Goal: Transaction & Acquisition: Purchase product/service

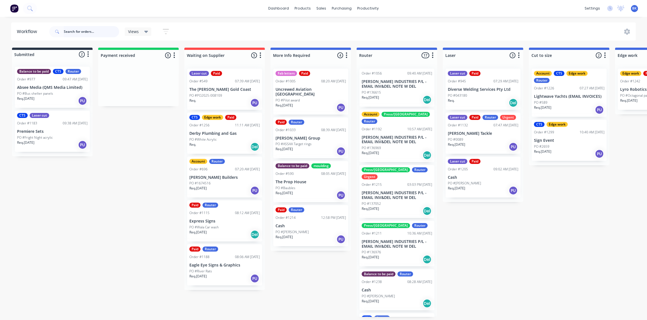
click at [79, 34] on input "text" at bounding box center [91, 31] width 55 height 11
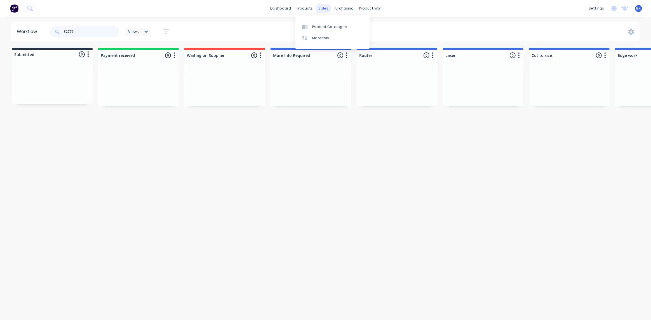
type input "32776"
click at [322, 10] on div "sales" at bounding box center [323, 8] width 15 height 8
click at [79, 32] on input "32776" at bounding box center [91, 31] width 55 height 11
drag, startPoint x: 85, startPoint y: 30, endPoint x: 54, endPoint y: 32, distance: 31.1
click at [54, 32] on div "32776" at bounding box center [84, 31] width 70 height 11
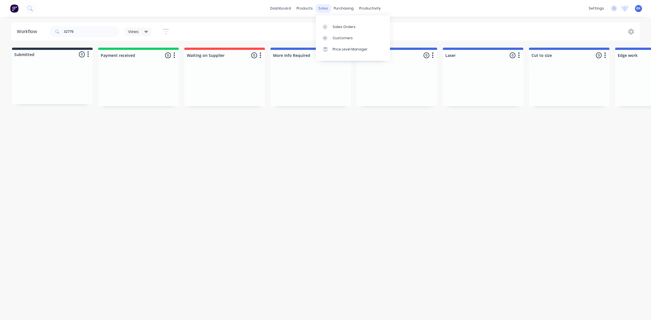
click at [325, 6] on div "sales" at bounding box center [323, 8] width 15 height 8
click at [337, 28] on div "Sales Orders" at bounding box center [344, 26] width 23 height 5
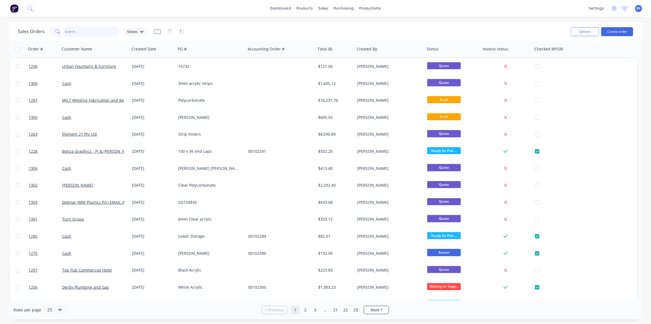
click at [77, 34] on input "text" at bounding box center [92, 31] width 55 height 11
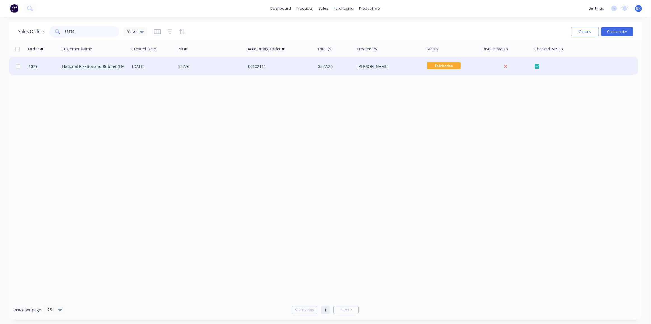
type input "32776"
click at [240, 70] on div "32776" at bounding box center [211, 66] width 70 height 17
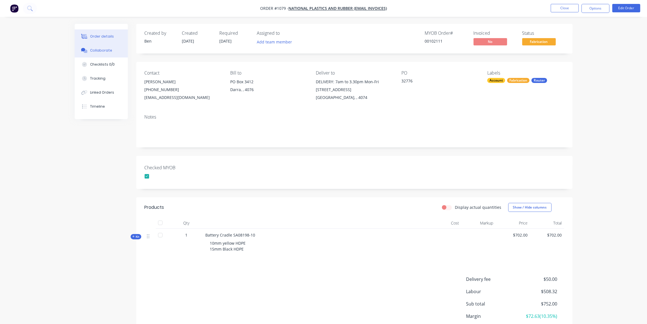
click at [106, 50] on div "Collaborate" at bounding box center [101, 50] width 22 height 5
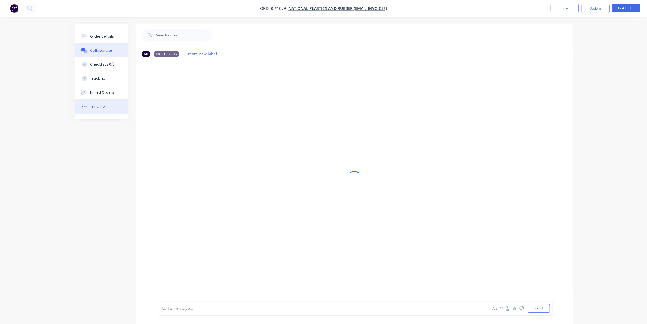
click at [103, 105] on div "Timeline" at bounding box center [97, 106] width 15 height 5
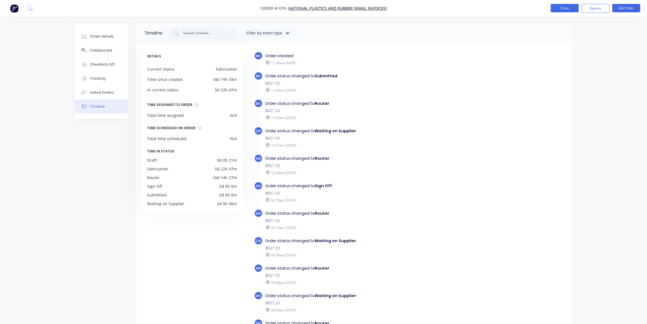
click at [566, 9] on button "Close" at bounding box center [565, 8] width 28 height 8
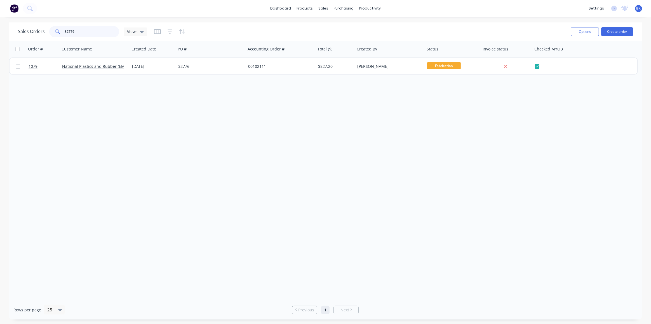
drag, startPoint x: 86, startPoint y: 34, endPoint x: 32, endPoint y: 40, distance: 53.8
click at [24, 35] on div "Sales Orders 32776 Views" at bounding box center [82, 31] width 129 height 11
click at [374, 7] on div "productivity" at bounding box center [370, 8] width 27 height 8
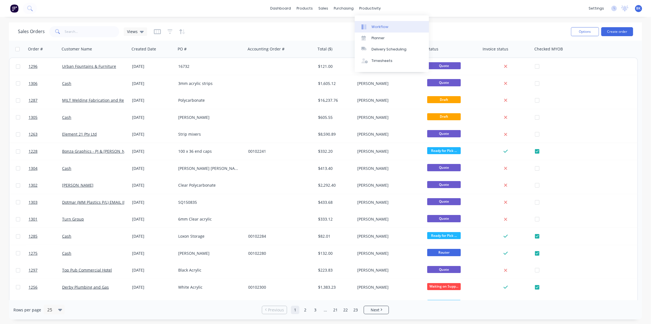
click at [377, 24] on link "Workflow" at bounding box center [392, 26] width 74 height 11
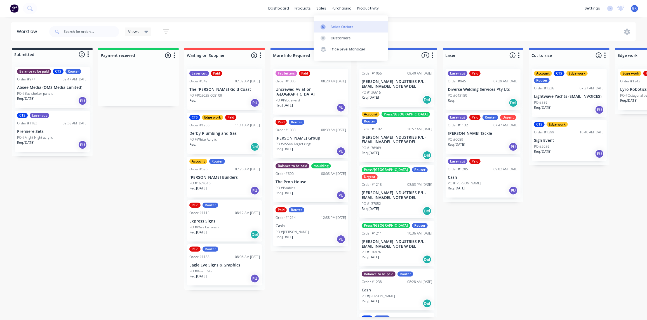
click at [324, 26] on icon at bounding box center [323, 26] width 5 height 5
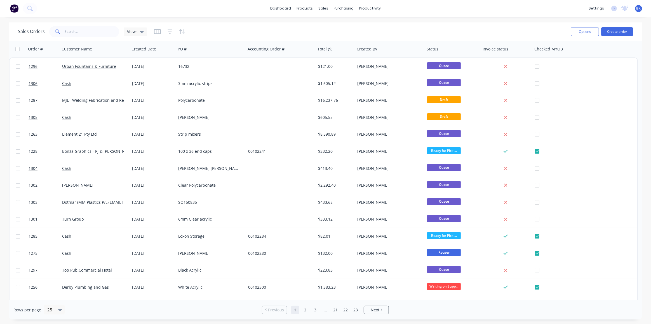
click at [59, 34] on icon at bounding box center [59, 33] width 2 height 2
click at [75, 32] on input "text" at bounding box center [92, 31] width 55 height 11
type input "aspi"
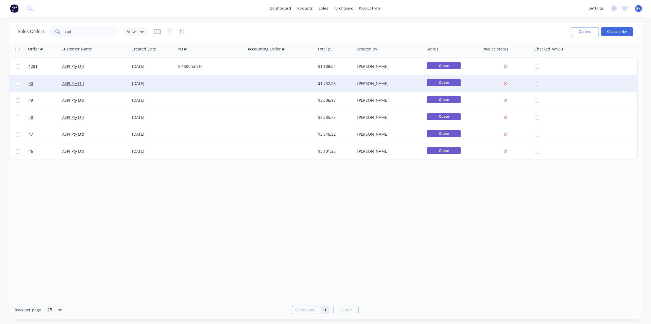
click at [123, 86] on div "ASPI Pty Ltd" at bounding box center [93, 84] width 62 height 6
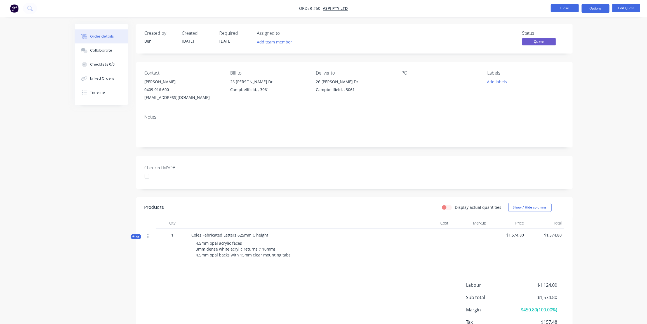
click at [560, 7] on button "Close" at bounding box center [565, 8] width 28 height 8
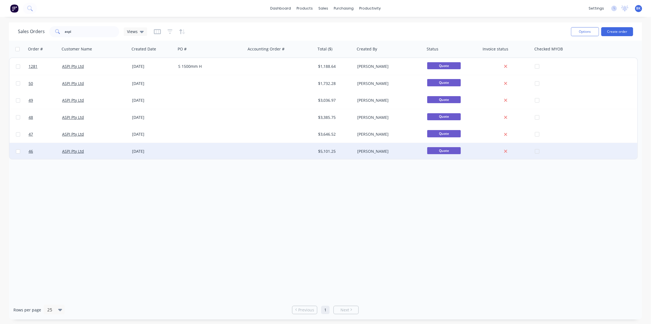
click at [134, 153] on div "[DATE]" at bounding box center [153, 151] width 42 height 6
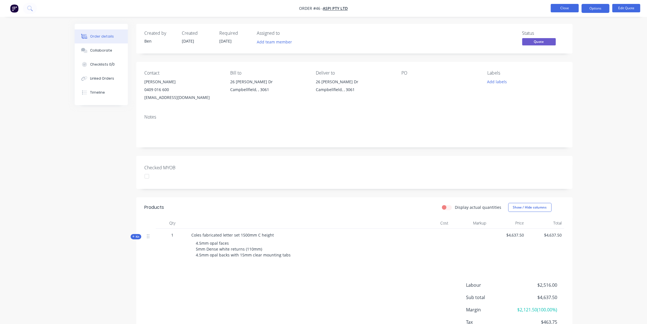
click at [568, 10] on button "Close" at bounding box center [565, 8] width 28 height 8
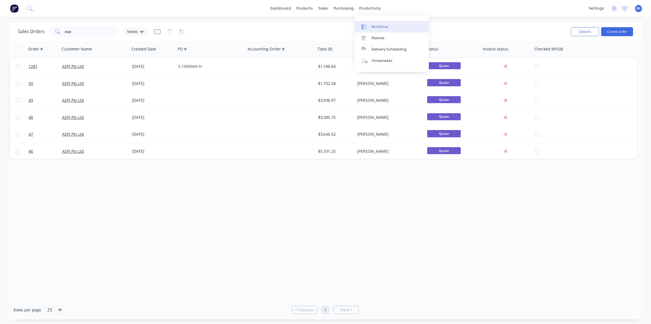
click at [373, 24] on div "Workflow" at bounding box center [380, 26] width 17 height 5
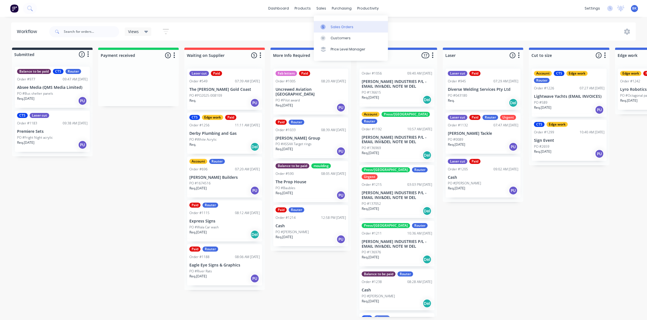
click at [329, 26] on link "Sales Orders" at bounding box center [351, 26] width 74 height 11
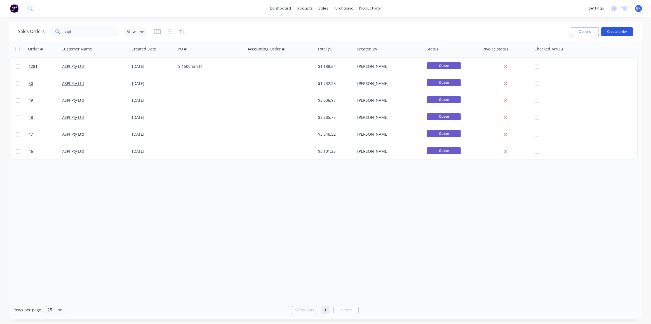
click at [624, 34] on button "Create order" at bounding box center [617, 31] width 32 height 9
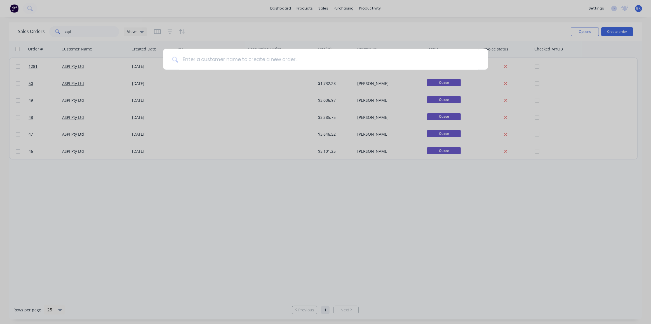
click at [75, 27] on div at bounding box center [325, 162] width 651 height 324
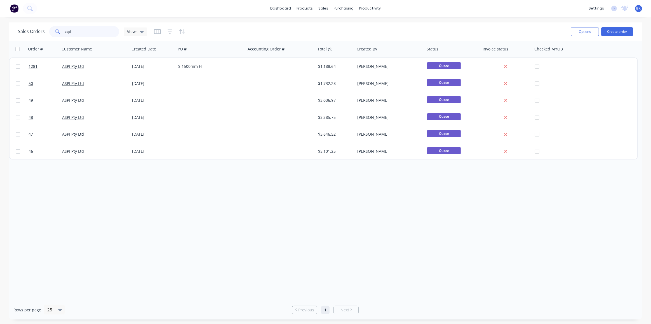
drag, startPoint x: 83, startPoint y: 32, endPoint x: 21, endPoint y: 37, distance: 62.3
click at [21, 37] on div "Sales Orders aspi Views" at bounding box center [292, 32] width 549 height 14
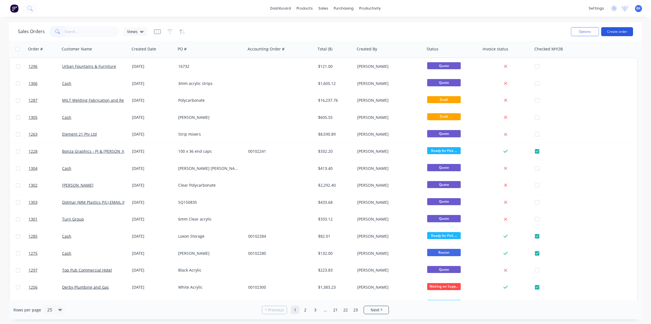
click at [618, 30] on button "Create order" at bounding box center [617, 31] width 32 height 9
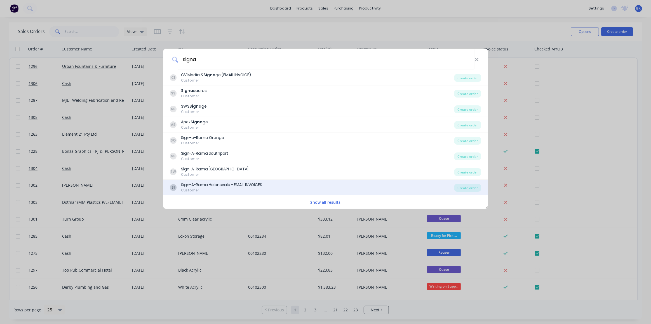
type input "signa"
click at [242, 188] on div "Customer" at bounding box center [221, 190] width 81 height 5
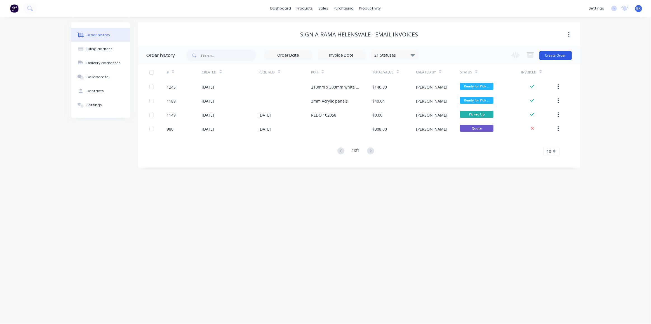
click at [554, 53] on button "Create Order" at bounding box center [556, 55] width 32 height 9
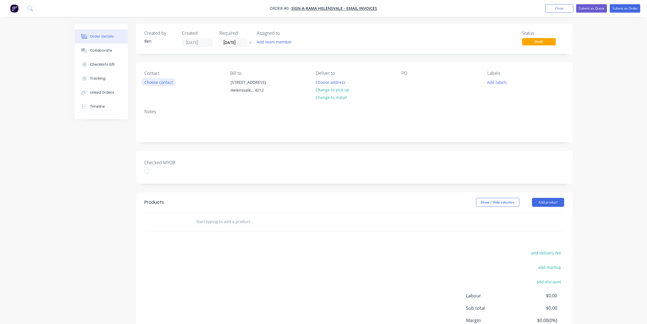
click at [159, 84] on button "Choose contact" at bounding box center [158, 82] width 34 height 8
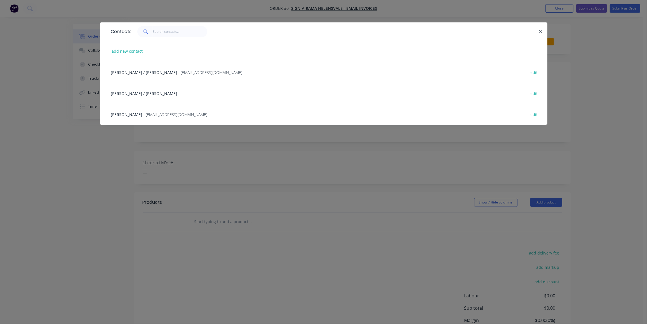
click at [179, 73] on span "- [EMAIL_ADDRESS][DOMAIN_NAME] -" at bounding box center [212, 72] width 67 height 5
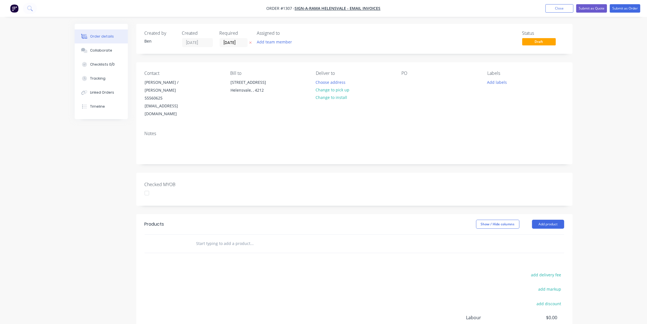
drag, startPoint x: 339, startPoint y: 88, endPoint x: 391, endPoint y: 86, distance: 52.1
click at [339, 88] on button "Change to pick up" at bounding box center [333, 90] width 40 height 8
click at [407, 81] on div at bounding box center [406, 82] width 9 height 8
click at [499, 83] on button "Add labels" at bounding box center [497, 82] width 26 height 8
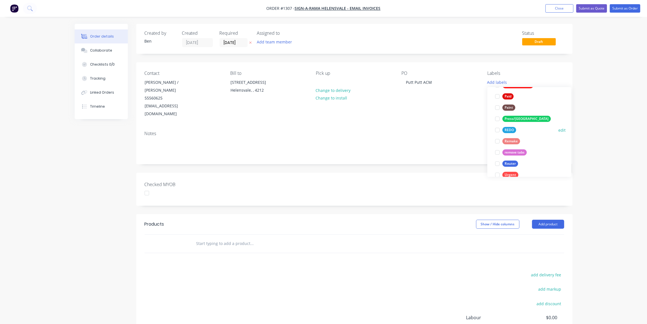
scroll to position [224, 0]
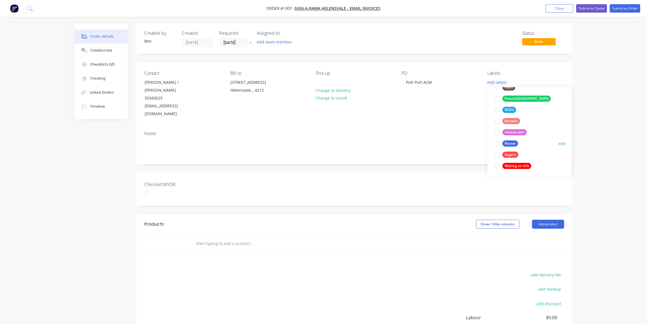
click at [511, 142] on div "Router" at bounding box center [511, 143] width 16 height 6
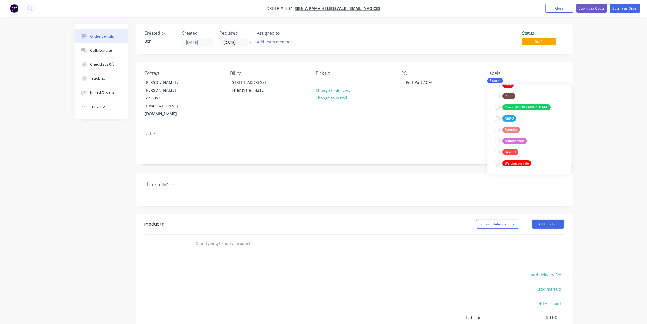
scroll to position [0, 0]
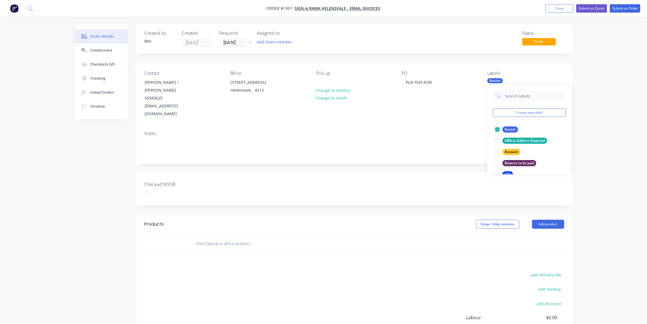
click at [264, 238] on input "text" at bounding box center [252, 243] width 112 height 11
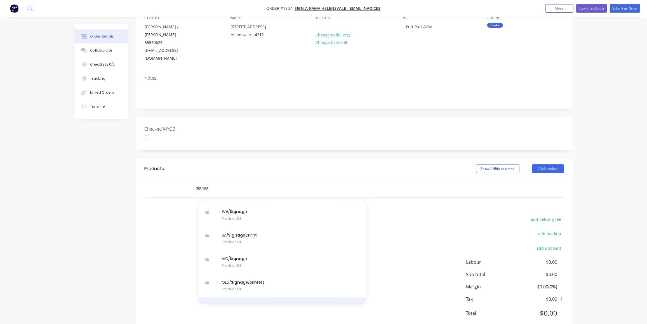
scroll to position [51, 0]
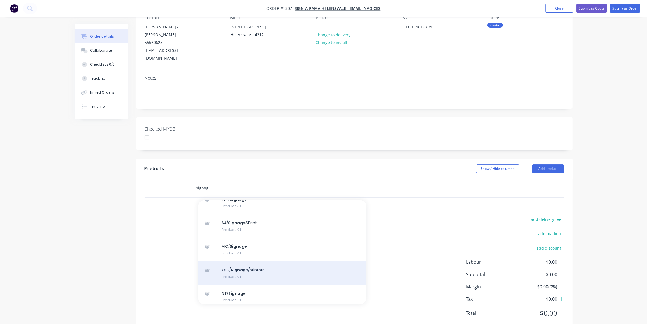
type input "signag"
click at [247, 261] on div "QLD/ Signag e/printers Product Kit" at bounding box center [282, 273] width 168 height 24
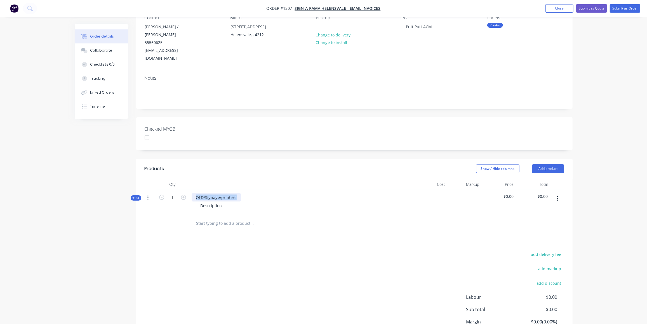
drag, startPoint x: 236, startPoint y: 181, endPoint x: 188, endPoint y: 182, distance: 48.7
click at [188, 190] on div "Kit 1 QLD/Signage/printers Description $0.00 $0.00" at bounding box center [355, 202] width 420 height 24
drag, startPoint x: 222, startPoint y: 190, endPoint x: 182, endPoint y: 193, distance: 39.3
click at [182, 193] on div "Kit 1 Putt Putt shapes as per supplied art Description $0.00 $0.00" at bounding box center [355, 202] width 420 height 24
click at [137, 196] on span "Kit" at bounding box center [135, 198] width 7 height 4
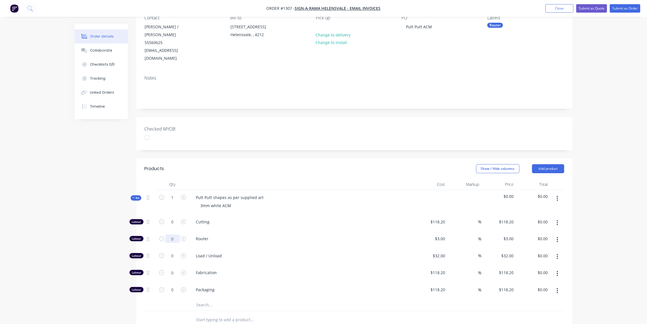
click at [179, 221] on input "0" at bounding box center [172, 221] width 15 height 8
type input "12"
type input "$36.00"
click at [179, 226] on input "0" at bounding box center [172, 221] width 15 height 8
type input "1"
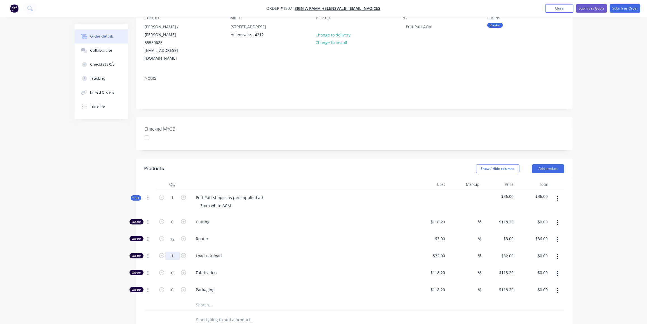
type input "$32.00"
click at [215, 299] on input "text" at bounding box center [252, 304] width 112 height 11
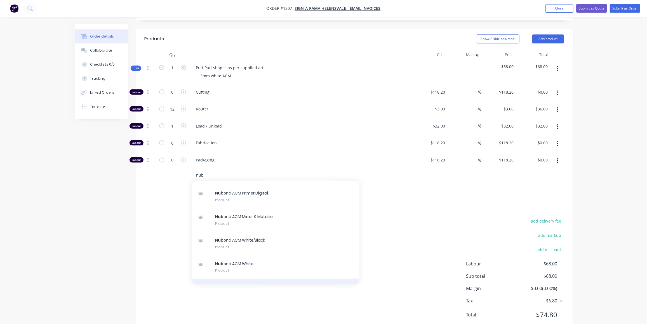
scroll to position [76, 0]
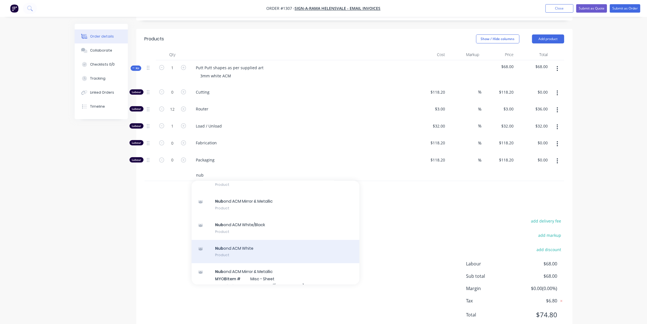
type input "nub"
click at [258, 240] on div "Nub ond ACM White Product" at bounding box center [276, 252] width 168 height 24
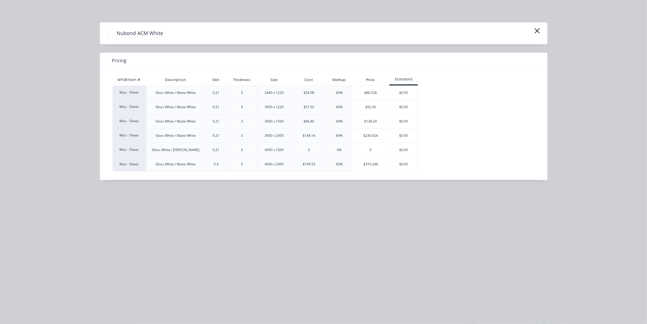
click at [370, 94] on div "$86.528" at bounding box center [371, 93] width 38 height 14
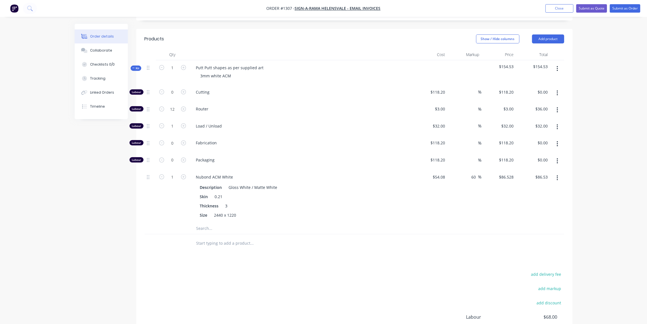
click at [137, 66] on span "Kit" at bounding box center [135, 68] width 7 height 4
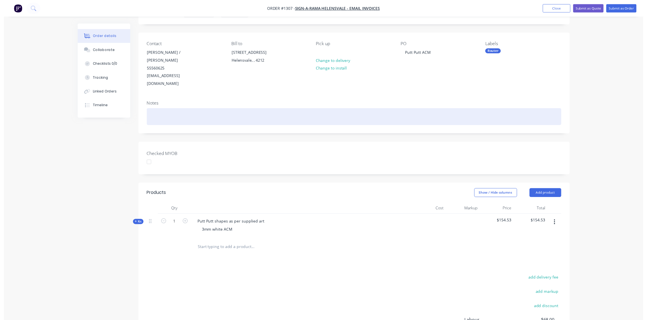
scroll to position [0, 0]
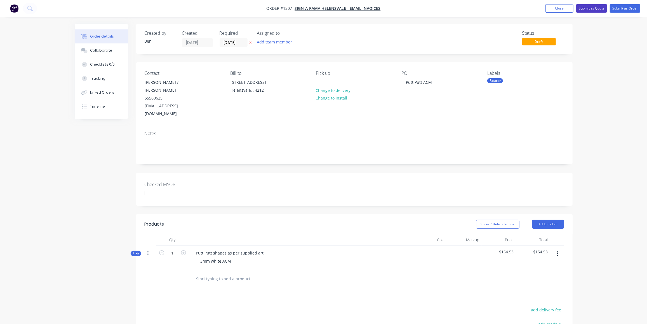
click at [590, 9] on button "Submit as Quote" at bounding box center [591, 8] width 31 height 8
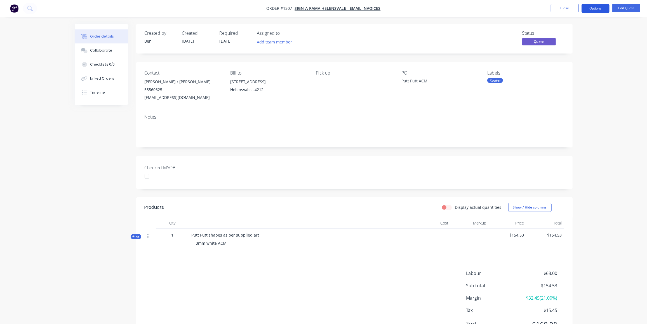
click at [596, 6] on button "Options" at bounding box center [596, 8] width 28 height 9
click at [566, 33] on div "Quote" at bounding box center [578, 34] width 51 height 8
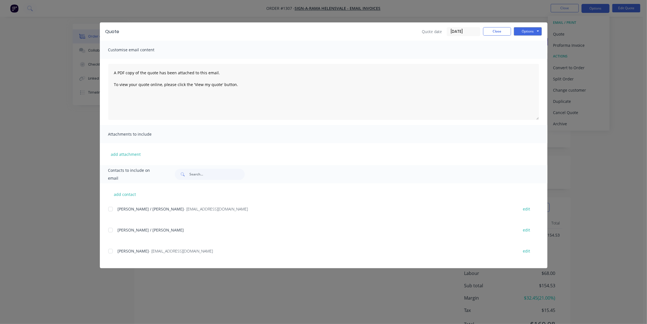
click at [114, 210] on div at bounding box center [110, 208] width 11 height 11
click at [528, 29] on button "Options" at bounding box center [528, 31] width 28 height 8
click at [529, 58] on button "Email" at bounding box center [532, 59] width 36 height 9
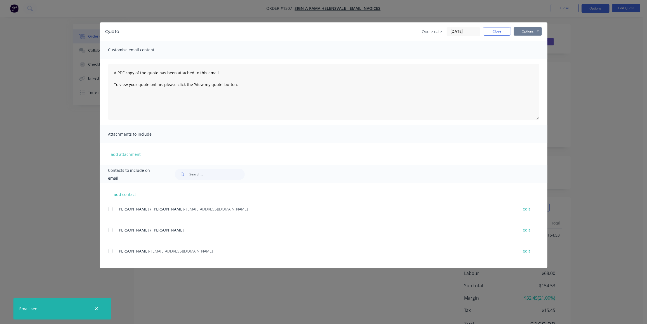
click at [535, 31] on button "Options" at bounding box center [528, 31] width 28 height 8
click at [538, 42] on button "Preview" at bounding box center [532, 41] width 36 height 9
click at [501, 30] on button "Close" at bounding box center [497, 31] width 28 height 8
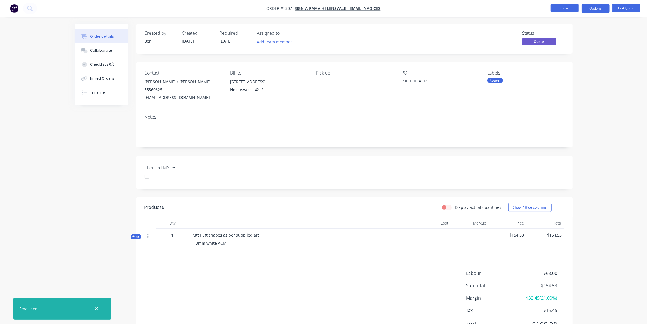
click at [567, 7] on button "Close" at bounding box center [565, 8] width 28 height 8
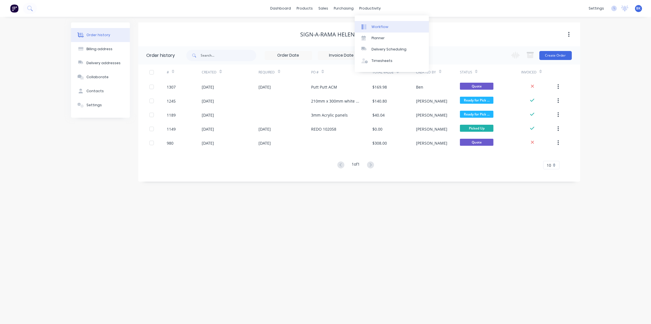
click at [374, 26] on div "Workflow" at bounding box center [380, 26] width 17 height 5
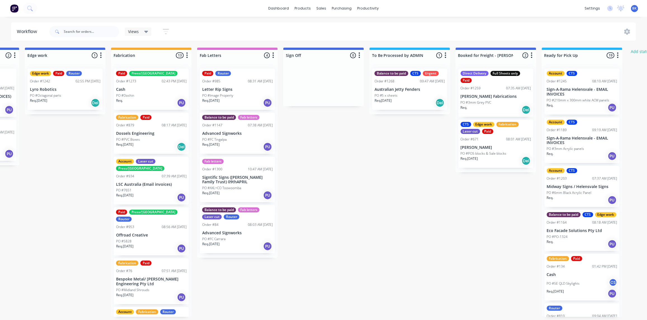
scroll to position [0, 590]
click at [143, 99] on div "Req. PU" at bounding box center [151, 103] width 71 height 10
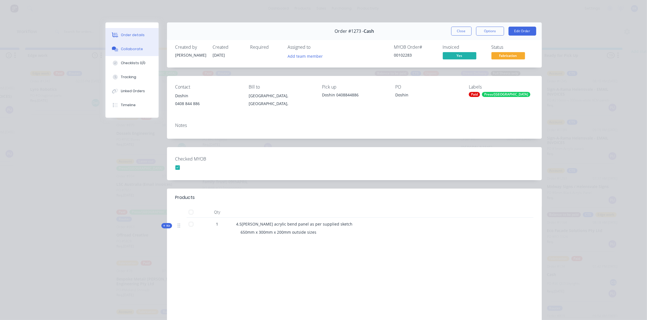
click at [133, 49] on div "Collaborate" at bounding box center [132, 48] width 22 height 5
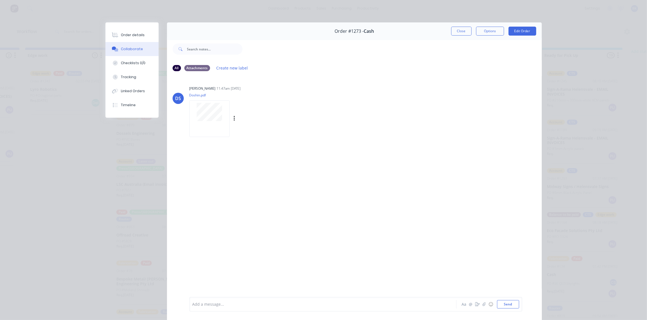
click at [221, 113] on div at bounding box center [209, 112] width 35 height 18
click at [461, 30] on button "Close" at bounding box center [461, 31] width 20 height 9
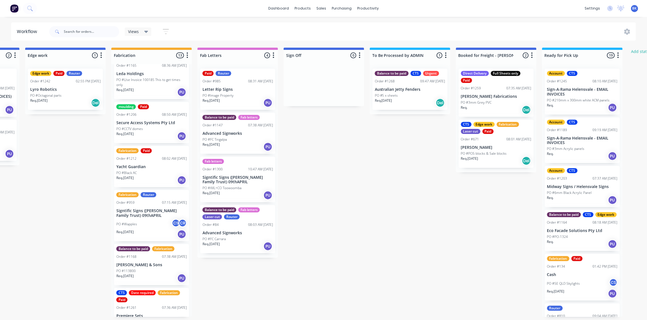
scroll to position [331, 0]
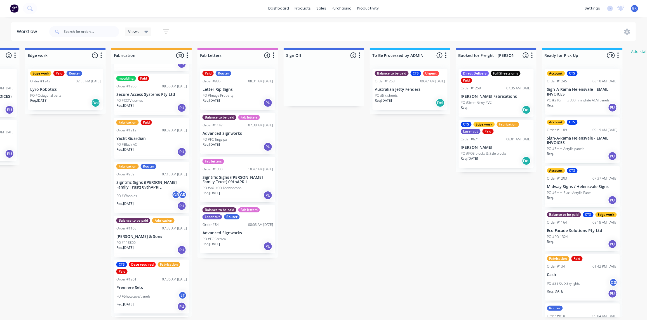
click at [147, 190] on div "PO #[PERSON_NAME] CR" at bounding box center [151, 195] width 71 height 11
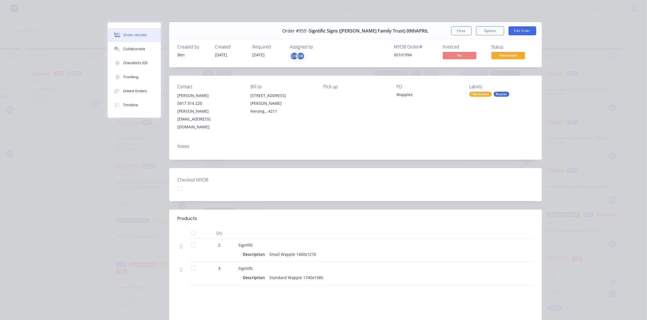
scroll to position [0, 0]
click at [461, 30] on button "Close" at bounding box center [461, 31] width 20 height 9
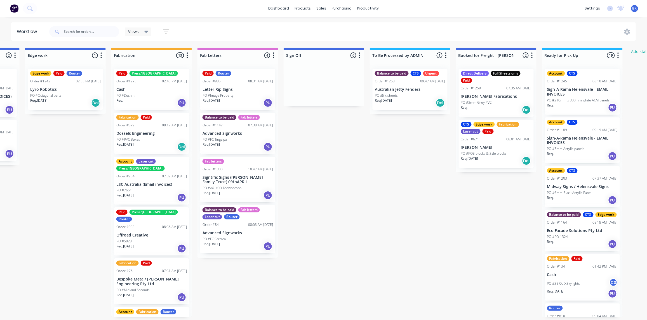
scroll to position [0, 590]
click at [141, 99] on div "Req. PU" at bounding box center [151, 103] width 71 height 10
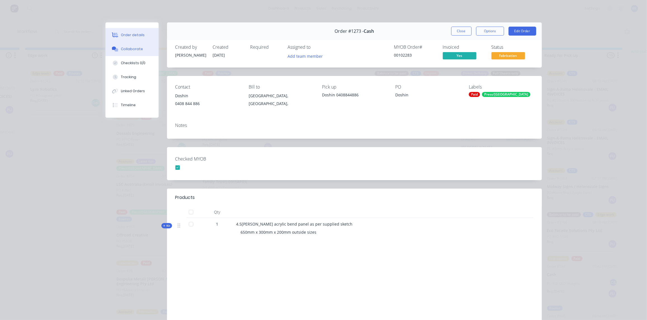
click at [122, 46] on button "Collaborate" at bounding box center [132, 49] width 53 height 14
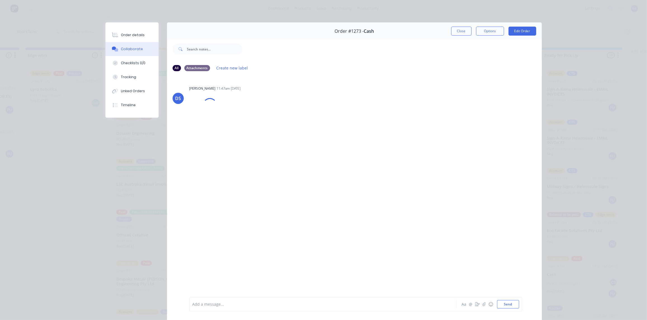
click at [463, 32] on button "Close" at bounding box center [461, 31] width 20 height 9
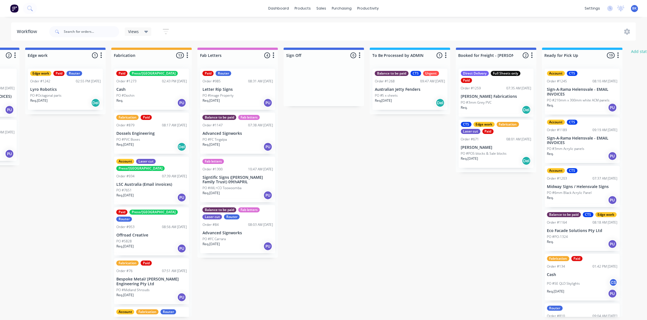
click at [141, 98] on div "Req. PU" at bounding box center [151, 103] width 71 height 10
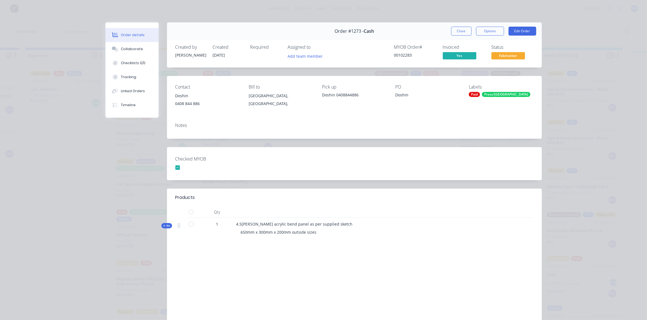
click at [455, 32] on button "Close" at bounding box center [461, 31] width 20 height 9
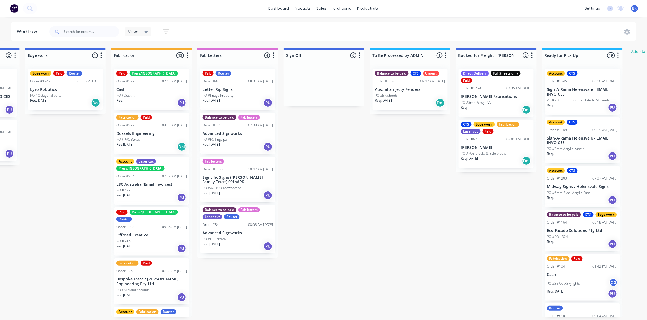
click at [148, 142] on div "Req. [DATE] Del" at bounding box center [151, 147] width 71 height 10
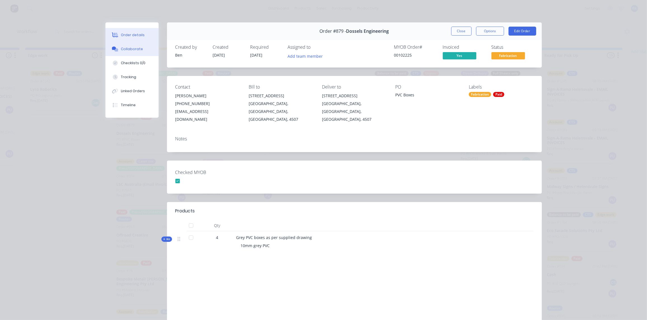
click at [126, 52] on button "Collaborate" at bounding box center [132, 49] width 53 height 14
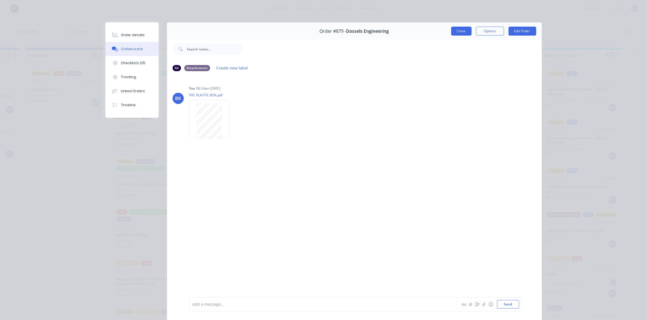
click at [456, 33] on button "Close" at bounding box center [461, 31] width 20 height 9
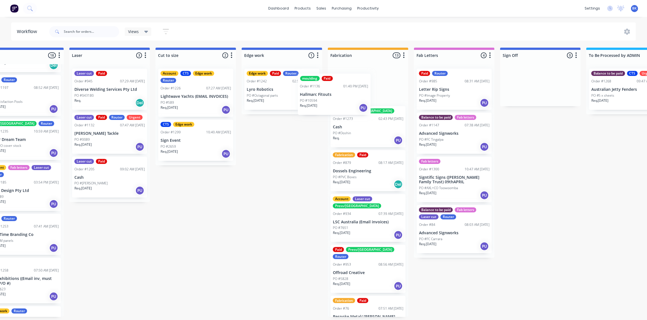
scroll to position [0, 0]
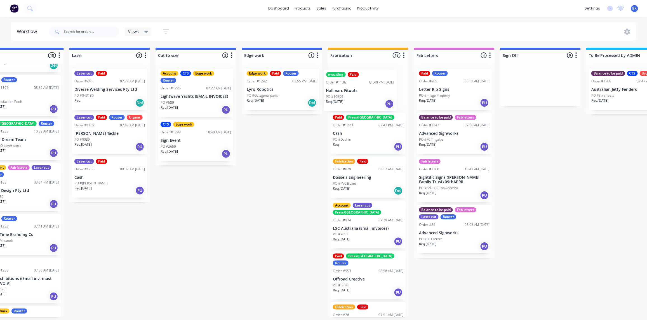
drag, startPoint x: 294, startPoint y: 129, endPoint x: 363, endPoint y: 94, distance: 76.7
click at [363, 95] on div "Submitted 1 Status colour #273444 hex #273444 Save Cancel Summaries Total order…" at bounding box center [291, 182] width 1339 height 269
click at [369, 93] on div "PO #10594" at bounding box center [368, 95] width 71 height 5
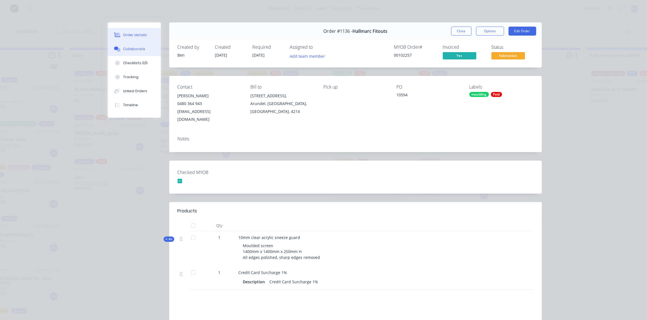
click at [127, 51] on div "Collaborate" at bounding box center [134, 48] width 22 height 5
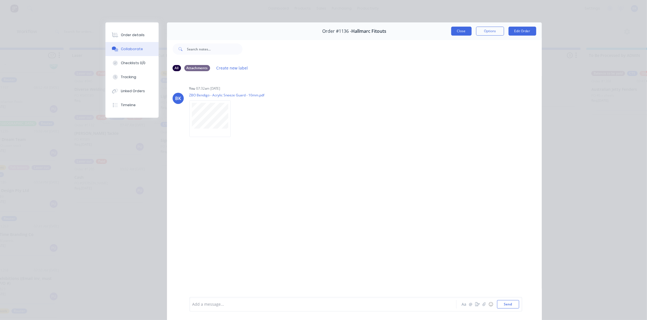
click at [463, 31] on button "Close" at bounding box center [461, 31] width 20 height 9
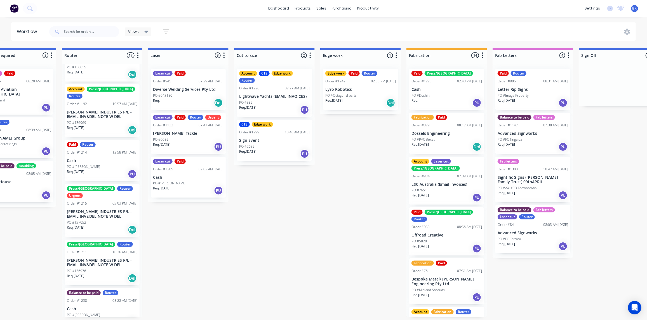
scroll to position [0, 295]
click at [330, 25] on link "Sales Orders" at bounding box center [351, 26] width 74 height 11
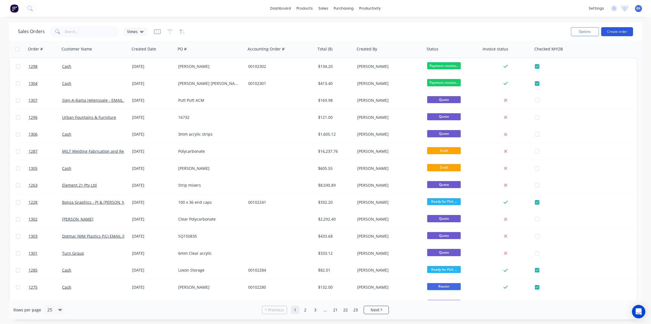
click at [624, 32] on button "Create order" at bounding box center [617, 31] width 32 height 9
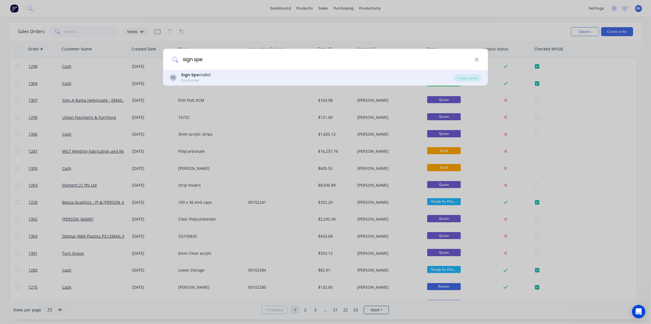
type input "sign spe"
click at [199, 72] on div "Sign Spe cialist" at bounding box center [196, 75] width 30 height 6
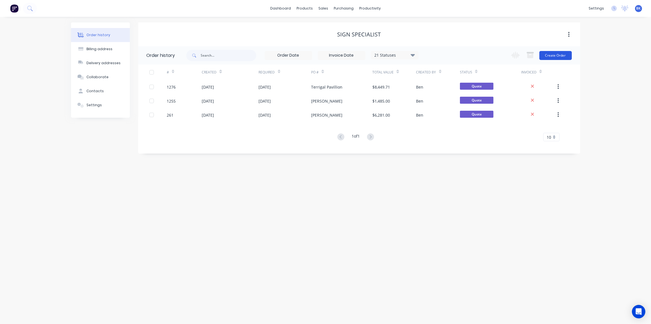
click at [563, 56] on button "Create Order" at bounding box center [556, 55] width 32 height 9
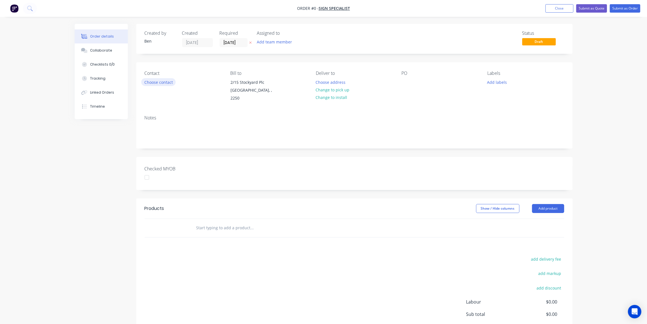
click at [150, 82] on button "Choose contact" at bounding box center [158, 82] width 34 height 8
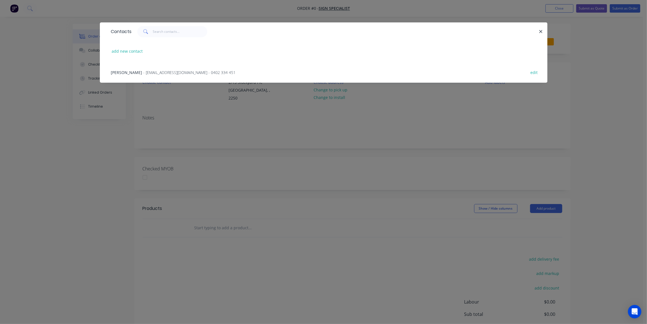
click at [155, 72] on span "- info@signspecialist.com.au - 0402 334 451" at bounding box center [190, 72] width 92 height 5
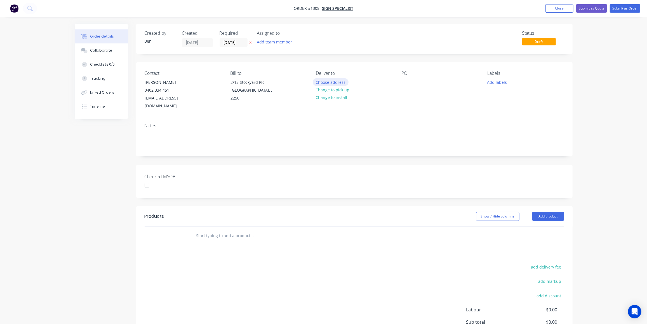
click at [336, 83] on button "Choose address" at bounding box center [331, 82] width 36 height 8
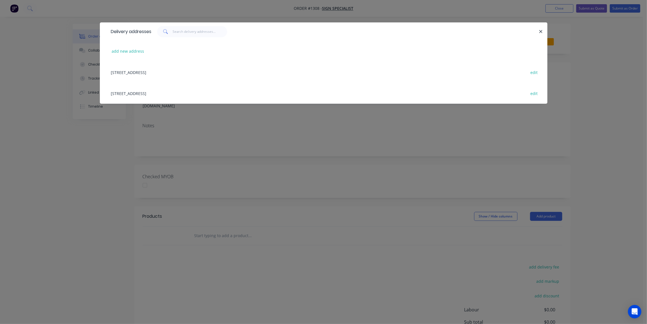
click at [189, 71] on div "2/15 Stockyard Plc, West Gosford, undefined, 2250 edit" at bounding box center [323, 72] width 431 height 21
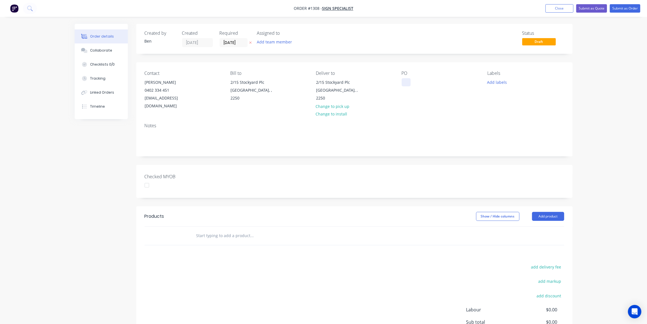
click at [406, 84] on div at bounding box center [406, 82] width 9 height 8
click at [430, 83] on div "Terrigal Pavillon acrylic fabs" at bounding box center [433, 82] width 62 height 8
click at [458, 82] on div "Terrigal Pavilion acrylic fabs" at bounding box center [433, 82] width 62 height 8
click at [498, 82] on button "Add labels" at bounding box center [497, 82] width 26 height 8
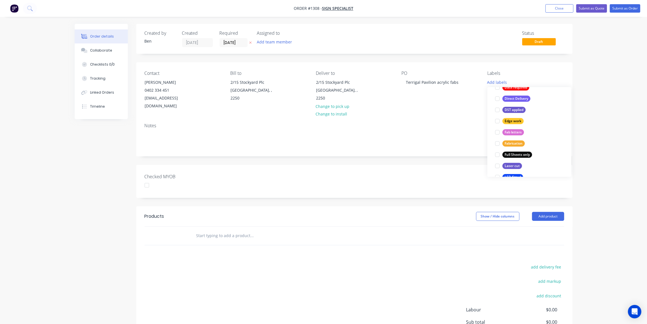
scroll to position [71, 0]
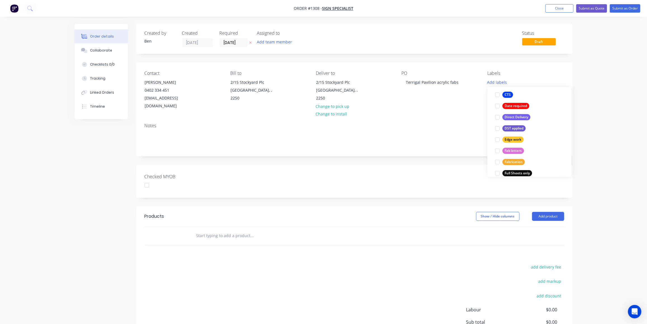
click at [520, 147] on div "Fab letters" at bounding box center [514, 150] width 22 height 6
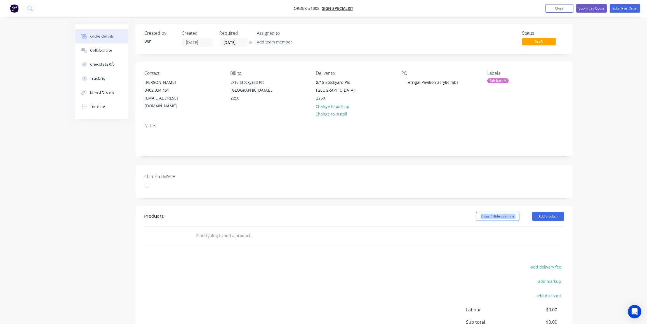
drag, startPoint x: 218, startPoint y: 216, endPoint x: 218, endPoint y: 221, distance: 4.8
click at [218, 221] on div "Products Show / Hide columns Add product" at bounding box center [354, 225] width 437 height 39
click at [215, 230] on input "text" at bounding box center [252, 235] width 112 height 11
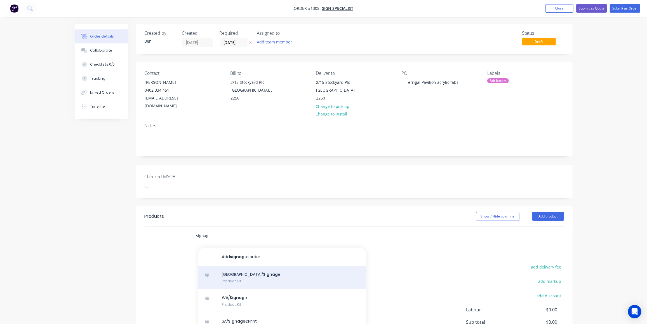
type input "signag"
click at [259, 266] on div "NSW/ Signag e Product Kit" at bounding box center [282, 278] width 168 height 24
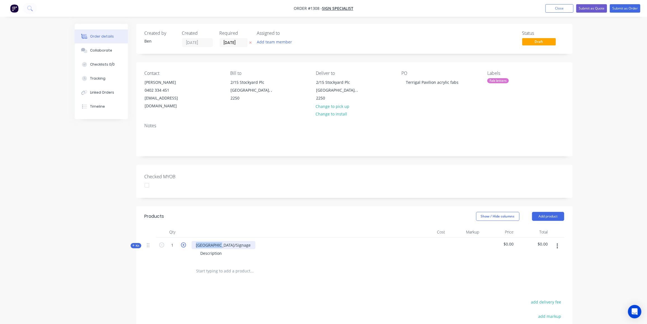
drag, startPoint x: 223, startPoint y: 236, endPoint x: 184, endPoint y: 237, distance: 38.6
click at [184, 237] on div "Kit 1 NSW/Signage Description $0.00 $0.00" at bounding box center [355, 249] width 420 height 24
drag, startPoint x: 224, startPoint y: 245, endPoint x: 194, endPoint y: 246, distance: 30.2
click at [194, 249] on div "Description" at bounding box center [301, 253] width 219 height 8
click at [135, 243] on span "Kit" at bounding box center [135, 245] width 7 height 4
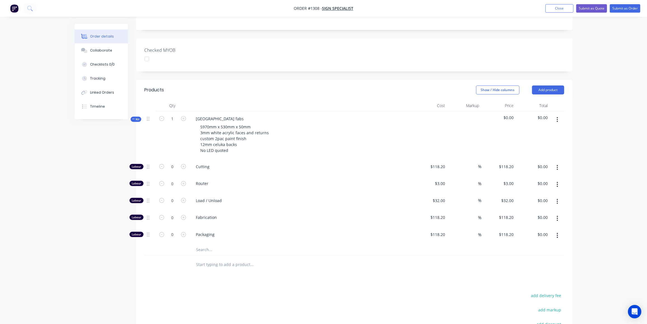
scroll to position [127, 0]
click at [172, 170] on input "0" at bounding box center [172, 165] width 15 height 8
type input "48"
type input "$144.00"
click at [174, 170] on input "0" at bounding box center [172, 165] width 15 height 8
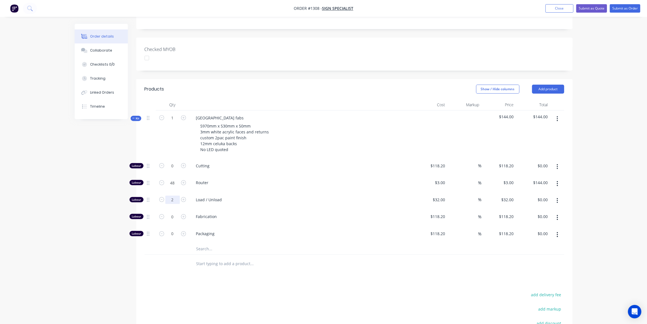
type input "2"
type input "$64.00"
click at [177, 170] on input "0" at bounding box center [172, 165] width 15 height 8
type input "20"
type input "$2,364.00"
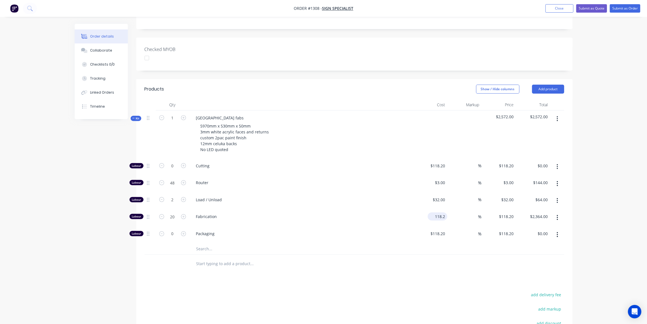
click at [441, 212] on input "118.2" at bounding box center [438, 216] width 17 height 8
type input "$100.00"
type input "$2,000.00"
click at [173, 170] on input "0" at bounding box center [172, 165] width 15 height 8
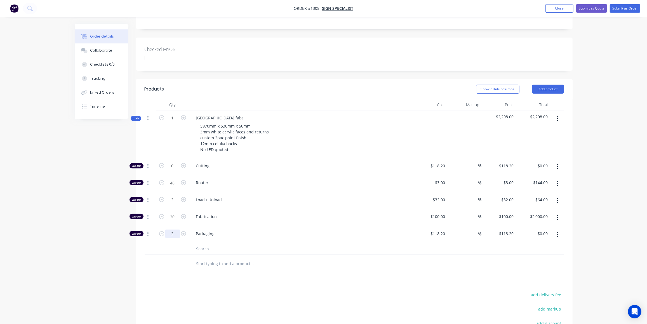
type input "2"
type input "$236.40"
click at [214, 243] on input "text" at bounding box center [252, 248] width 112 height 11
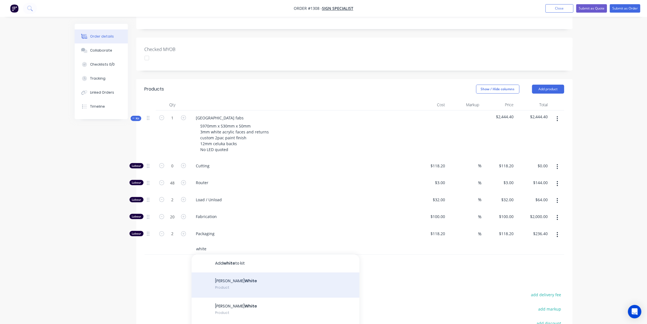
scroll to position [208, 0]
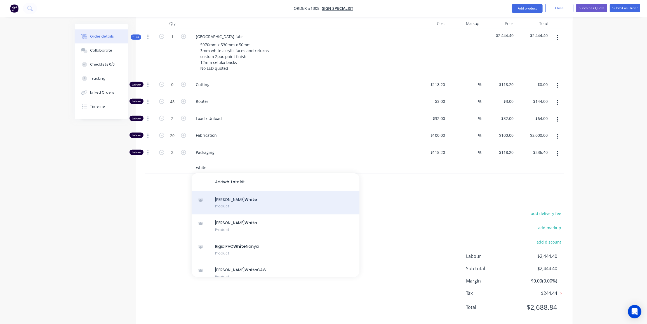
type input "white"
click at [243, 192] on div "Celuka Nycel White Product" at bounding box center [276, 203] width 168 height 24
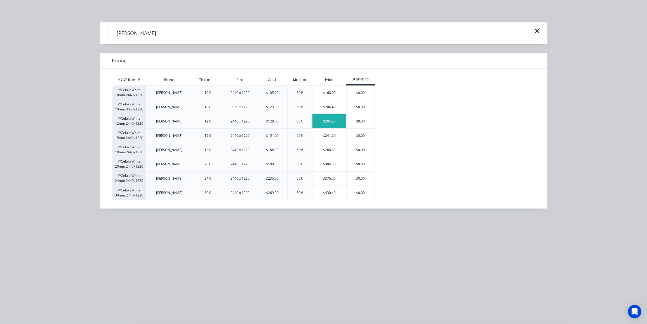
click at [325, 123] on div "$204.80" at bounding box center [330, 121] width 34 height 14
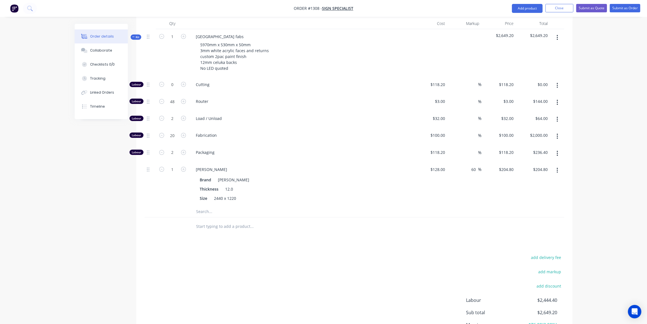
click at [201, 206] on input "text" at bounding box center [252, 211] width 112 height 11
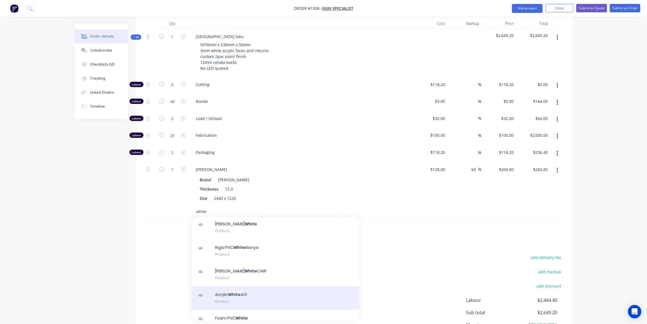
scroll to position [51, 0]
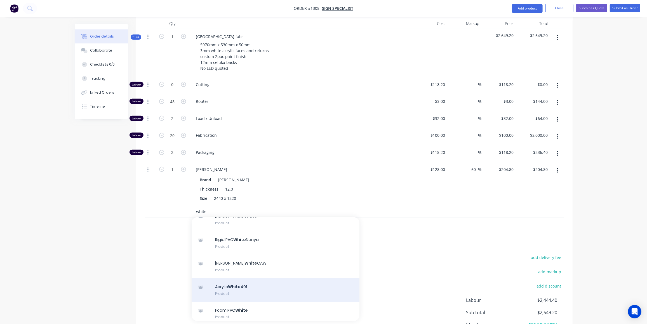
type input "white"
click at [243, 278] on div "Acrylic White 401 Product" at bounding box center [276, 290] width 168 height 24
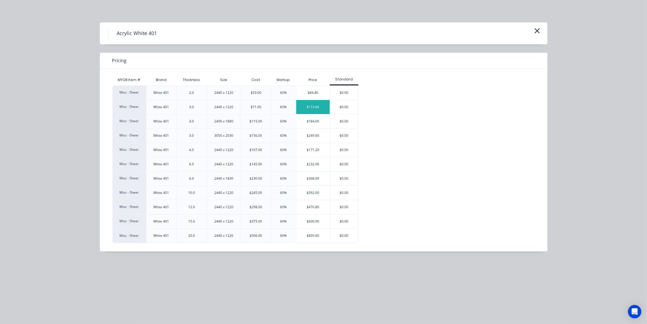
click at [308, 105] on div "$113.60" at bounding box center [313, 107] width 34 height 14
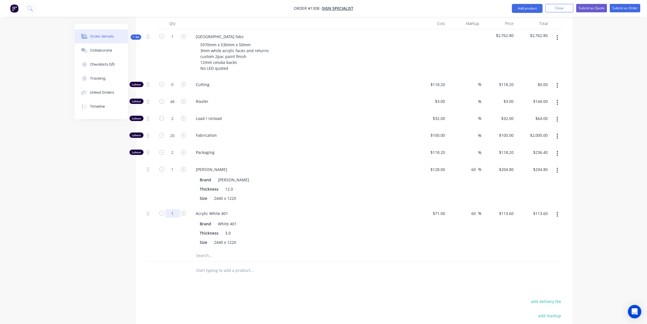
click at [174, 89] on input "1" at bounding box center [172, 84] width 15 height 8
type input "1.5"
type input "$170.40"
click at [204, 250] on input "text" at bounding box center [252, 255] width 112 height 11
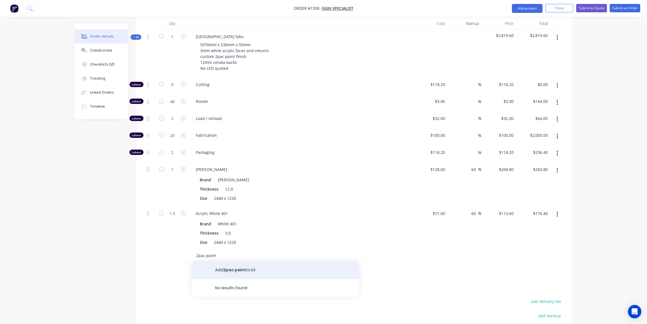
type input "2pac paint"
click at [258, 261] on button "Add 2pac paint to kit" at bounding box center [276, 270] width 168 height 18
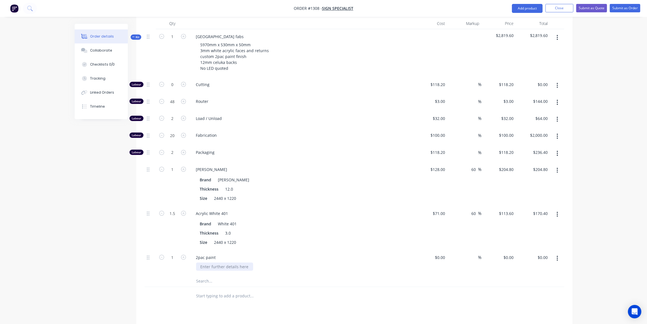
drag, startPoint x: 248, startPoint y: 256, endPoint x: 199, endPoint y: 256, distance: 49.0
click at [198, 262] on div at bounding box center [224, 266] width 57 height 8
click at [175, 89] on input "1" at bounding box center [172, 84] width 15 height 8
type input "16"
click at [443, 253] on input at bounding box center [444, 257] width 6 height 8
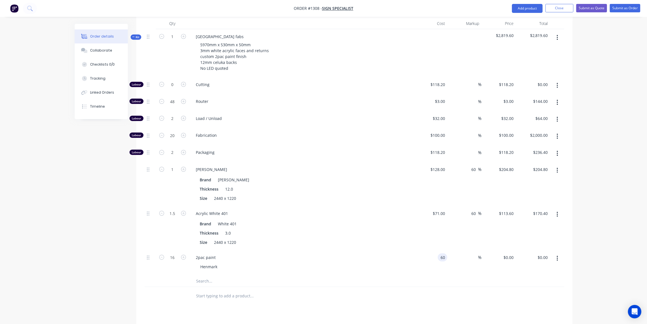
type input "$60.00"
type input "$960.00"
type input "35"
type input "81"
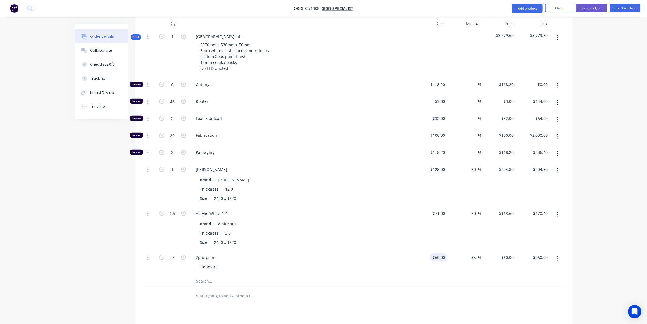
type input "$1,296.00"
type input "$81.00"
click at [334, 113] on div "Load / Unload" at bounding box center [301, 119] width 224 height 17
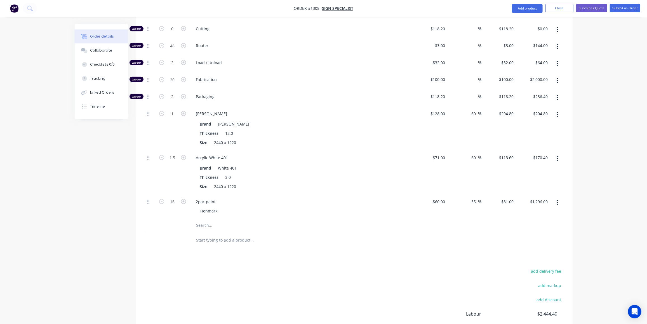
scroll to position [270, 0]
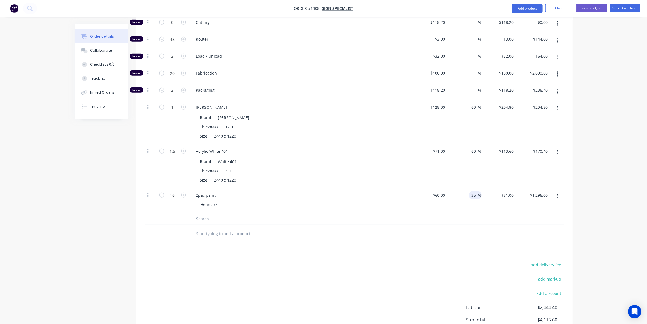
click at [470, 191] on div "35 35 %" at bounding box center [475, 195] width 13 height 8
drag, startPoint x: 476, startPoint y: 184, endPoint x: 467, endPoint y: 184, distance: 8.7
click at [467, 188] on div "35 35 %" at bounding box center [464, 200] width 34 height 25
type input "60"
type input "96"
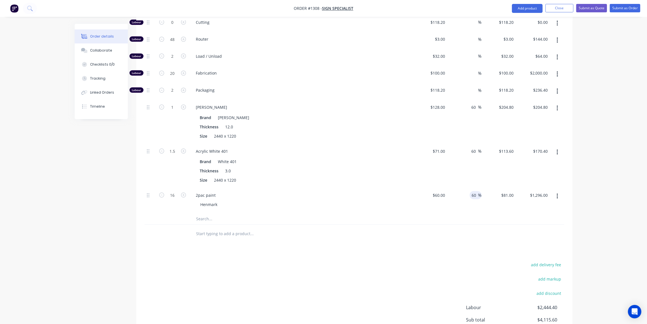
type input "$1,536.00"
type input "$96.00"
click at [353, 239] on div "Products Show / Hide columns Add product Qty Cost Markup Price Total Kit 1 TERR…" at bounding box center [354, 156] width 437 height 441
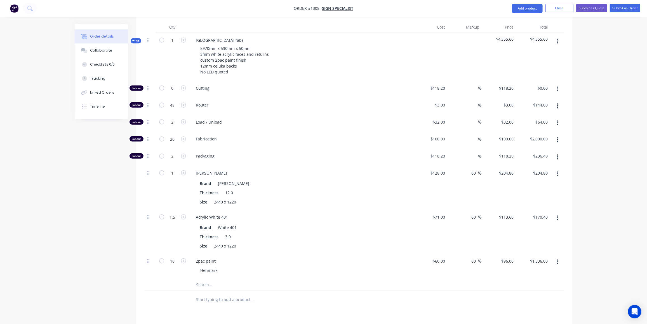
scroll to position [321, 0]
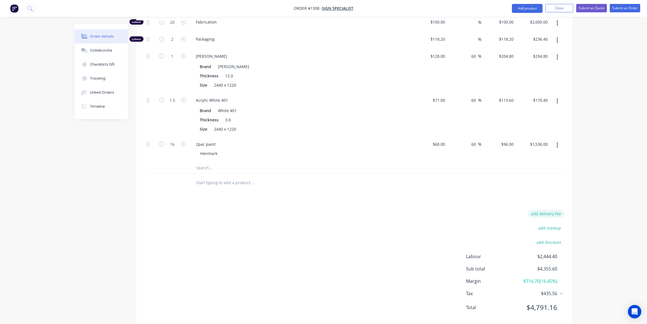
click at [554, 210] on button "add delivery fee" at bounding box center [546, 214] width 36 height 8
type input "230"
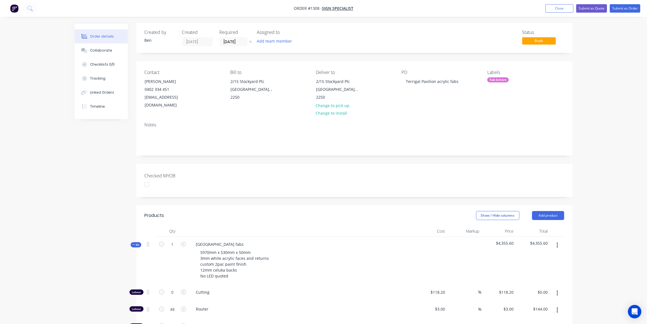
scroll to position [0, 0]
drag, startPoint x: 416, startPoint y: 80, endPoint x: 460, endPoint y: 83, distance: 43.7
click at [411, 105] on div "Contact Rich Stone 0402 334 451 info@signspecialist.com.au Bill to 2/15 Stockya…" at bounding box center [354, 90] width 437 height 56
click at [601, 8] on button "Submit as Quote" at bounding box center [591, 8] width 31 height 8
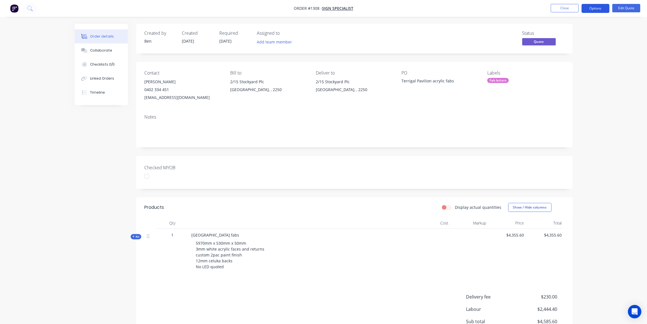
click at [599, 4] on button "Options" at bounding box center [596, 8] width 28 height 9
click at [563, 33] on div "Quote" at bounding box center [578, 34] width 51 height 8
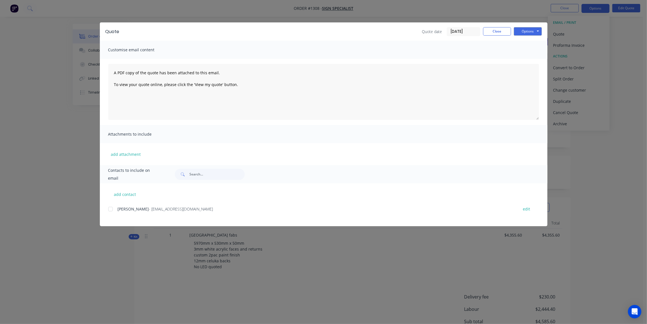
click at [110, 210] on div at bounding box center [110, 208] width 11 height 11
click at [525, 30] on button "Options" at bounding box center [528, 31] width 28 height 8
click at [526, 41] on button "Preview" at bounding box center [532, 41] width 36 height 9
click at [111, 209] on div at bounding box center [110, 208] width 11 height 11
click at [521, 33] on button "Options" at bounding box center [528, 31] width 28 height 8
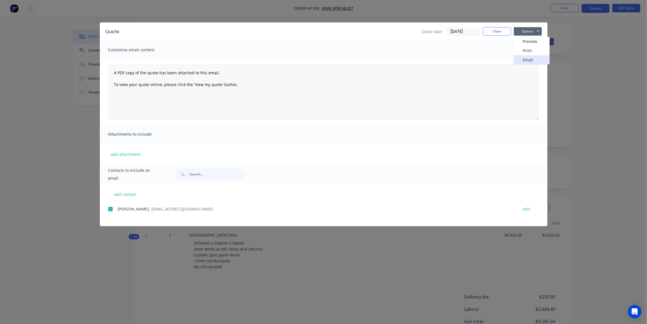
click at [523, 60] on button "Email" at bounding box center [532, 59] width 36 height 9
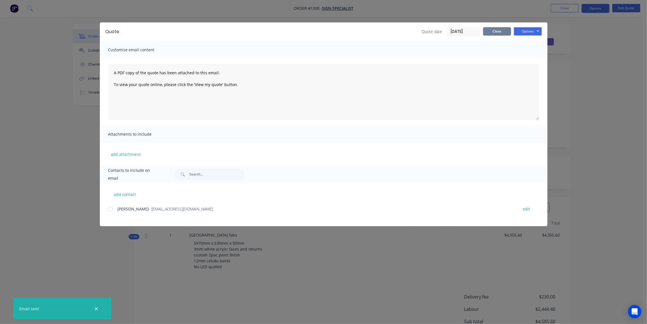
click at [498, 31] on button "Close" at bounding box center [497, 31] width 28 height 8
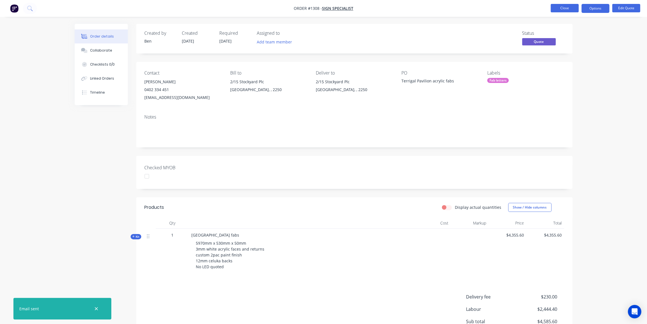
click at [570, 7] on button "Close" at bounding box center [565, 8] width 28 height 8
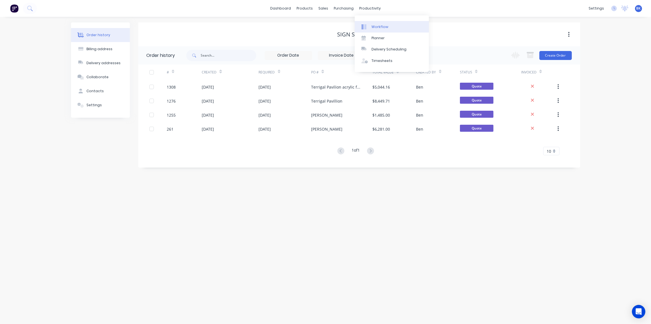
click at [372, 25] on div "Workflow" at bounding box center [380, 26] width 17 height 5
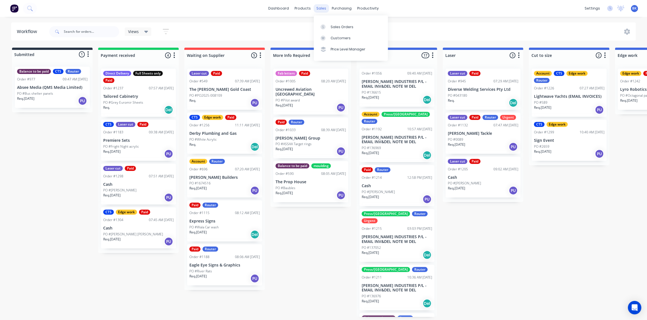
click at [323, 10] on div "sales" at bounding box center [321, 8] width 15 height 8
click at [327, 24] on link "Sales Orders" at bounding box center [351, 26] width 74 height 11
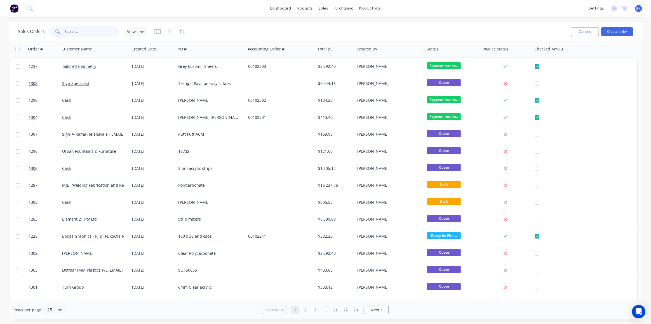
click at [84, 28] on input "text" at bounding box center [92, 31] width 55 height 11
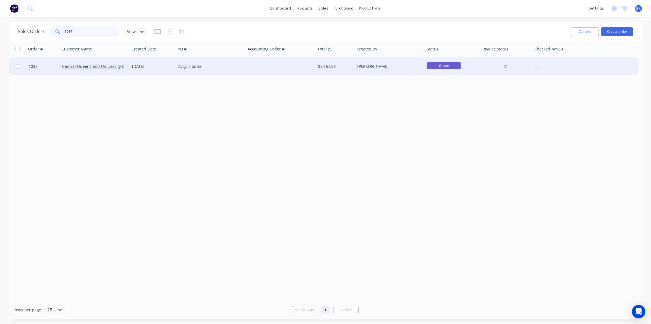
type input "1037"
click at [135, 68] on div "06 Aug 2025" at bounding box center [153, 67] width 42 height 6
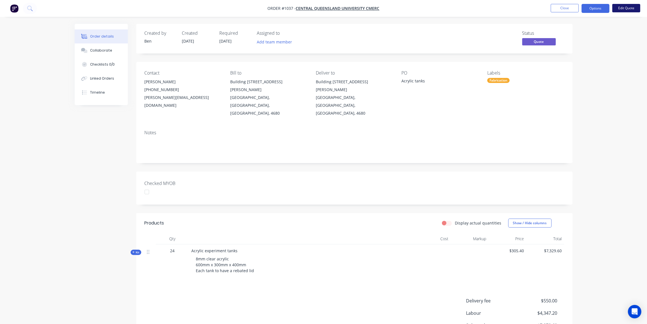
click at [625, 8] on button "Edit Quote" at bounding box center [627, 8] width 28 height 8
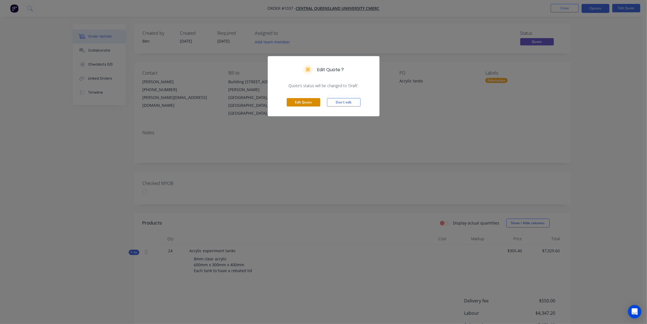
click at [309, 104] on button "Edit Quote" at bounding box center [304, 102] width 34 height 8
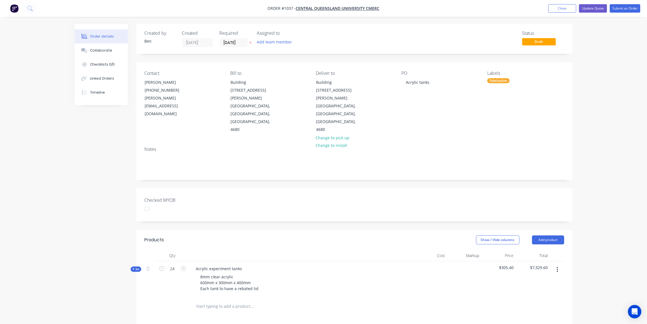
click at [134, 267] on icon at bounding box center [133, 268] width 3 height 3
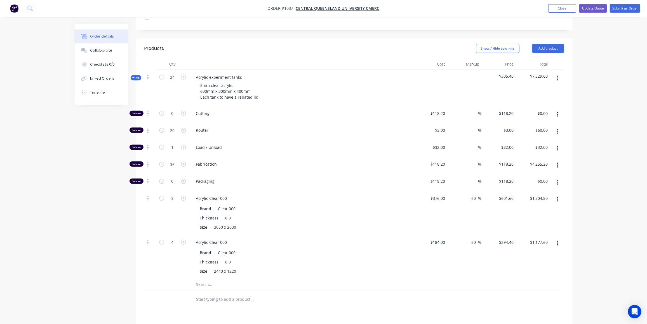
scroll to position [203, 0]
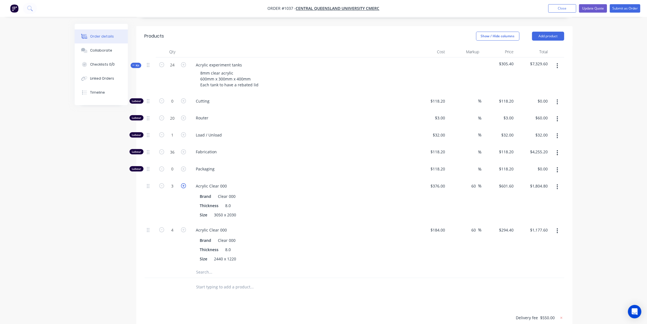
click at [184, 183] on icon "button" at bounding box center [183, 185] width 5 height 5
type input "4"
type input "$2,406.40"
type input "48"
type input "39.9984"
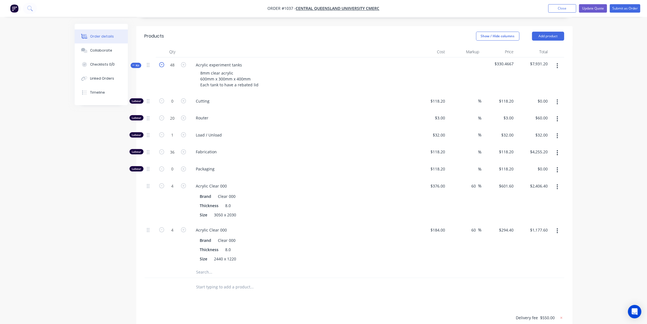
type input "$120.00"
type input "2.0016"
type input "$64.05"
type input "72"
type input "$8,510.40"
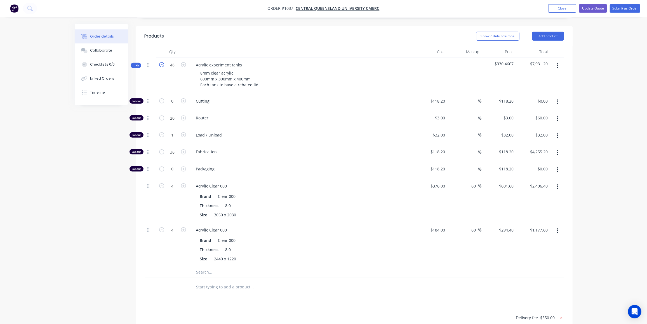
type input "8.0016"
type input "$4,813.76"
type input "8.0016"
type input "$2,355.67"
click at [170, 105] on input "8.0016" at bounding box center [172, 101] width 15 height 8
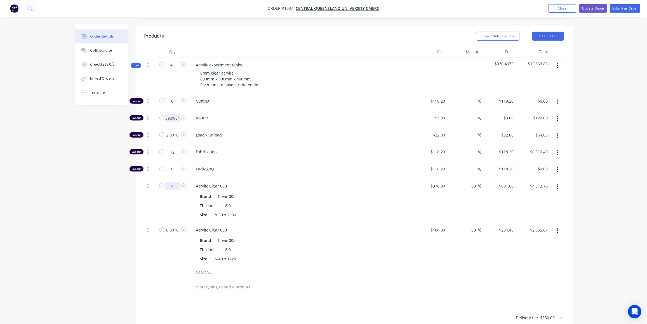
type input "4"
type input "$2,406.40"
drag, startPoint x: 176, startPoint y: 92, endPoint x: 186, endPoint y: 96, distance: 10.3
click at [176, 97] on input "39.9984" at bounding box center [172, 101] width 15 height 8
type input "40"
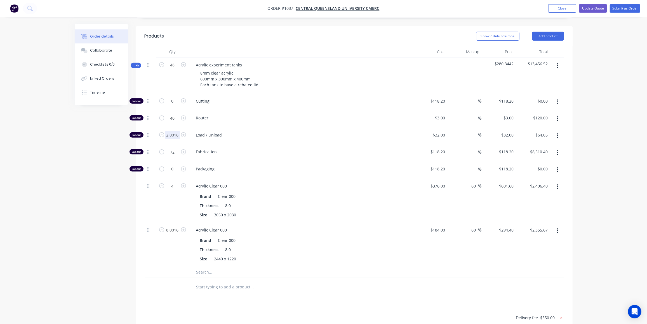
click at [176, 105] on input "2.0016" at bounding box center [172, 101] width 15 height 8
type input "2"
type input "$64.00"
click at [174, 105] on input "72" at bounding box center [172, 101] width 15 height 8
click at [66, 136] on div "Order details Collaborate Checklists 0/0 Linked Orders Timeline Order details C…" at bounding box center [323, 116] width 647 height 639
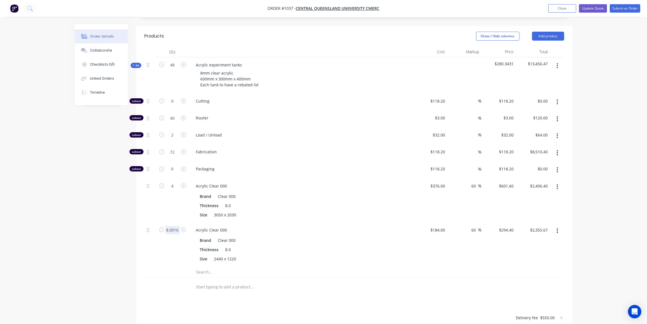
click at [176, 105] on input "8.0016" at bounding box center [172, 101] width 15 height 8
type input "7"
type input "$2,060.80"
drag, startPoint x: 27, startPoint y: 189, endPoint x: 30, endPoint y: 188, distance: 3.3
click at [27, 189] on div "Order details Collaborate Checklists 0/0 Linked Orders Timeline Order details C…" at bounding box center [323, 116] width 647 height 639
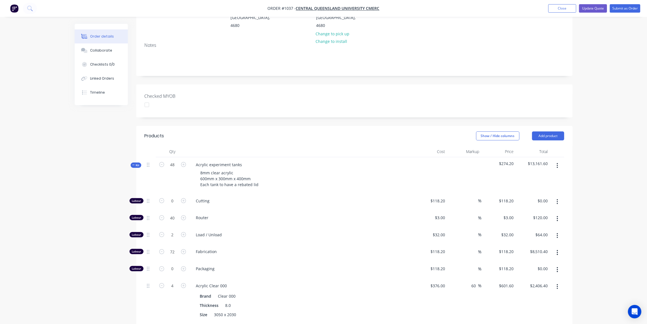
scroll to position [76, 0]
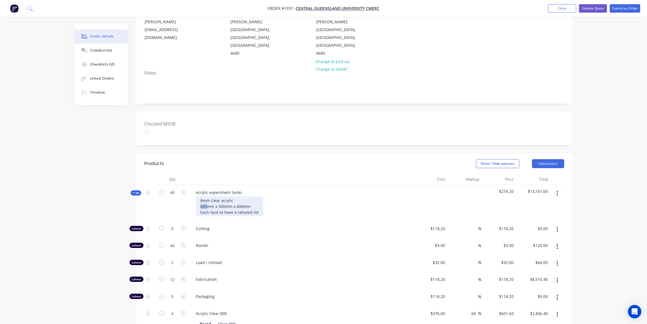
drag, startPoint x: 207, startPoint y: 180, endPoint x: 199, endPoint y: 182, distance: 7.7
click at [199, 196] on div "8mm clear acrylic 600mm x 300mm x 400mm Each tank to have a rebated lid" at bounding box center [229, 206] width 67 height 20
click at [219, 196] on div "8mm clear acrylic 560mm x 300mm x 400mm Each tank to have a rebated lid" at bounding box center [229, 206] width 67 height 20
click at [237, 196] on div "8mm clear acrylic 560mm x 400mm x 400mm Each tank to have a rebated lid" at bounding box center [229, 206] width 67 height 20
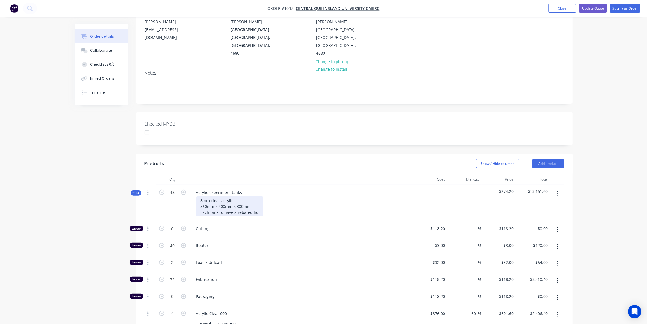
drag, startPoint x: 214, startPoint y: 181, endPoint x: 222, endPoint y: 188, distance: 10.3
click at [215, 196] on div "8mm clear acrylic 560mm x 400mm x 300mm Each tank to have a rebated lid" at bounding box center [229, 206] width 67 height 20
drag, startPoint x: 243, startPoint y: 181, endPoint x: 245, endPoint y: 192, distance: 11.1
click at [243, 196] on div "8mm clear acrylic 560mm wide x 400mm x 300mm Each tank to have a rebated lid" at bounding box center [231, 206] width 71 height 20
click at [274, 196] on div "8mm clear acrylic 560mm wide x 400mm deep x 300mm Each tank to have a rebated l…" at bounding box center [236, 206] width 81 height 20
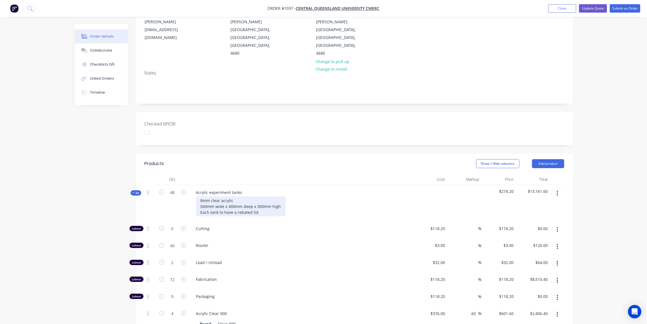
click at [260, 196] on div "8mm clear acrylic 560mm wide x 400mm deep x 300mm high Each tank to have a reba…" at bounding box center [241, 206] width 90 height 20
drag, startPoint x: 257, startPoint y: 188, endPoint x: 252, endPoint y: 189, distance: 5.1
click at [252, 196] on div "8mm clear acrylic 560mm wide x 400mm deep x 300mm high Each tank to have a reba…" at bounding box center [241, 206] width 90 height 20
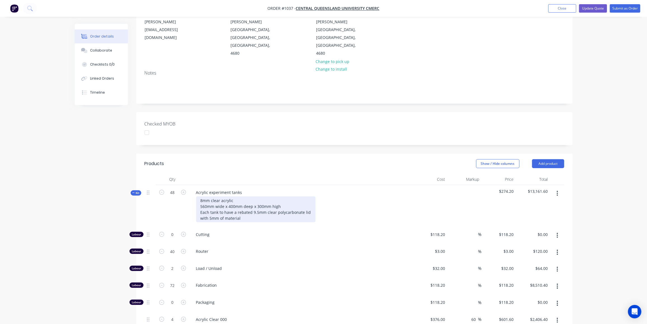
click at [244, 196] on div "8mm clear acrylic 560mm wide x 400mm deep x 300mm high Each tank to have a reba…" at bounding box center [255, 209] width 119 height 26
click at [289, 196] on div "8mm clear acrylic 560mm wide x 400mm deep x 300mm high Each tank to have a reba…" at bounding box center [255, 209] width 119 height 26
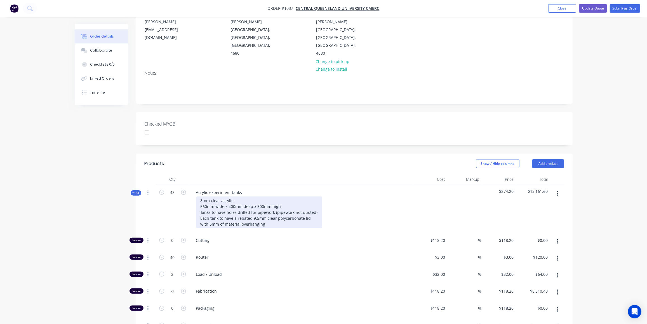
click at [271, 199] on div "8mm clear acrylic 560mm wide x 400mm deep x 300mm high Tanks to have holes dril…" at bounding box center [259, 212] width 126 height 32
click at [241, 196] on div "8mm clear acrylic 560mm wide x 400mm deep x 300mm high Tanks to have holes dril…" at bounding box center [259, 212] width 126 height 32
click at [274, 200] on div "8mm clear acrylic tanks 560mm wide x 400mm deep x 300mm high Tanks to have hole…" at bounding box center [259, 212] width 126 height 32
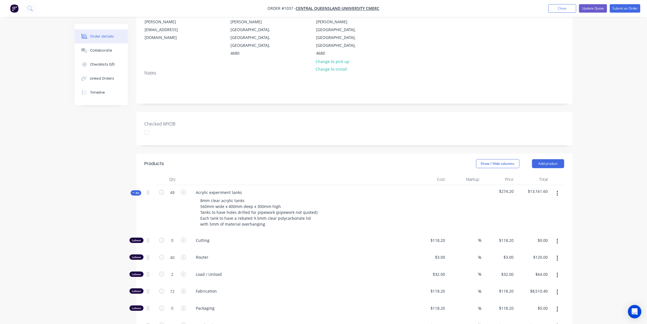
click at [230, 254] on span "Router" at bounding box center [303, 257] width 215 height 6
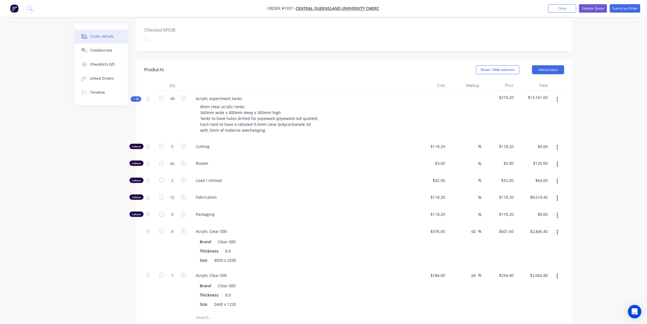
scroll to position [178, 0]
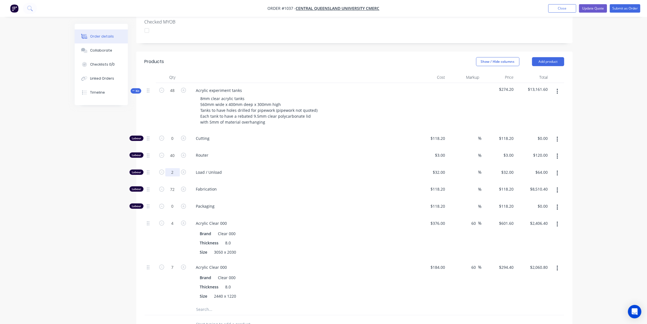
drag, startPoint x: 172, startPoint y: 147, endPoint x: 176, endPoint y: 149, distance: 4.1
click at [173, 142] on input "2" at bounding box center [172, 138] width 15 height 8
click at [174, 142] on input "2" at bounding box center [172, 138] width 15 height 8
drag, startPoint x: 174, startPoint y: 147, endPoint x: 169, endPoint y: 148, distance: 4.8
click at [169, 142] on input "2" at bounding box center [172, 138] width 15 height 8
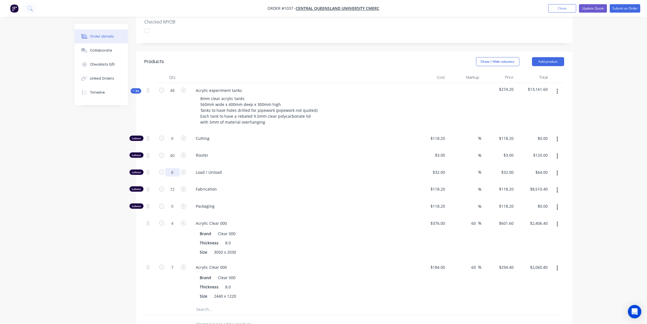
type input "6"
type input "$192.00"
click at [175, 134] on input "40" at bounding box center [172, 138] width 15 height 8
type input "80"
type input "$240.00"
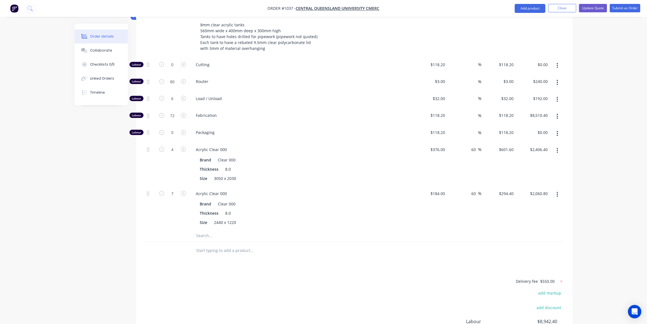
scroll to position [254, 0]
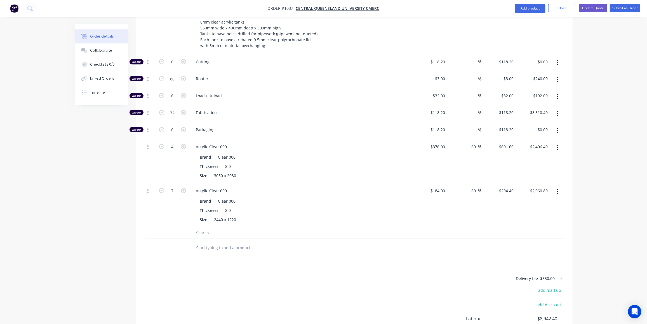
click at [206, 227] on input "text" at bounding box center [252, 232] width 112 height 11
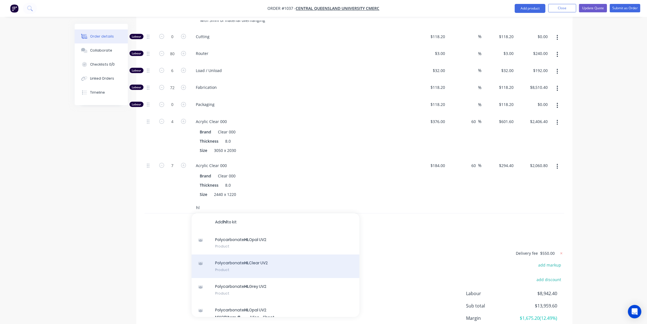
type input "hl"
click at [260, 254] on div "Polycarbonate HL Clear UV2 Product" at bounding box center [276, 266] width 168 height 24
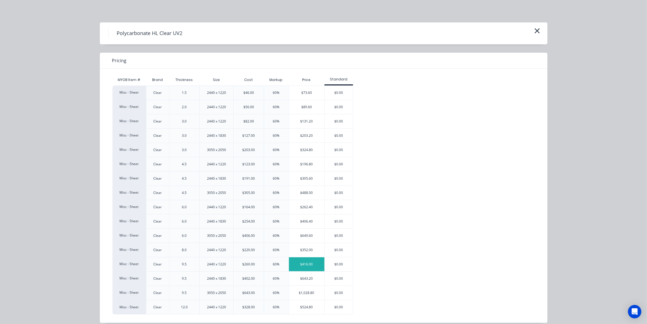
click at [300, 262] on div "$416.00" at bounding box center [307, 264] width 36 height 14
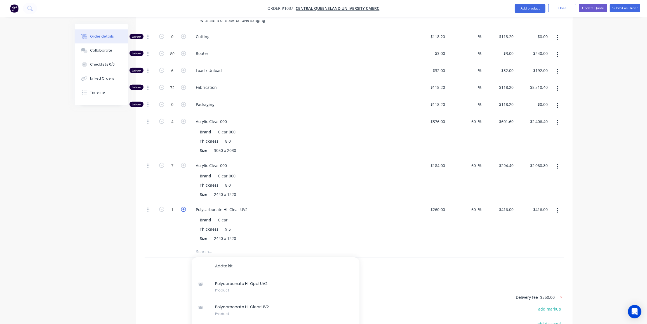
click at [184, 207] on icon "button" at bounding box center [183, 209] width 5 height 5
type input "2"
type input "$832.00"
click at [184, 207] on icon "button" at bounding box center [183, 209] width 5 height 5
type input "3"
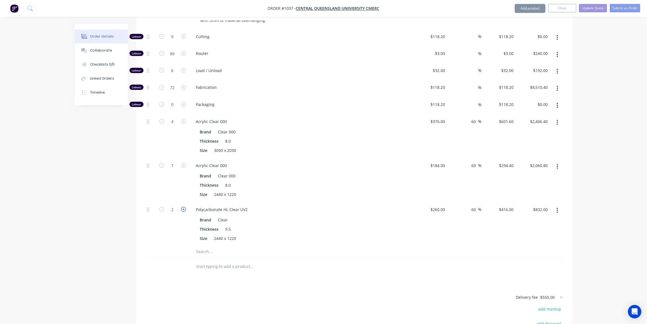
type input "$1,248.00"
drag, startPoint x: 146, startPoint y: 261, endPoint x: 156, endPoint y: 254, distance: 11.4
click at [147, 260] on div "Products Show / Hide columns Add product Qty Cost Markup Price Total Kit 48 Acr…" at bounding box center [354, 178] width 437 height 457
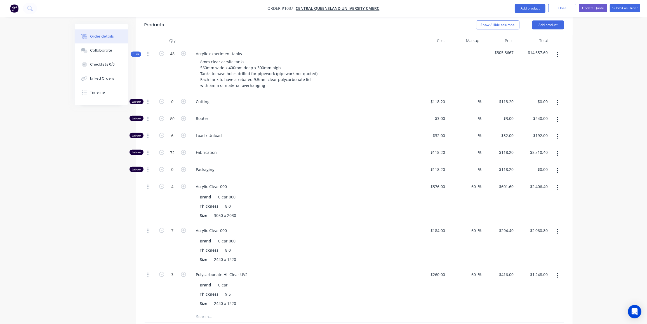
scroll to position [203, 0]
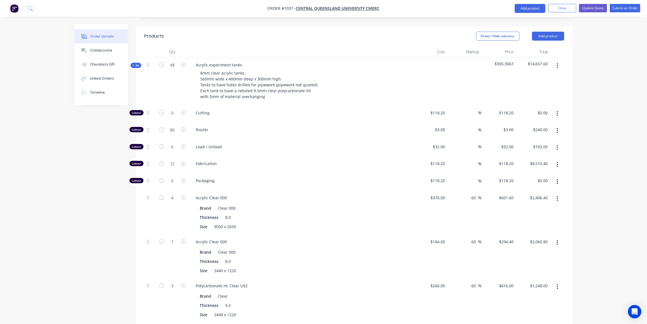
click at [137, 63] on span "Kit" at bounding box center [135, 65] width 7 height 4
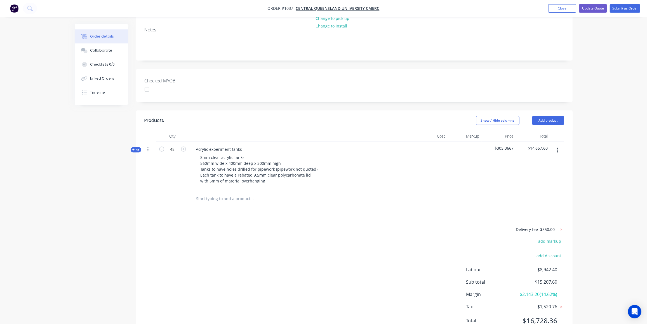
click at [136, 200] on div "Products Show / Hide columns Add product Qty Cost Markup Price Total Kit 48 Acr…" at bounding box center [354, 224] width 437 height 229
click at [137, 147] on span "Kit" at bounding box center [135, 149] width 7 height 4
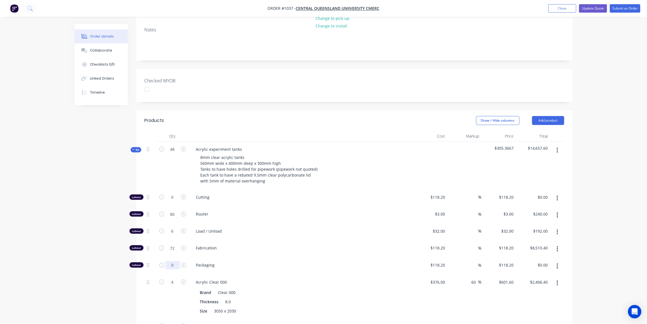
click at [176, 201] on input "0" at bounding box center [172, 197] width 15 height 8
type input "4"
type input "$472.80"
click at [100, 238] on div "Created by Ben Created 06/08/25 Required 06/08/25 Assigned to Add team member S…" at bounding box center [324, 240] width 498 height 671
click at [135, 147] on span "Kit" at bounding box center [135, 149] width 7 height 4
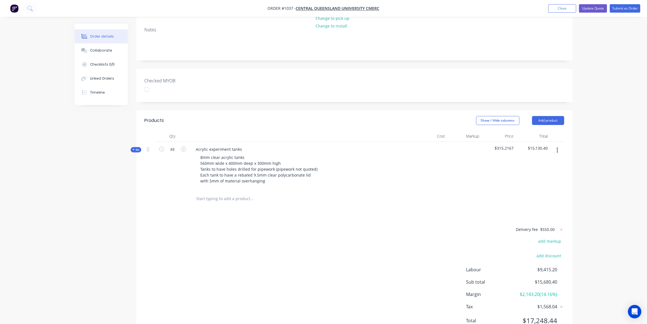
click at [552, 226] on span "$550.00" at bounding box center [548, 229] width 15 height 6
click at [562, 228] on icon at bounding box center [562, 229] width 2 height 2
click at [549, 226] on button "add delivery fee" at bounding box center [546, 230] width 36 height 8
type input "810"
click at [133, 148] on icon at bounding box center [133, 149] width 2 height 2
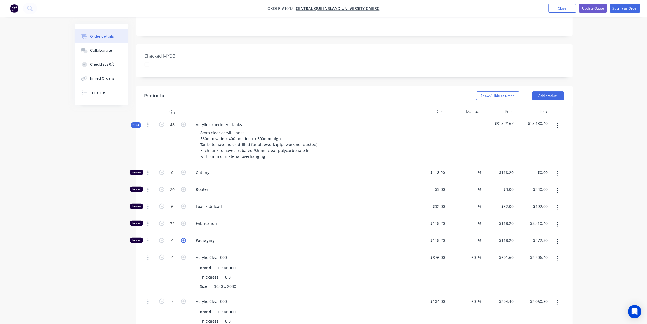
scroll to position [144, 0]
click at [174, 176] on input "4" at bounding box center [172, 172] width 15 height 8
type input "6"
type input "$709.20"
drag, startPoint x: 6, startPoint y: 232, endPoint x: 15, endPoint y: 226, distance: 11.3
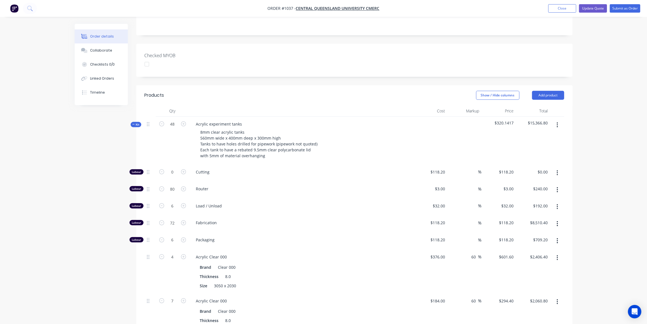
click at [7, 232] on div "Order details Collaborate Checklists 0/0 Linked Orders Timeline Order details C…" at bounding box center [323, 203] width 647 height 695
drag, startPoint x: 133, startPoint y: 98, endPoint x: 173, endPoint y: 118, distance: 44.9
click at [133, 122] on span "Kit" at bounding box center [135, 124] width 7 height 4
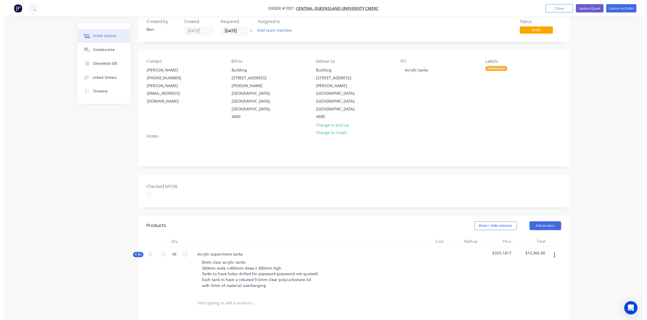
scroll to position [0, 0]
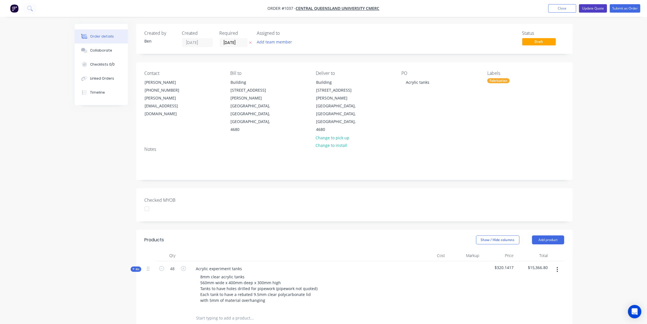
click at [587, 7] on button "Update Quote" at bounding box center [593, 8] width 28 height 8
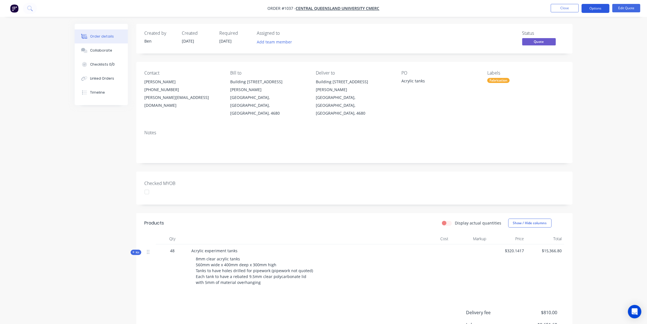
click at [602, 6] on button "Options" at bounding box center [596, 8] width 28 height 9
click at [559, 32] on div "Quote" at bounding box center [578, 34] width 51 height 8
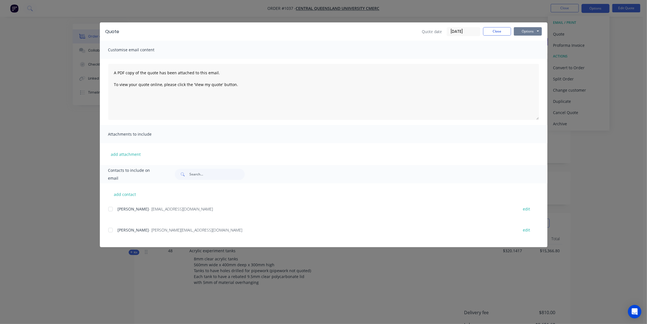
click at [523, 29] on button "Options" at bounding box center [528, 31] width 28 height 8
click at [529, 40] on button "Preview" at bounding box center [532, 41] width 36 height 9
click at [112, 228] on div at bounding box center [110, 229] width 11 height 11
click at [521, 32] on button "Options" at bounding box center [528, 31] width 28 height 8
click at [523, 41] on button "Preview" at bounding box center [532, 41] width 36 height 9
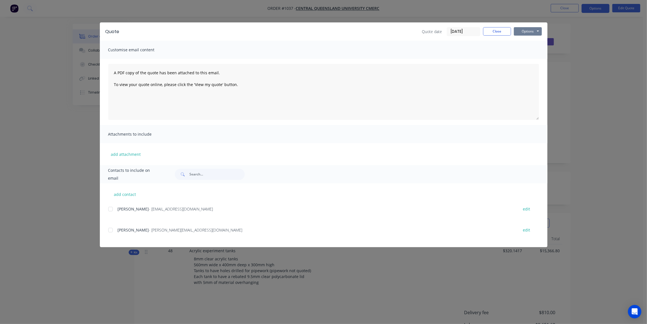
click at [526, 30] on button "Options" at bounding box center [528, 31] width 28 height 8
click at [112, 231] on div at bounding box center [110, 229] width 11 height 11
click at [525, 28] on button "Options" at bounding box center [528, 31] width 28 height 8
click at [531, 57] on button "Email" at bounding box center [532, 59] width 36 height 9
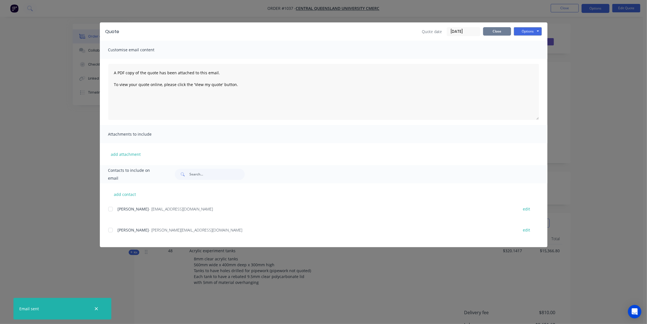
click at [497, 29] on button "Close" at bounding box center [497, 31] width 28 height 8
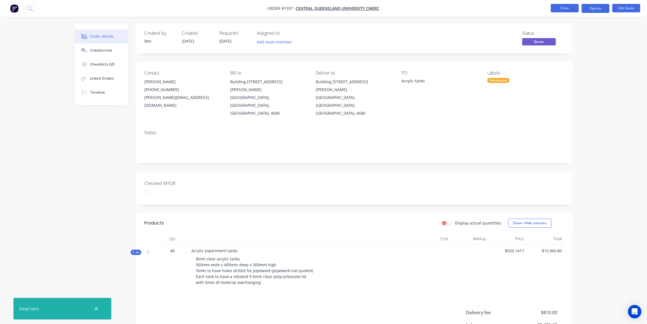
click at [563, 4] on button "Close" at bounding box center [565, 8] width 28 height 8
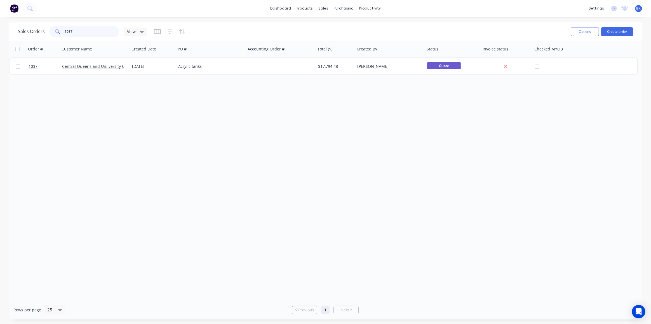
drag, startPoint x: 79, startPoint y: 33, endPoint x: 50, endPoint y: 32, distance: 29.1
click at [50, 32] on div "1037" at bounding box center [84, 31] width 70 height 11
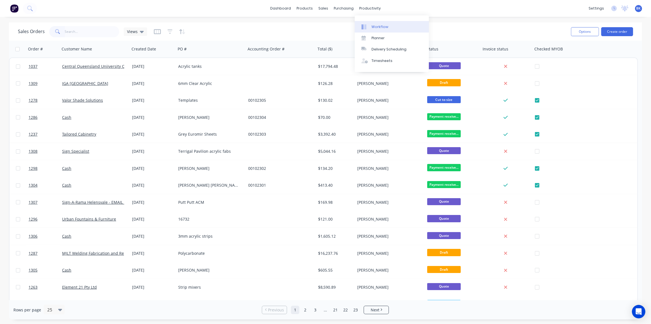
click at [372, 24] on link "Workflow" at bounding box center [392, 26] width 74 height 11
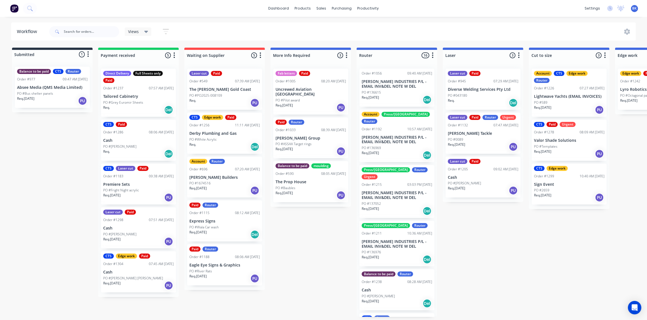
click at [132, 147] on div "PO #Stephen Mah" at bounding box center [138, 146] width 71 height 5
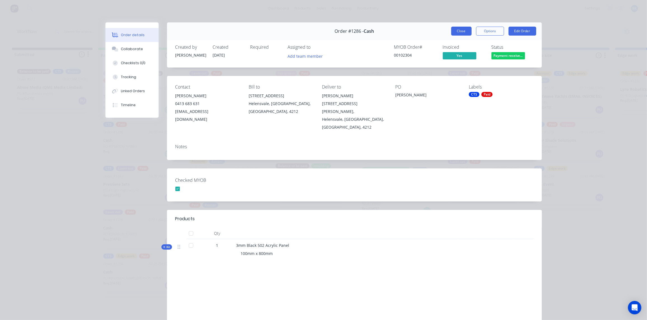
click at [456, 31] on button "Close" at bounding box center [461, 31] width 20 height 9
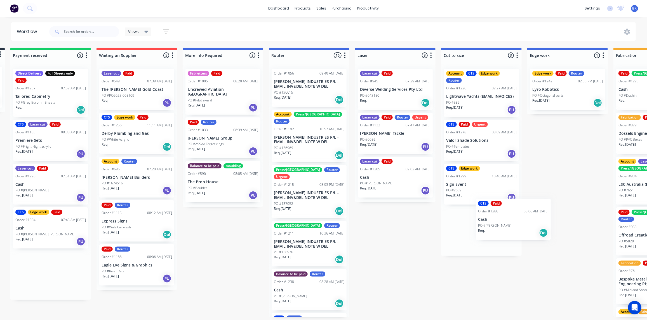
drag, startPoint x: 135, startPoint y: 143, endPoint x: 500, endPoint y: 221, distance: 372.9
click at [500, 222] on div "Submitted 1 Status colour #273444 hex #273444 Save Cancel Summaries Total order…" at bounding box center [577, 182] width 1339 height 269
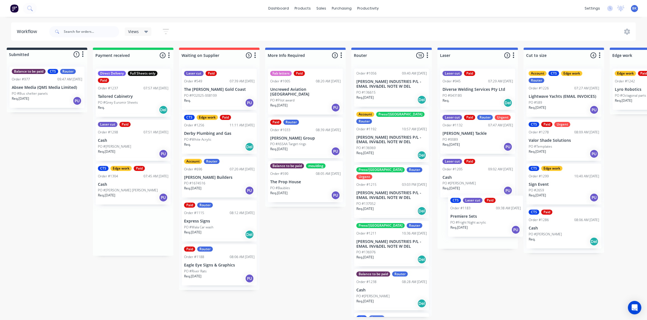
scroll to position [0, 7]
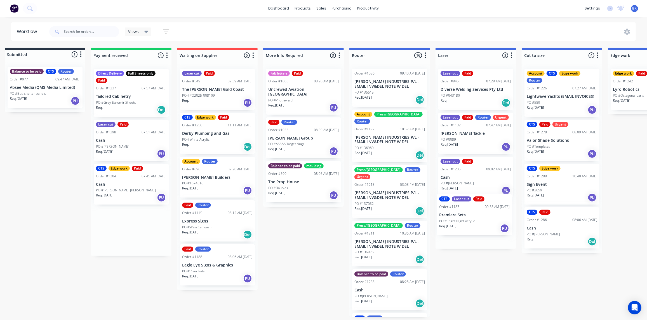
drag, startPoint x: 132, startPoint y: 141, endPoint x: 473, endPoint y: 217, distance: 349.0
click at [473, 217] on div "Submitted 1 Status colour #273444 hex #273444 Save Cancel Summaries Total order…" at bounding box center [658, 182] width 1339 height 269
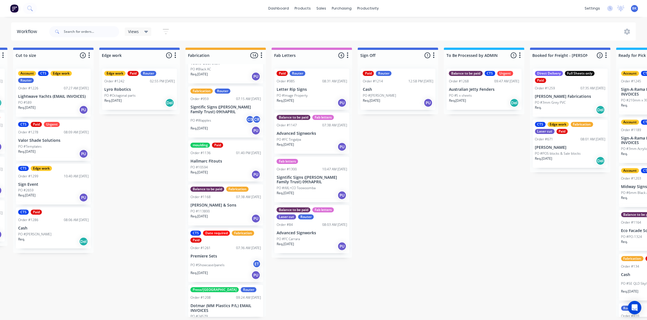
scroll to position [0, 516]
click at [223, 259] on div "PO #Showcase/panels ET" at bounding box center [226, 264] width 71 height 11
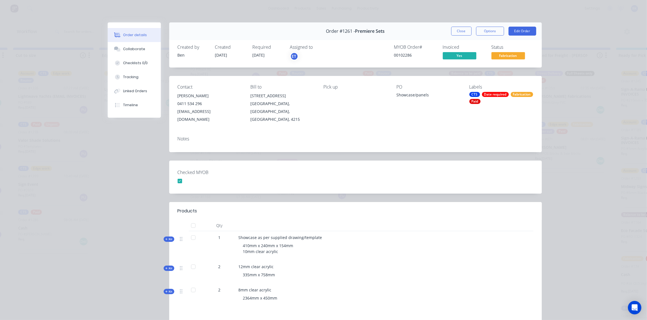
scroll to position [0, 516]
click at [452, 33] on button "Close" at bounding box center [461, 31] width 20 height 9
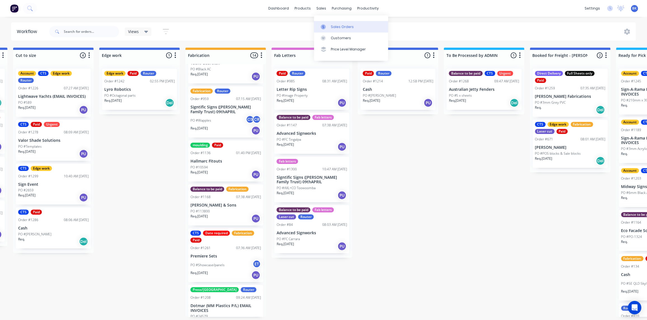
click at [327, 23] on link "Sales Orders" at bounding box center [351, 26] width 74 height 11
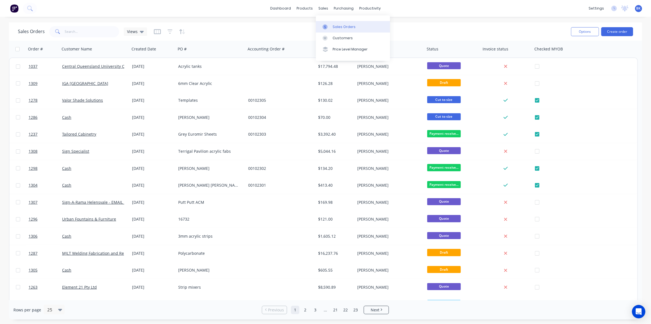
click at [328, 23] on link "Sales Orders" at bounding box center [353, 26] width 74 height 11
click at [613, 30] on button "Create order" at bounding box center [617, 31] width 32 height 9
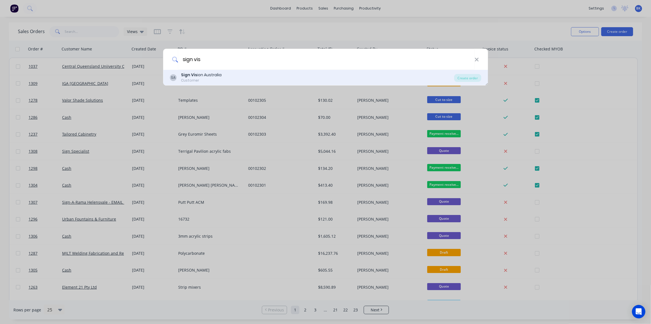
type input "sign vis"
click at [222, 76] on div "SA Sign Vis ion Australia Customer" at bounding box center [312, 77] width 285 height 11
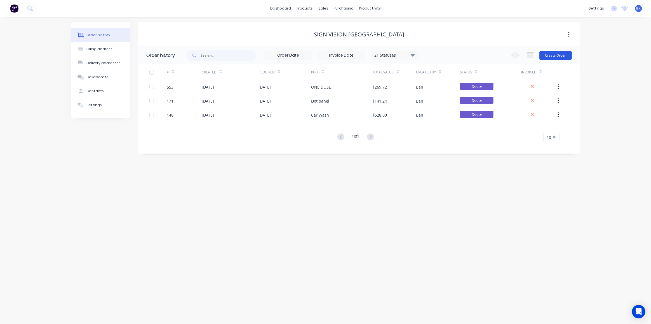
click at [548, 53] on button "Create Order" at bounding box center [556, 55] width 32 height 9
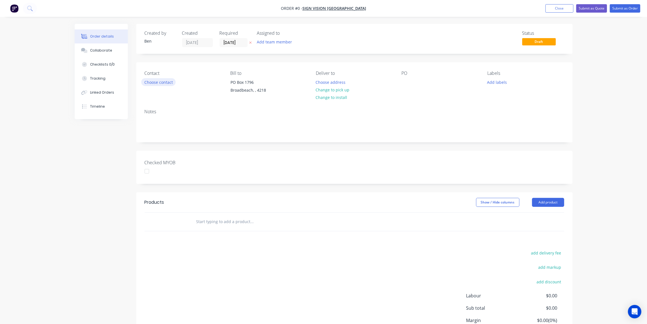
click at [163, 82] on button "Choose contact" at bounding box center [158, 82] width 34 height 8
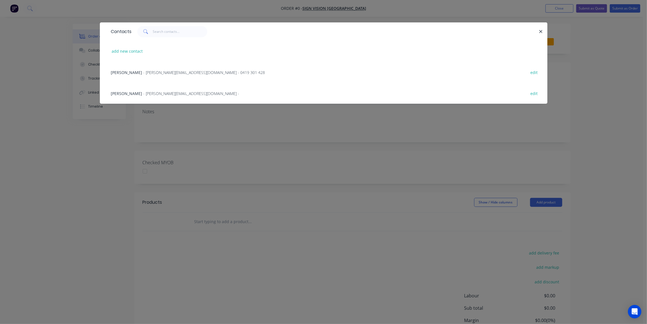
click at [144, 71] on span "- neil@signvision.com.au - 0419 301 428" at bounding box center [205, 72] width 122 height 5
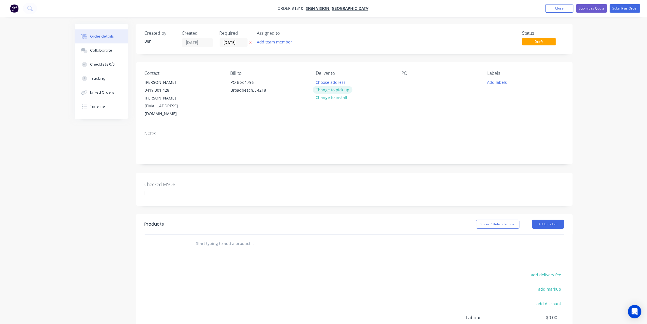
click at [339, 88] on button "Change to pick up" at bounding box center [333, 90] width 40 height 8
click at [409, 82] on div at bounding box center [406, 82] width 9 height 8
click at [99, 51] on div "Collaborate" at bounding box center [101, 50] width 22 height 5
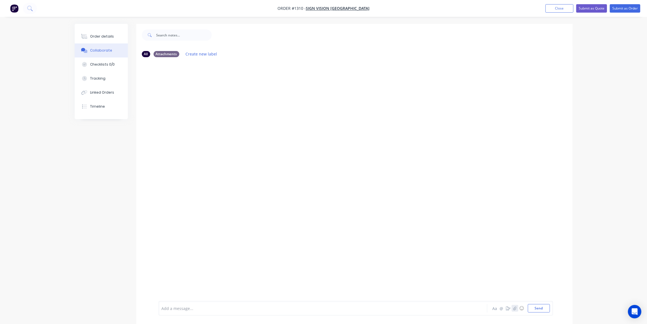
click at [515, 309] on icon "button" at bounding box center [514, 308] width 3 height 4
click at [536, 309] on button "Send" at bounding box center [539, 308] width 22 height 8
click at [98, 38] on div "Order details" at bounding box center [102, 36] width 24 height 5
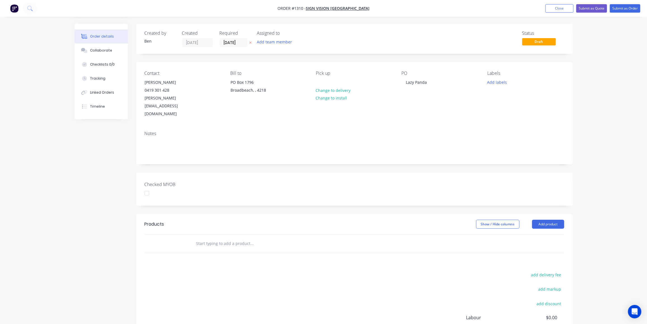
click at [240, 238] on input "text" at bounding box center [252, 243] width 112 height 11
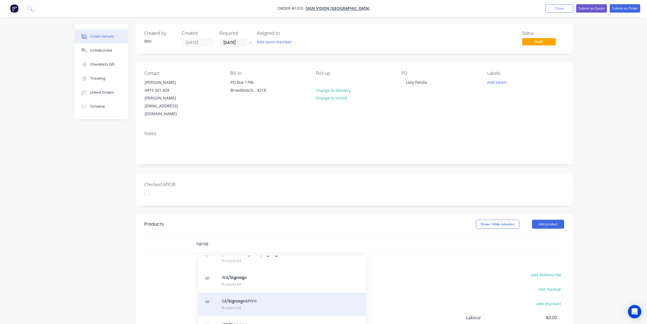
scroll to position [51, 0]
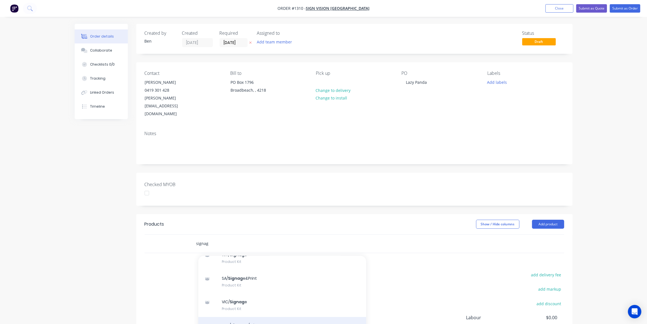
type input "signag"
click at [272, 317] on div "QLD/ Signag e/printers Product Kit" at bounding box center [282, 329] width 168 height 24
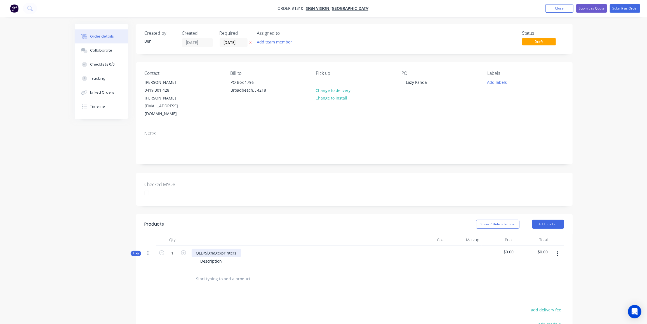
click at [239, 249] on div "QLD/Signage/printers" at bounding box center [217, 253] width 50 height 8
drag, startPoint x: 238, startPoint y: 236, endPoint x: 180, endPoint y: 237, distance: 58.8
click at [180, 245] on div "Kit 1 QLD/Signage/printers Description $0.00 $0.00" at bounding box center [355, 257] width 420 height 24
drag, startPoint x: 223, startPoint y: 247, endPoint x: 186, endPoint y: 249, distance: 37.8
click at [186, 249] on div "Kit 1 Lazy Panda sign parts Description $0.00 $0.00" at bounding box center [355, 257] width 420 height 24
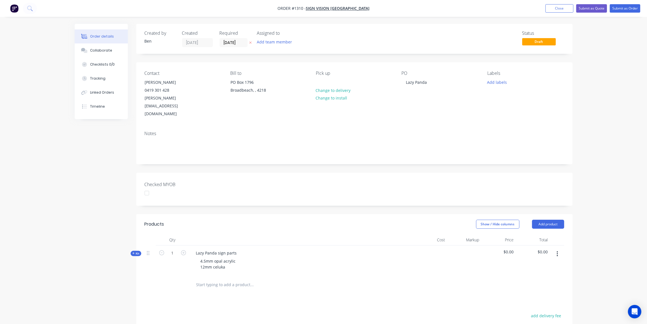
click at [275, 255] on div "Lazy Panda sign parts 4.5mm opal acrylic 12mm celuka" at bounding box center [301, 260] width 224 height 30
click at [137, 251] on span "Kit" at bounding box center [135, 253] width 7 height 4
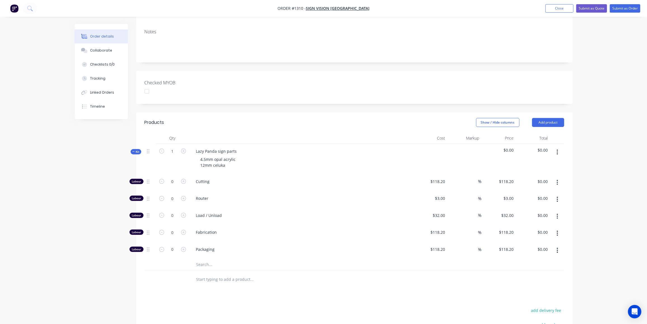
scroll to position [127, 0]
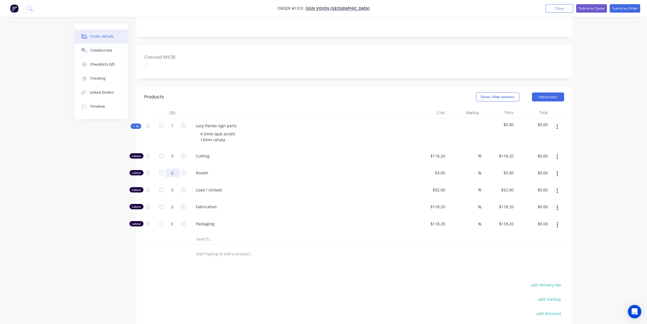
click at [174, 156] on input "0" at bounding box center [172, 156] width 15 height 8
type input "30"
type input "$90.00"
click at [173, 160] on input "0" at bounding box center [172, 156] width 15 height 8
type input "2"
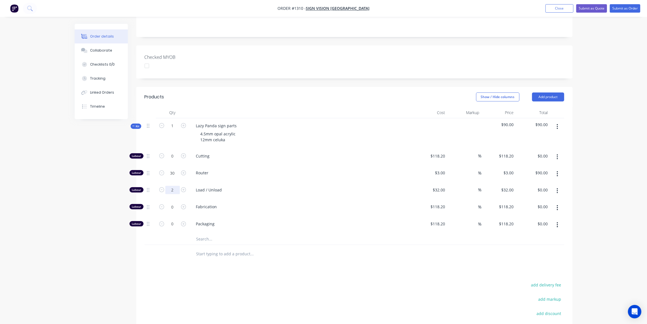
type input "$64.00"
click at [208, 233] on input "text" at bounding box center [252, 238] width 112 height 11
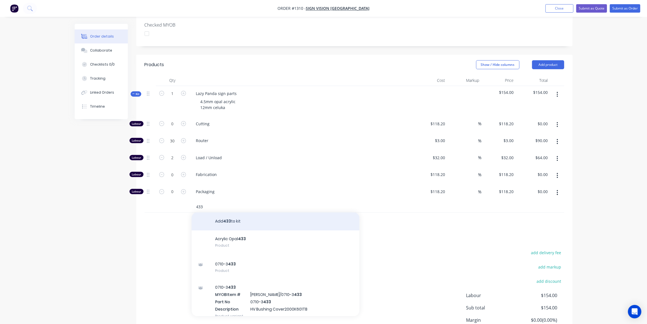
scroll to position [191, 0]
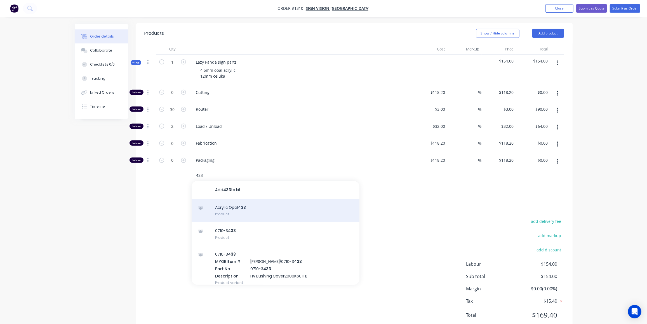
type input "433"
click at [257, 199] on div "Acrylic Opal 433 Product" at bounding box center [276, 211] width 168 height 24
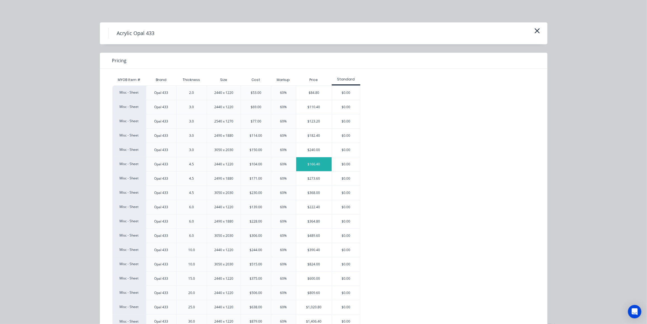
click at [315, 159] on div "$166.40" at bounding box center [314, 164] width 36 height 14
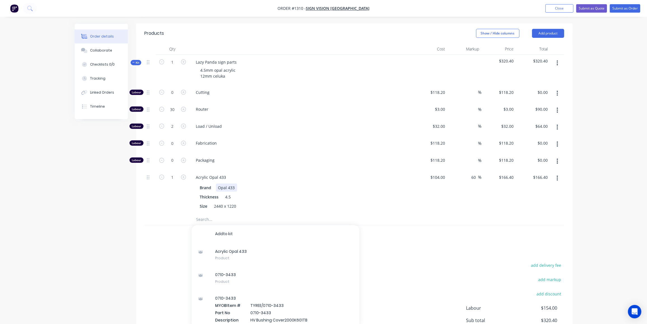
click at [314, 183] on div "Brand Opal 433" at bounding box center [300, 187] width 205 height 8
click at [211, 214] on input "text" at bounding box center [252, 219] width 112 height 11
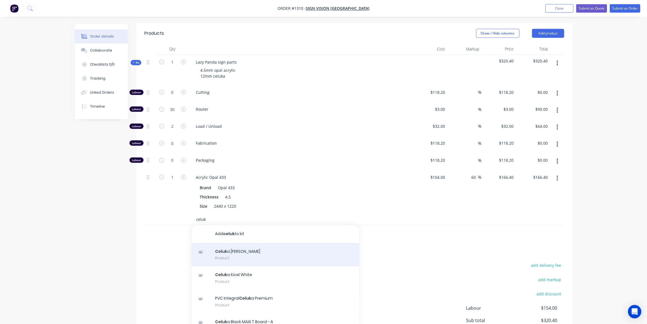
type input "celuk"
click at [253, 243] on div "Celuk a Nycel White Product" at bounding box center [276, 255] width 168 height 24
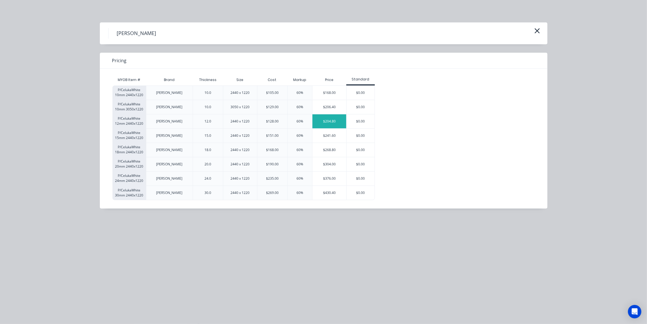
click at [324, 123] on div "$204.80" at bounding box center [330, 121] width 34 height 14
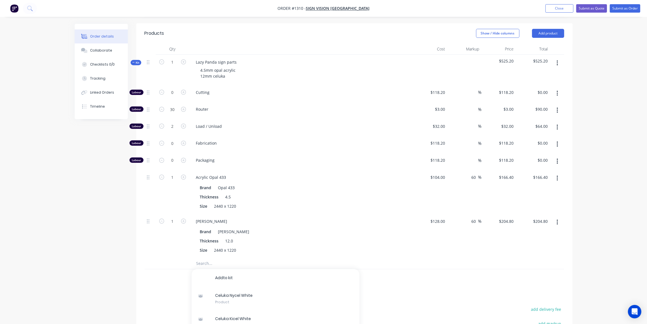
click at [128, 181] on div "Created by Ben Created 27/08/25 Required 27/08/25 Assigned to Add team member S…" at bounding box center [324, 131] width 498 height 597
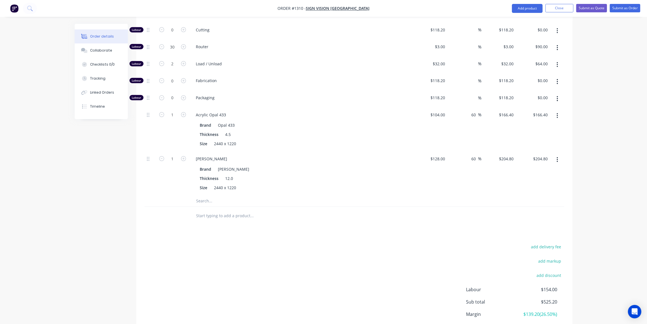
scroll to position [242, 0]
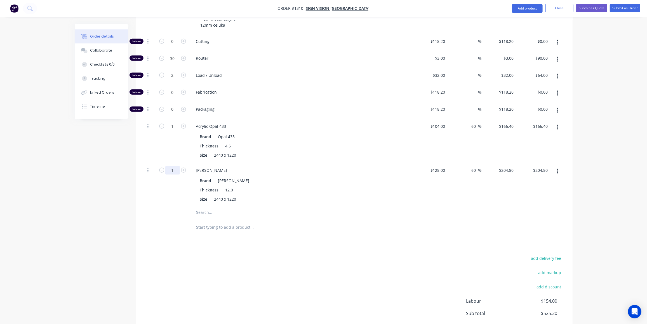
click at [174, 46] on input "1" at bounding box center [172, 41] width 15 height 8
type input "0.75"
type input "$153.60"
click at [172, 46] on input "1" at bounding box center [172, 41] width 15 height 8
type input "0.75"
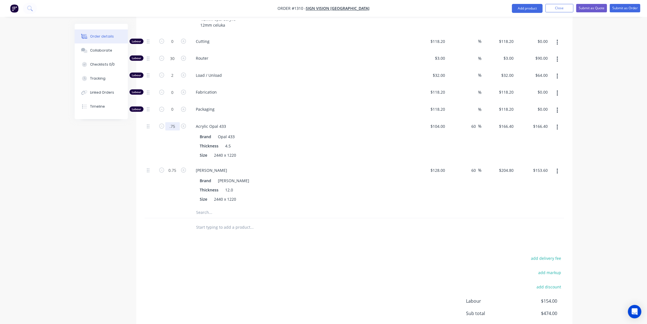
type input "$124.80"
click at [53, 150] on div "Order details Collaborate Checklists 0/0 Tracking Linked Orders Timeline Order …" at bounding box center [323, 68] width 647 height 620
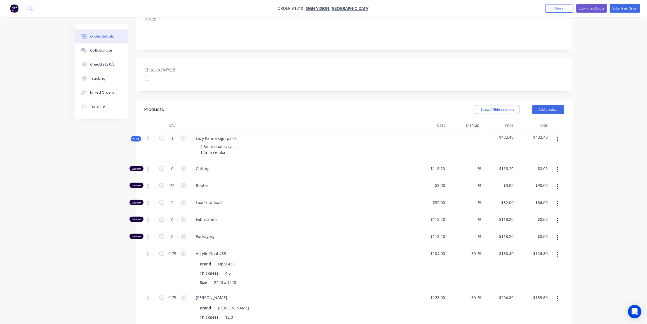
click at [134, 137] on icon at bounding box center [133, 138] width 3 height 3
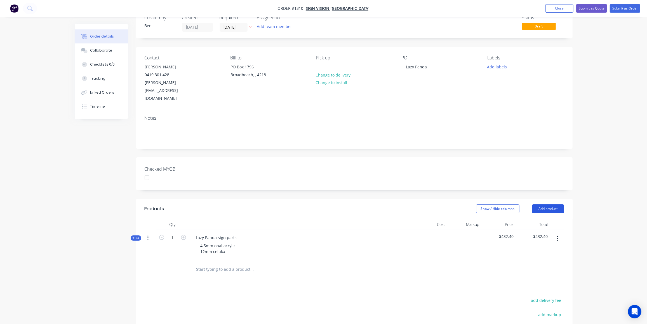
scroll to position [0, 0]
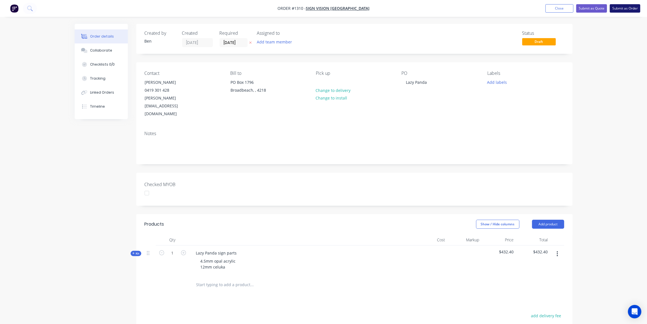
click at [616, 7] on button "Submit as Order" at bounding box center [625, 8] width 31 height 8
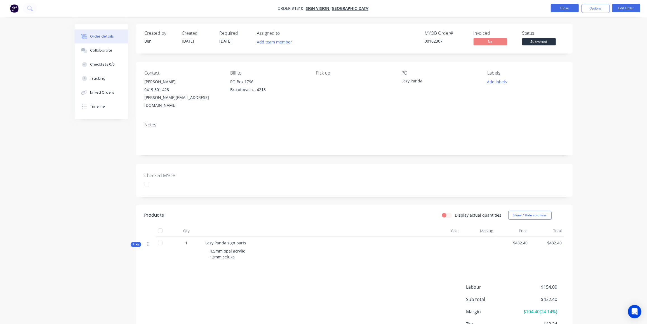
click at [568, 7] on button "Close" at bounding box center [565, 8] width 28 height 8
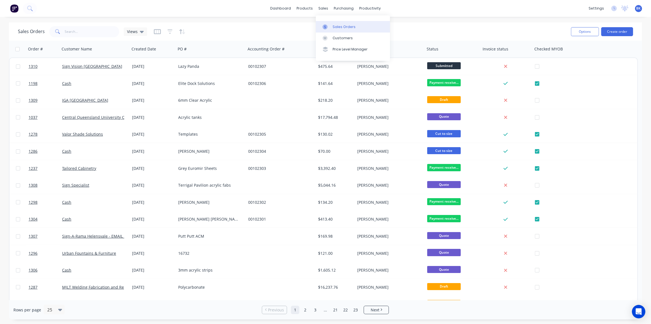
click at [332, 24] on link "Sales Orders" at bounding box center [353, 26] width 74 height 11
click at [79, 31] on input "text" at bounding box center [92, 31] width 55 height 11
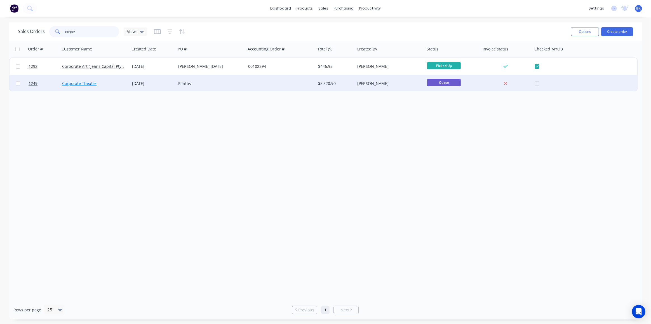
type input "corpor"
click at [95, 84] on link "Corporate Theatre" at bounding box center [79, 83] width 34 height 5
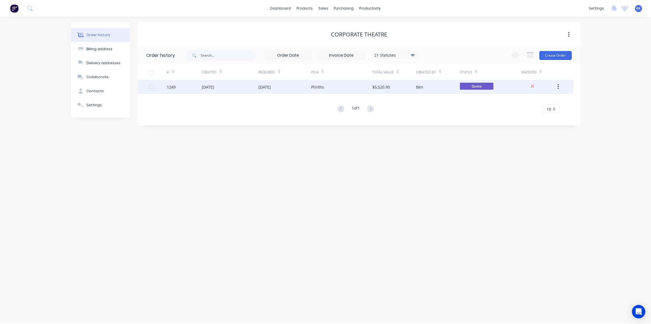
click at [408, 85] on div "$5,520.90" at bounding box center [394, 87] width 44 height 14
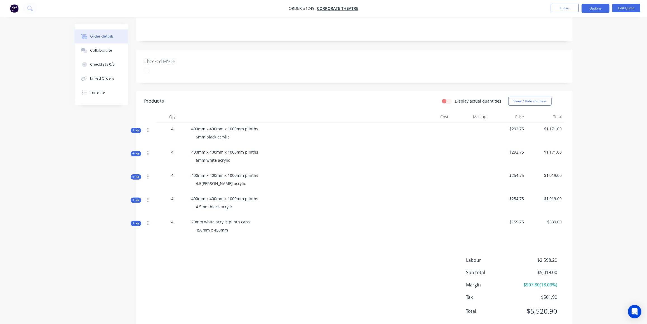
scroll to position [120, 0]
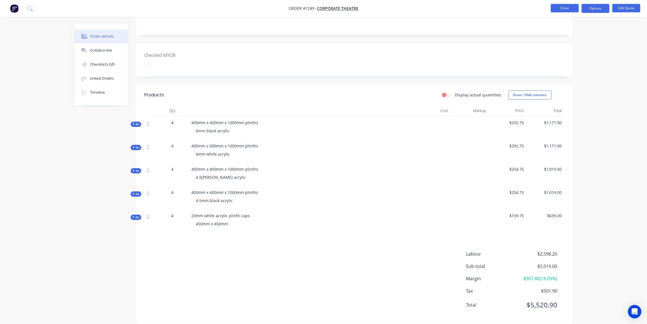
click at [561, 6] on button "Close" at bounding box center [565, 8] width 28 height 8
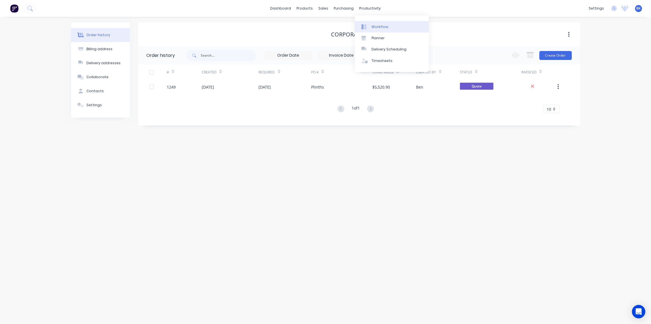
click at [377, 25] on div "Workflow" at bounding box center [380, 26] width 17 height 5
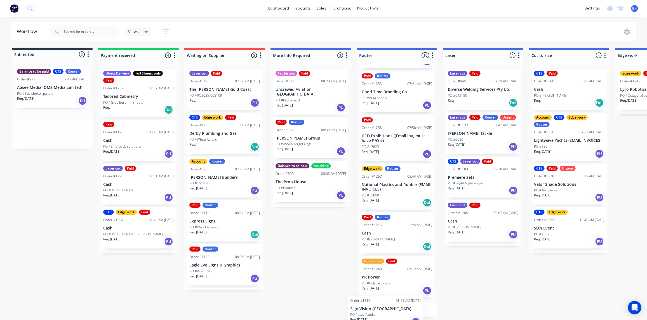
scroll to position [520, 0]
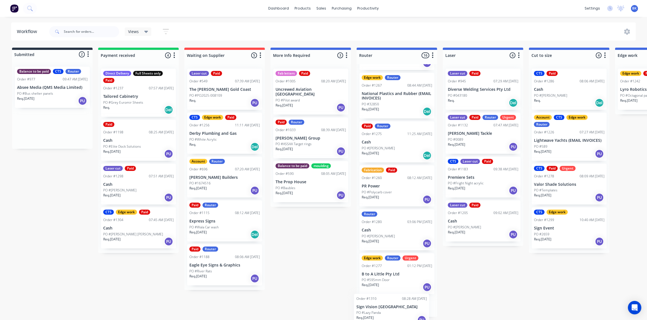
drag, startPoint x: 40, startPoint y: 133, endPoint x: 381, endPoint y: 319, distance: 388.2
click at [137, 185] on p "Cash" at bounding box center [138, 184] width 71 height 5
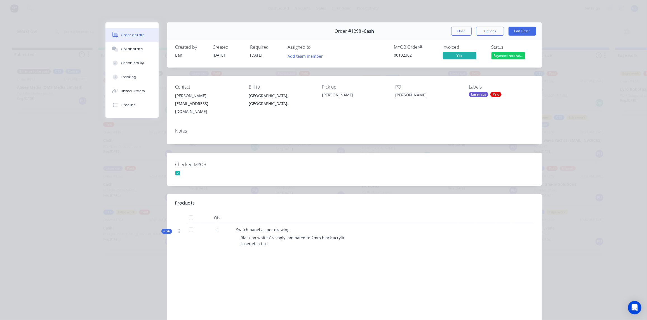
click at [465, 32] on button "Close" at bounding box center [461, 31] width 20 height 9
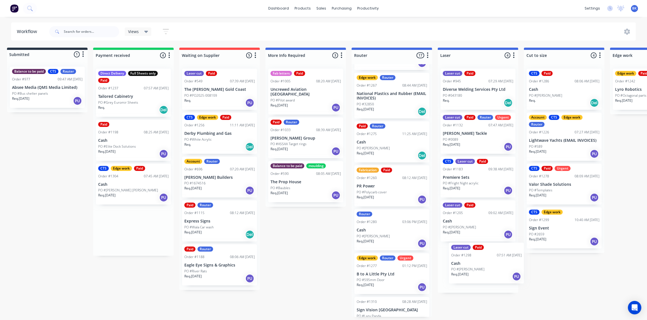
drag, startPoint x: 123, startPoint y: 184, endPoint x: 473, endPoint y: 264, distance: 358.8
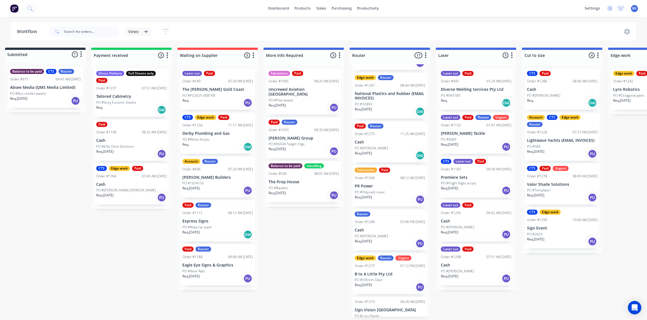
click at [119, 188] on p "PO #[PERSON_NAME] [PERSON_NAME]" at bounding box center [126, 190] width 60 height 5
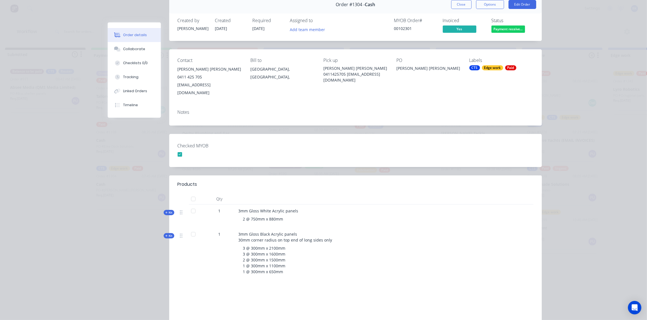
scroll to position [0, 0]
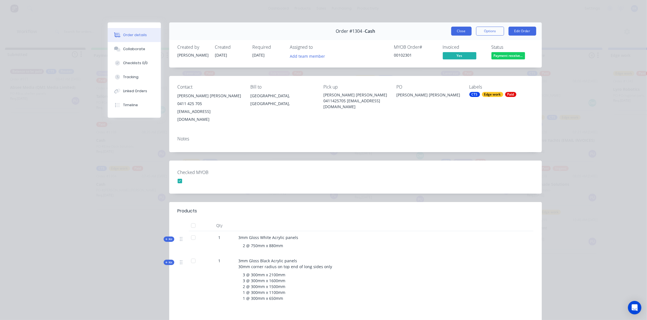
click at [463, 30] on button "Close" at bounding box center [461, 31] width 20 height 9
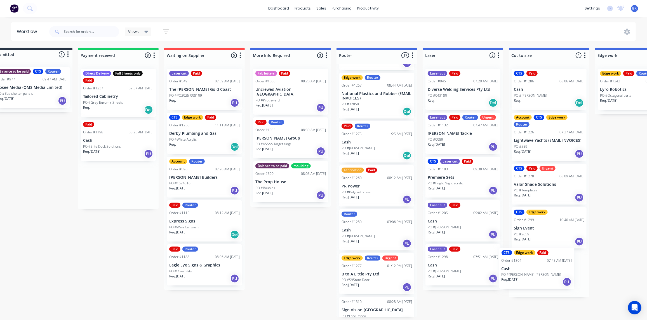
scroll to position [0, 33]
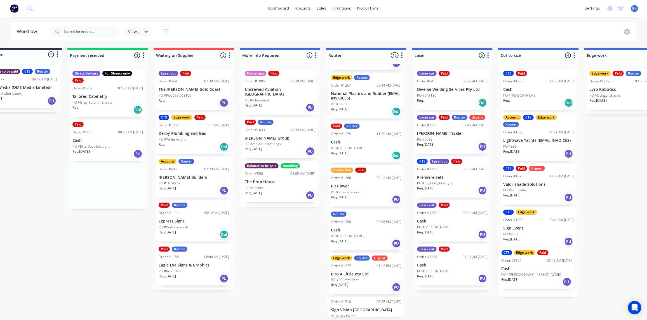
drag, startPoint x: 121, startPoint y: 185, endPoint x: 529, endPoint y: 271, distance: 417.3
click at [530, 273] on div "Submitted 1 Status colour #273444 hex #273444 Save Cancel Summaries Total order…" at bounding box center [634, 182] width 1339 height 269
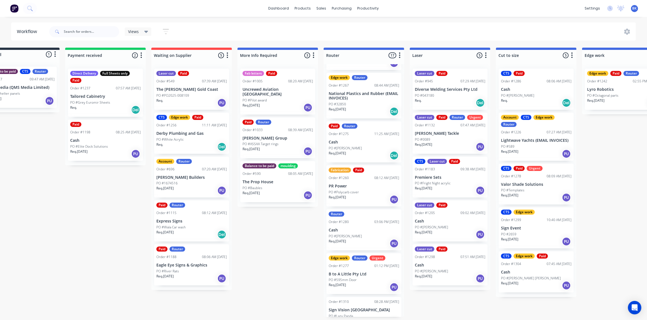
click at [104, 149] on div "Req. 26/08/25 PU" at bounding box center [105, 154] width 71 height 10
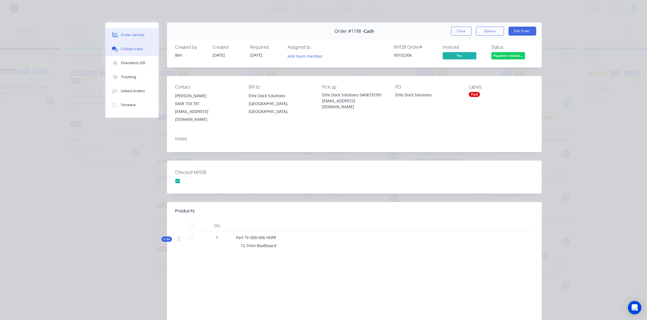
click at [130, 47] on div "Collaborate" at bounding box center [132, 48] width 22 height 5
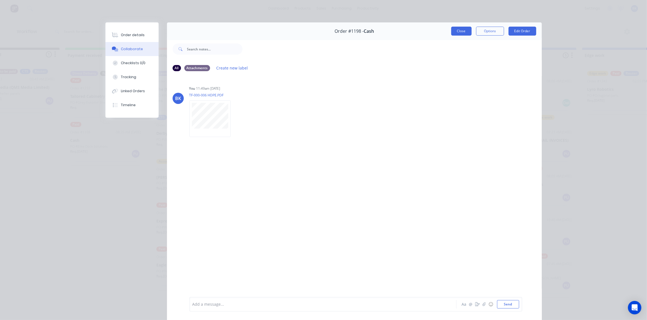
click at [459, 27] on button "Close" at bounding box center [461, 31] width 20 height 9
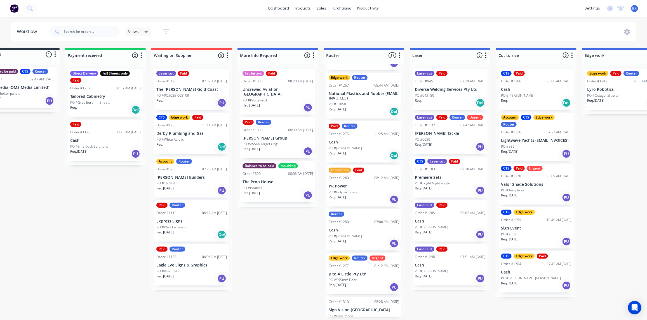
click at [98, 144] on p "PO #Elite Dock Solutions" at bounding box center [89, 146] width 38 height 5
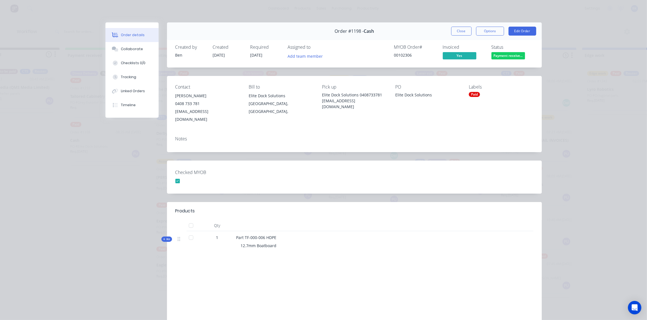
click at [474, 93] on div "Paid" at bounding box center [474, 94] width 11 height 5
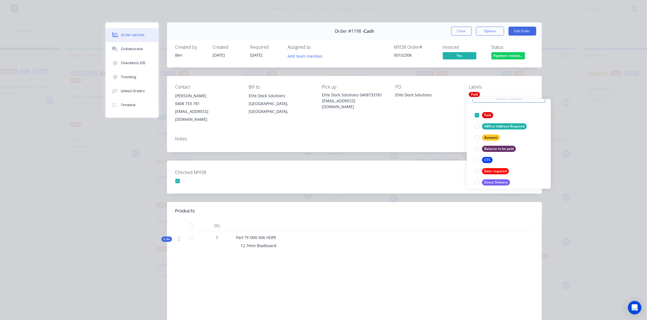
scroll to position [25, 0]
click at [491, 161] on div "CTS" at bounding box center [487, 163] width 11 height 6
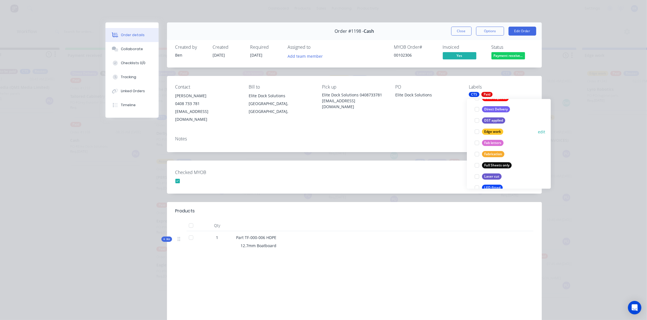
click at [494, 130] on div "Edge work" at bounding box center [492, 131] width 21 height 6
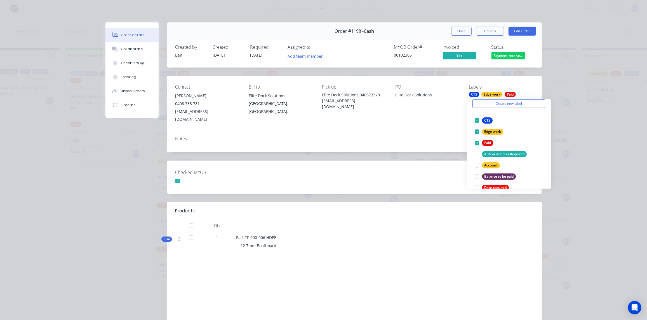
click at [348, 241] on div "12.7mm Boatboard" at bounding box center [345, 245] width 219 height 10
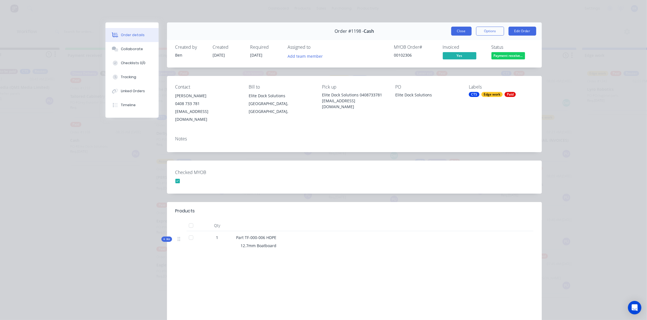
click at [460, 32] on button "Close" at bounding box center [461, 31] width 20 height 9
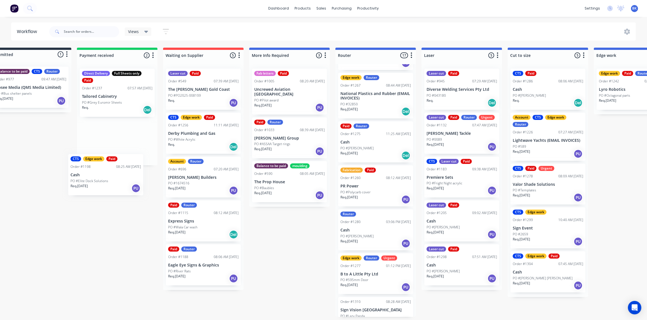
scroll to position [521, 0]
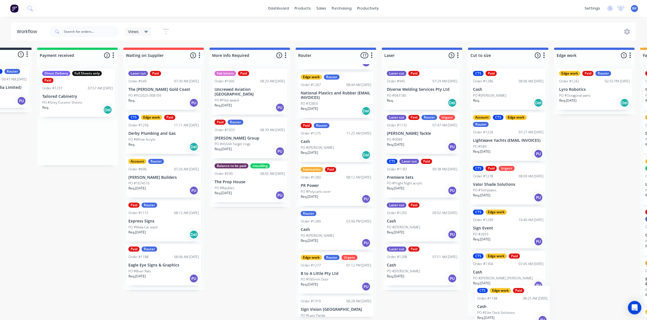
drag, startPoint x: 99, startPoint y: 139, endPoint x: 499, endPoint y: 307, distance: 434.4
click at [502, 308] on div "Submitted 1 Status colour #273444 hex #273444 Save Cancel Summaries Total order…" at bounding box center [604, 182] width 1339 height 269
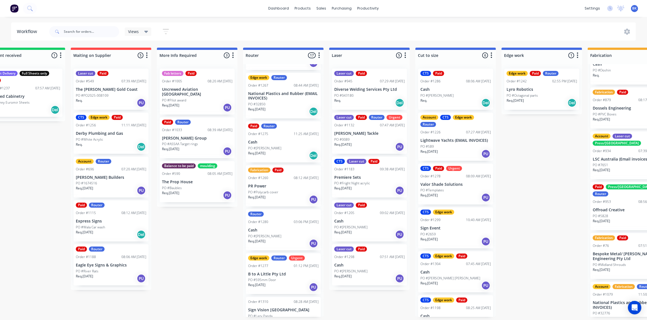
scroll to position [0, 114]
drag, startPoint x: 346, startPoint y: 139, endPoint x: 442, endPoint y: 115, distance: 98.3
click at [442, 115] on div "Submitted 1 Status colour #273444 hex #273444 Save Cancel Summaries Total order…" at bounding box center [551, 182] width 1339 height 269
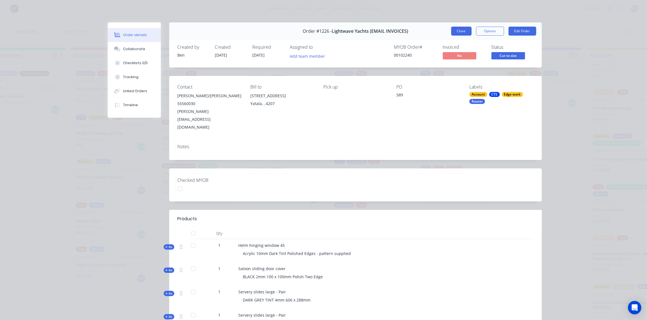
click at [463, 32] on button "Close" at bounding box center [461, 31] width 20 height 9
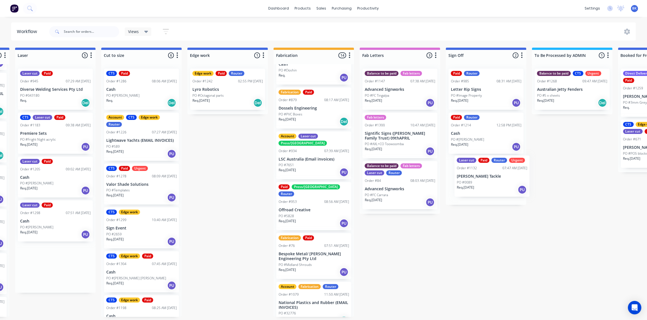
scroll to position [0, 430]
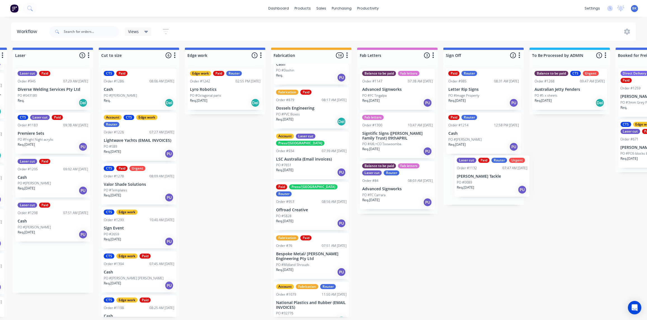
drag, startPoint x: 352, startPoint y: 138, endPoint x: 477, endPoint y: 183, distance: 133.0
click at [479, 184] on div "Submitted 1 Status colour #273444 hex #273444 Save Cancel Summaries Total order…" at bounding box center [234, 182] width 1339 height 269
click at [474, 177] on p "[PERSON_NAME] Tackle" at bounding box center [484, 177] width 71 height 5
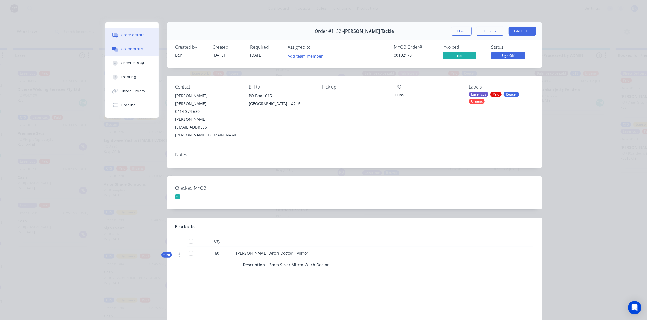
click at [139, 47] on div "Collaborate" at bounding box center [132, 48] width 22 height 5
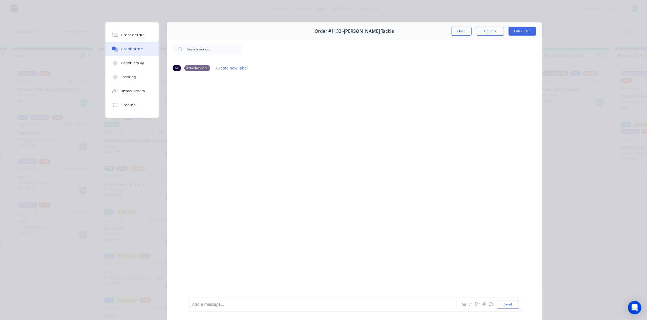
click at [217, 303] on div at bounding box center [315, 304] width 245 height 6
click at [505, 306] on button "Send" at bounding box center [508, 304] width 22 height 8
click at [466, 32] on button "Close" at bounding box center [461, 31] width 20 height 9
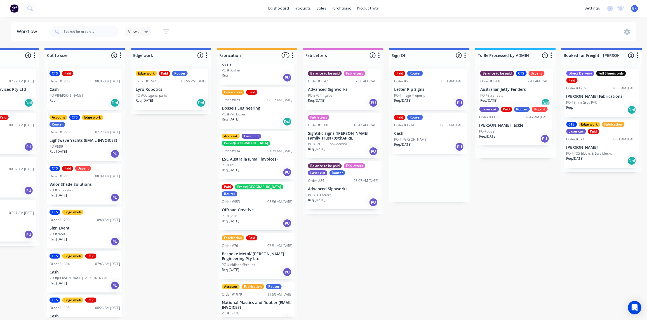
drag, startPoint x: 471, startPoint y: 177, endPoint x: 578, endPoint y: 146, distance: 111.4
click at [507, 127] on div "Submitted 1 Status colour #273444 hex #273444 Save Cancel Summaries Total order…" at bounding box center [180, 182] width 1339 height 269
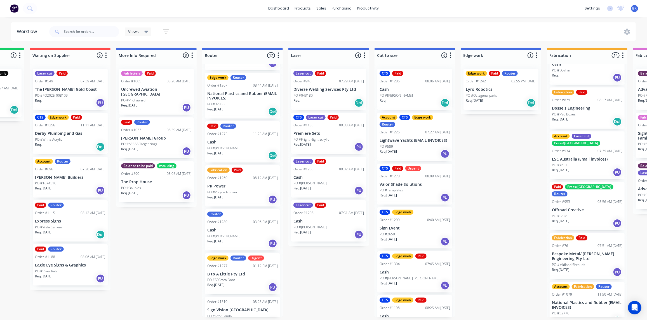
scroll to position [0, 154]
click at [324, 96] on div "PO #043180" at bounding box center [329, 95] width 71 height 5
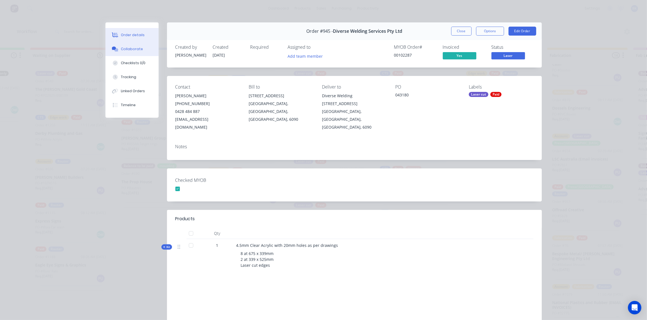
click at [132, 53] on button "Collaborate" at bounding box center [132, 49] width 53 height 14
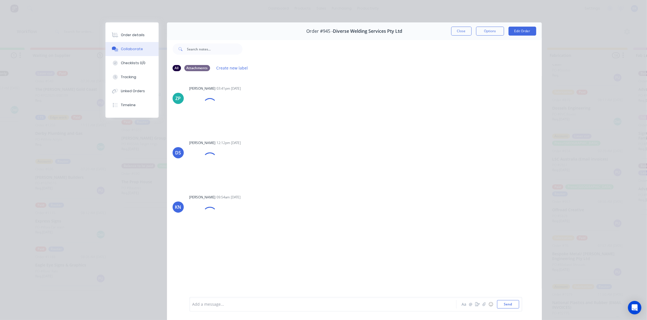
click at [205, 302] on div at bounding box center [315, 304] width 245 height 6
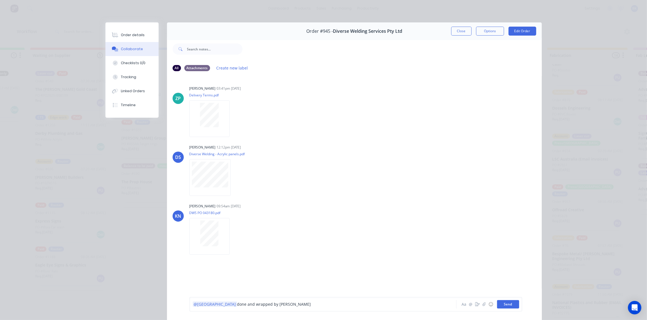
click at [504, 302] on button "Send" at bounding box center [508, 304] width 22 height 8
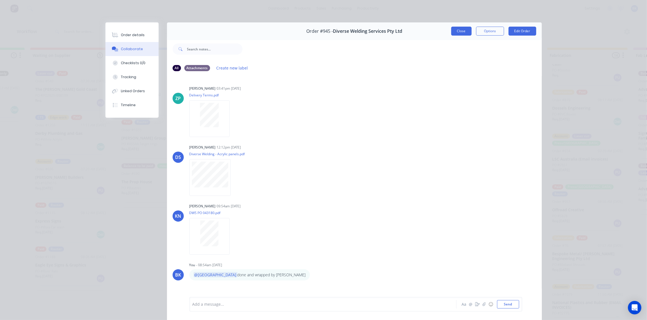
click at [456, 30] on button "Close" at bounding box center [461, 31] width 20 height 9
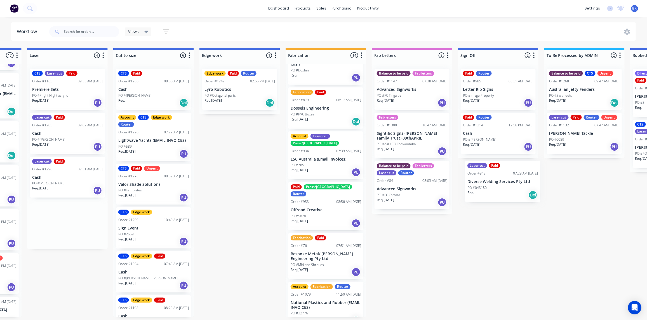
drag, startPoint x: 324, startPoint y: 88, endPoint x: 493, endPoint y: 175, distance: 190.4
click at [500, 181] on div "Submitted 1 Status colour #273444 hex #273444 Save Cancel Summaries Total order…" at bounding box center [249, 182] width 1339 height 269
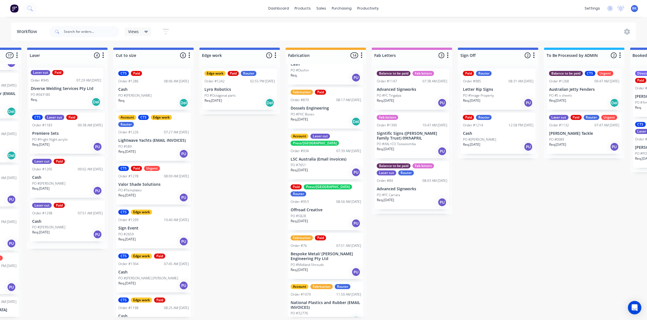
scroll to position [0, 417]
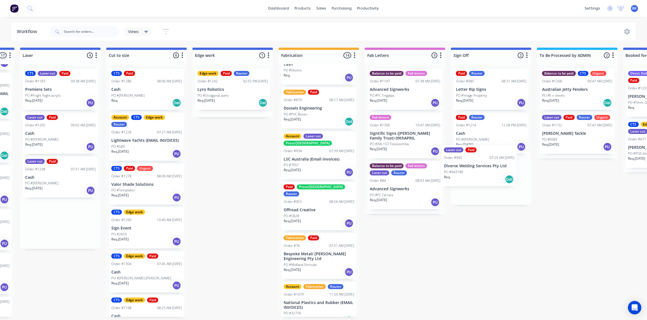
drag, startPoint x: 54, startPoint y: 90, endPoint x: 474, endPoint y: 168, distance: 426.6
click at [473, 169] on div "Submitted 1 Status colour #273444 hex #273444 Save Cancel Summaries Total order…" at bounding box center [242, 182] width 1339 height 269
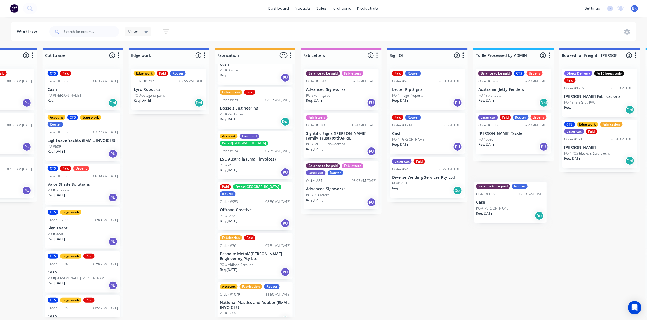
scroll to position [0, 487]
drag, startPoint x: 308, startPoint y: 205, endPoint x: 433, endPoint y: 214, distance: 125.7
click at [433, 214] on div "Submitted 1 Status colour #273444 hex #273444 Save Cancel Summaries Total order…" at bounding box center [178, 182] width 1339 height 269
click at [422, 224] on div "PO #[PERSON_NAME]" at bounding box center [427, 226] width 71 height 5
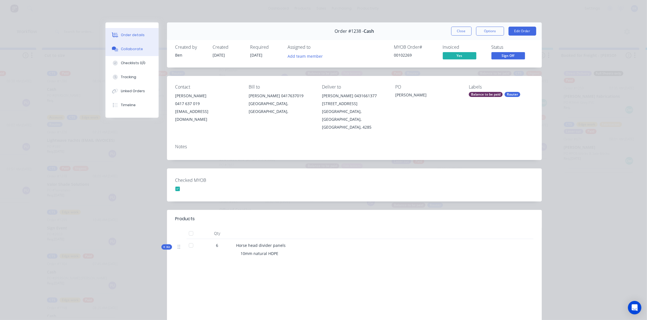
click at [135, 53] on button "Collaborate" at bounding box center [132, 49] width 53 height 14
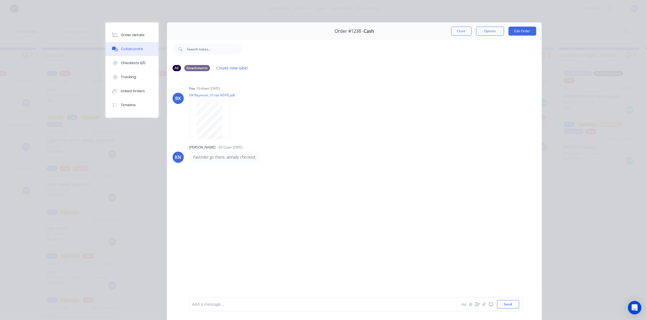
click at [211, 305] on div at bounding box center [315, 304] width 245 height 6
click at [515, 303] on button "Send" at bounding box center [508, 304] width 22 height 8
click at [461, 32] on button "Close" at bounding box center [461, 31] width 20 height 9
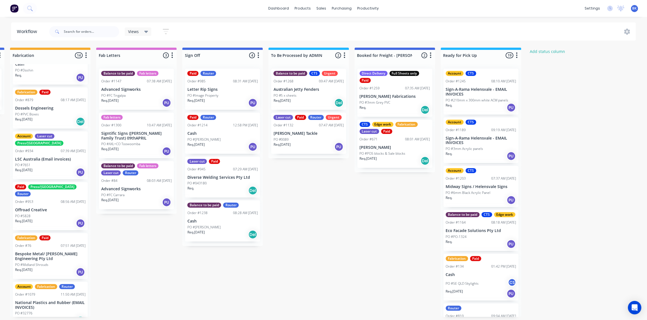
scroll to position [0, 692]
click at [233, 142] on div "Req. 20/08/25 PU" at bounding box center [223, 147] width 71 height 10
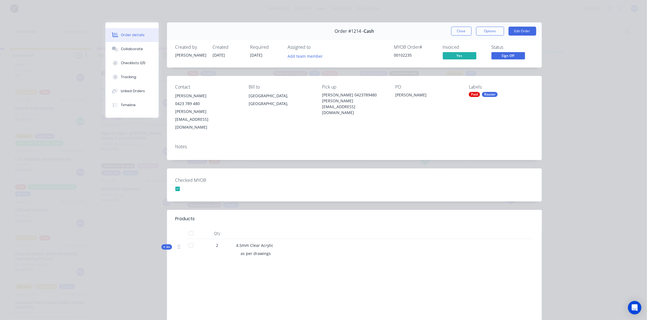
drag, startPoint x: 456, startPoint y: 29, endPoint x: 449, endPoint y: 36, distance: 10.3
click at [456, 30] on button "Close" at bounding box center [461, 31] width 20 height 9
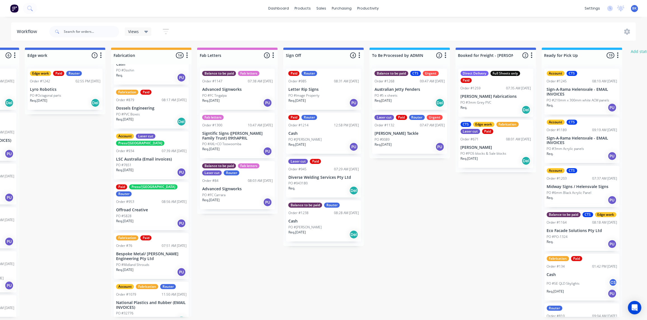
scroll to position [0, 590]
click at [326, 87] on p "Letter Rip Signs" at bounding box center [324, 89] width 71 height 5
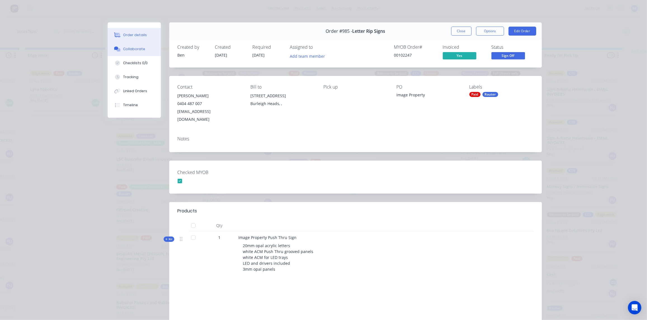
click at [132, 53] on button "Collaborate" at bounding box center [134, 49] width 53 height 14
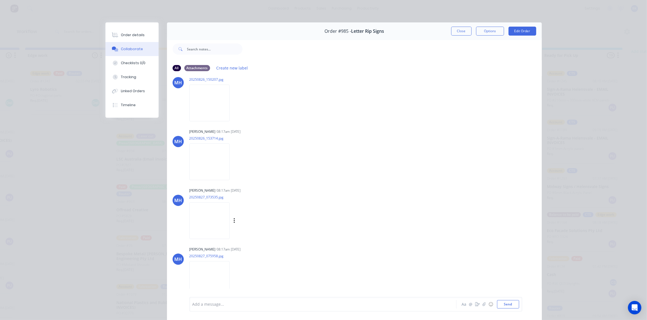
scroll to position [111, 0]
click at [231, 306] on div at bounding box center [315, 304] width 245 height 6
click at [502, 302] on button "Send" at bounding box center [508, 304] width 22 height 8
click at [461, 33] on button "Close" at bounding box center [461, 31] width 20 height 9
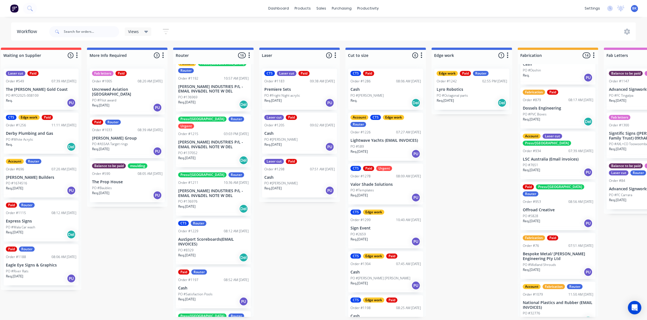
scroll to position [0, 184]
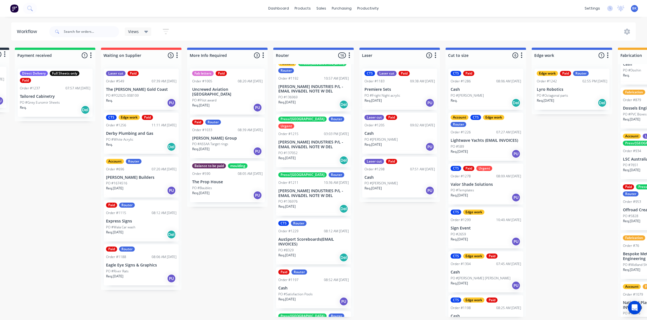
click at [221, 141] on p "PO #ASSAA Target rings" at bounding box center [210, 143] width 36 height 5
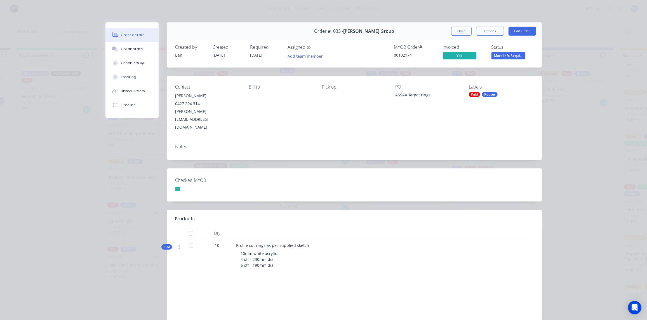
scroll to position [0, 82]
click at [453, 28] on button "Close" at bounding box center [461, 31] width 20 height 9
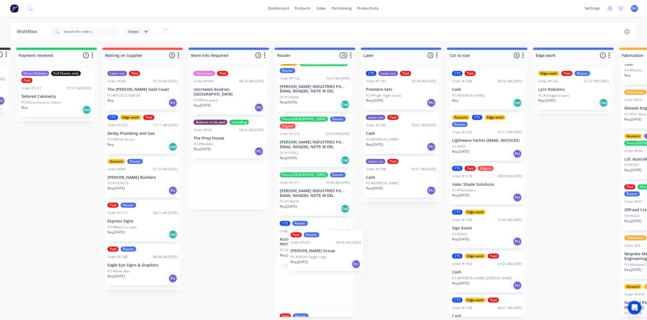
scroll to position [0, 82]
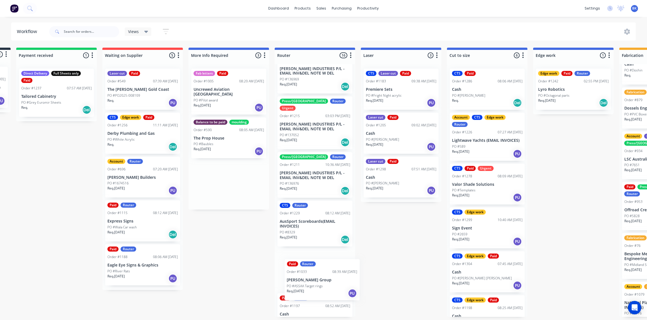
drag, startPoint x: 224, startPoint y: 134, endPoint x: 318, endPoint y: 279, distance: 172.9
click at [318, 281] on div "Submitted 1 Status colour #273444 hex #273444 Save Cancel Summaries Total order…" at bounding box center [583, 182] width 1339 height 269
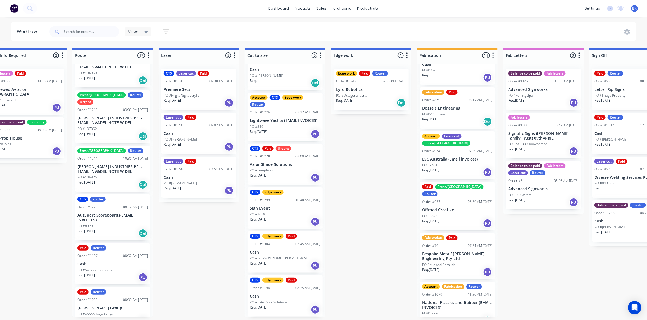
scroll to position [0, 183]
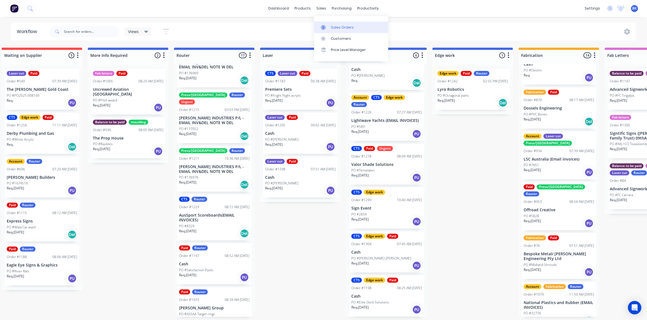
click at [332, 25] on div "Sales Orders" at bounding box center [342, 27] width 23 height 5
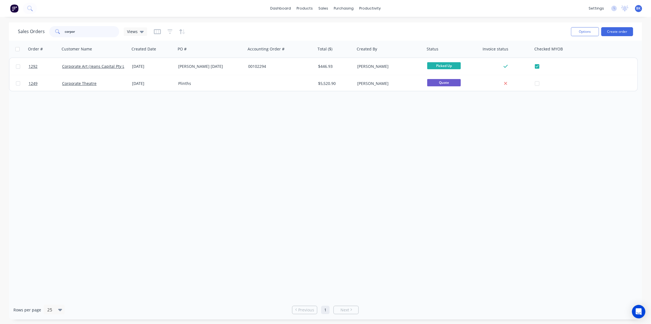
drag, startPoint x: 81, startPoint y: 32, endPoint x: 45, endPoint y: 32, distance: 36.1
click at [45, 32] on div "Sales Orders corpor Views" at bounding box center [82, 31] width 129 height 11
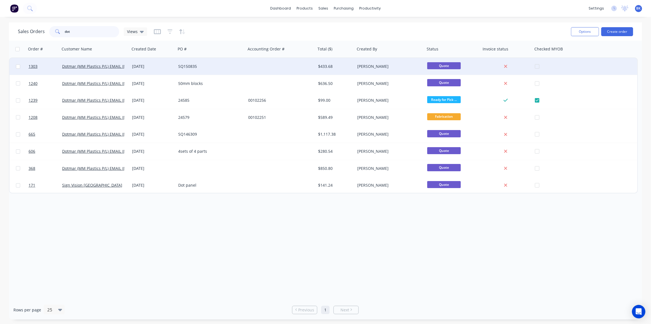
type input "dot"
click at [116, 69] on div "Dotmar (MM Plastics P/L) EMAIL INVOICES" at bounding box center [95, 66] width 70 height 17
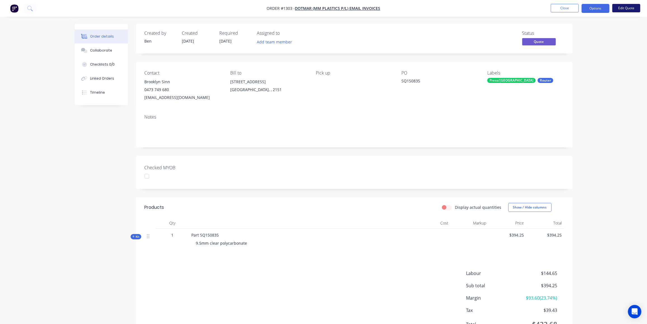
click at [632, 6] on button "Edit Quote" at bounding box center [627, 8] width 28 height 8
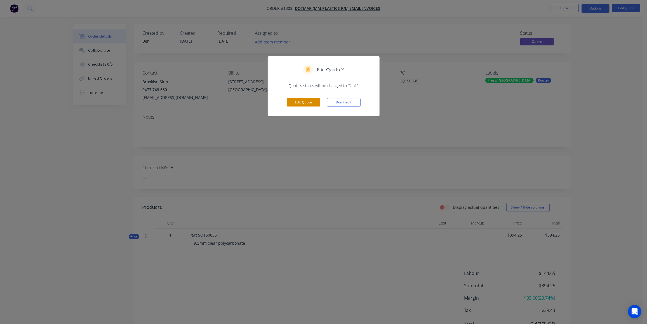
click at [309, 101] on button "Edit Quote" at bounding box center [304, 102] width 34 height 8
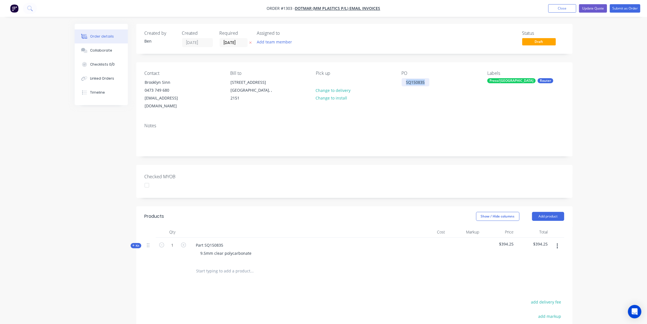
drag, startPoint x: 426, startPoint y: 82, endPoint x: 397, endPoint y: 83, distance: 29.4
click at [399, 83] on div "Contact Brooklyn Sinn 0473 749 680 Brooklyn.Sinn@dotmar.com.au Bill to 2/25 Loy…" at bounding box center [354, 90] width 437 height 56
click at [627, 8] on button "Submit as Order" at bounding box center [625, 8] width 31 height 8
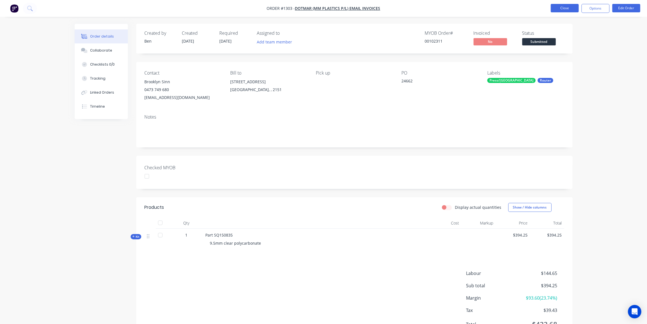
click at [572, 10] on button "Close" at bounding box center [565, 8] width 28 height 8
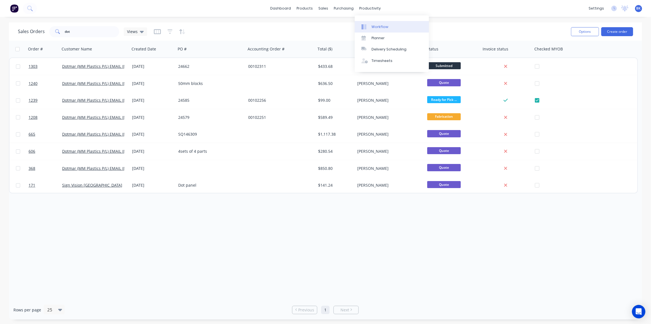
click at [375, 24] on div "Workflow" at bounding box center [380, 26] width 17 height 5
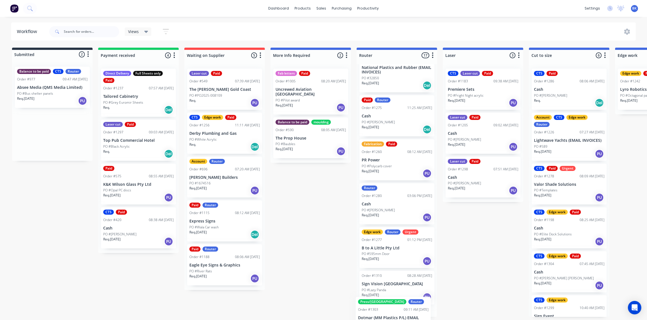
scroll to position [569, 0]
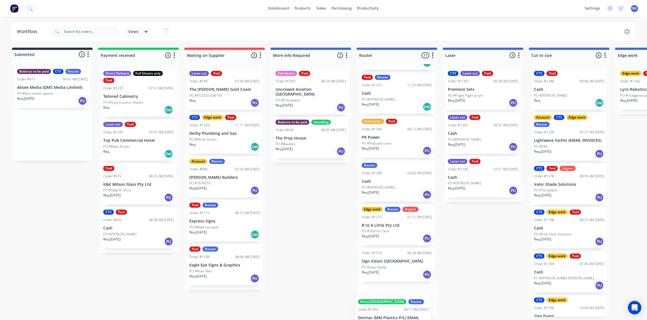
drag, startPoint x: 35, startPoint y: 137, endPoint x: 378, endPoint y: 324, distance: 390.2
click at [378, 286] on html "dashboard products sales purchasing productivity dashboard products Product Cat…" at bounding box center [323, 143] width 647 height 286
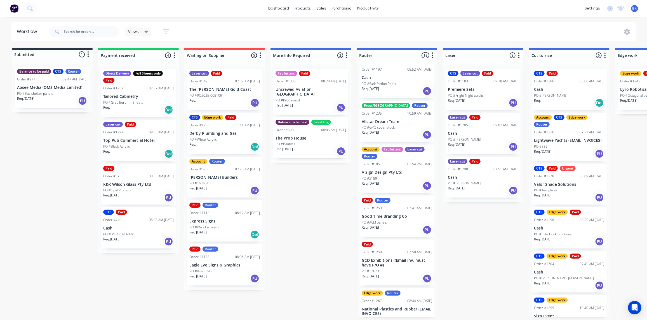
scroll to position [289, 0]
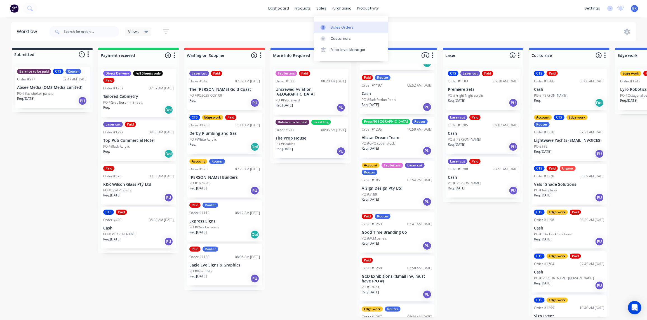
click at [334, 25] on div "Sales Orders" at bounding box center [342, 27] width 23 height 5
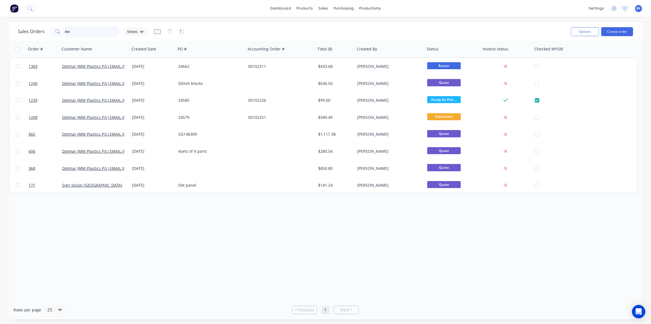
click at [89, 33] on input "dot" at bounding box center [92, 31] width 55 height 11
drag, startPoint x: 89, startPoint y: 33, endPoint x: 43, endPoint y: 36, distance: 45.5
click at [44, 36] on div "Sales Orders dot Views" at bounding box center [82, 31] width 129 height 11
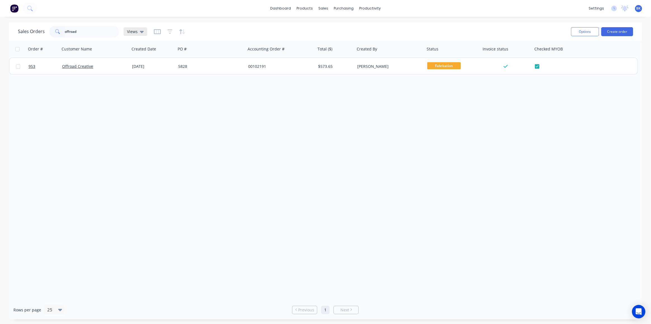
click at [140, 30] on icon at bounding box center [142, 32] width 4 height 6
click at [145, 89] on button "Archived Orders" at bounding box center [157, 90] width 64 height 6
click at [86, 30] on input "offroad" at bounding box center [92, 31] width 55 height 11
click at [160, 33] on icon at bounding box center [162, 32] width 4 height 6
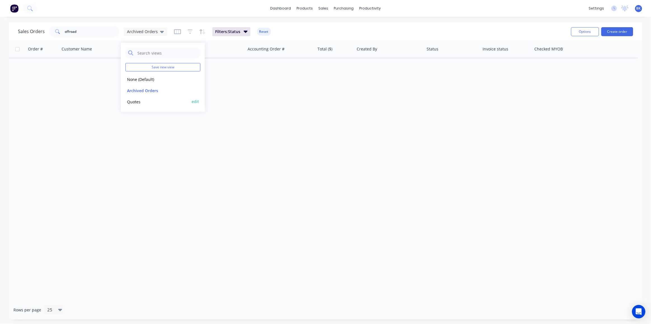
click at [141, 98] on button "Quotes" at bounding box center [157, 101] width 64 height 6
click at [145, 31] on icon at bounding box center [145, 32] width 4 height 2
click at [146, 79] on button "None (Default)" at bounding box center [157, 79] width 64 height 6
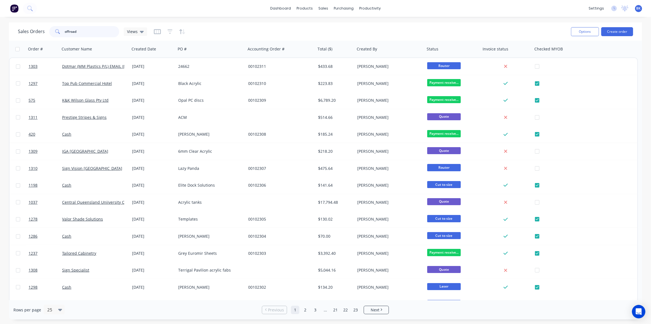
click at [86, 30] on input "offroad" at bounding box center [92, 31] width 55 height 11
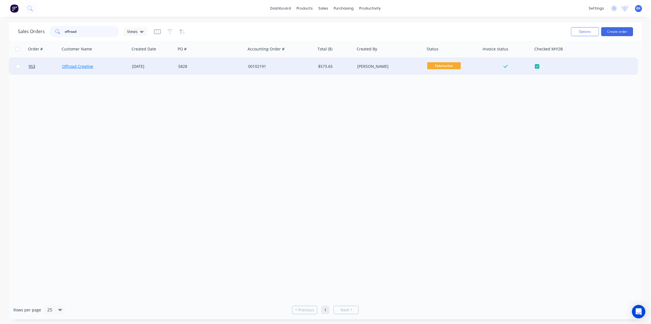
type input "offroad"
click at [83, 66] on link "Offroad Creative" at bounding box center [77, 66] width 31 height 5
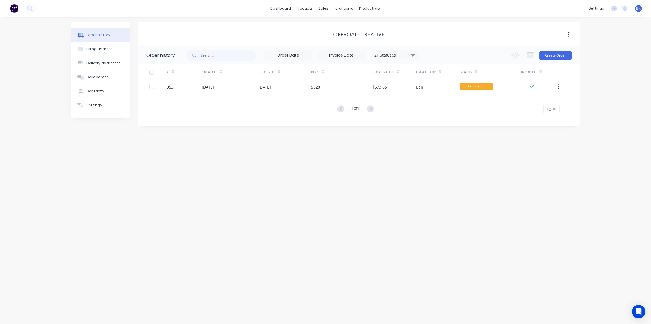
click at [411, 56] on icon at bounding box center [413, 54] width 4 height 7
click at [393, 121] on div "All" at bounding box center [406, 122] width 70 height 11
click at [441, 119] on label at bounding box center [441, 119] width 0 height 0
click at [441, 122] on input "checkbox" at bounding box center [443, 121] width 4 height 5
checkbox input "true"
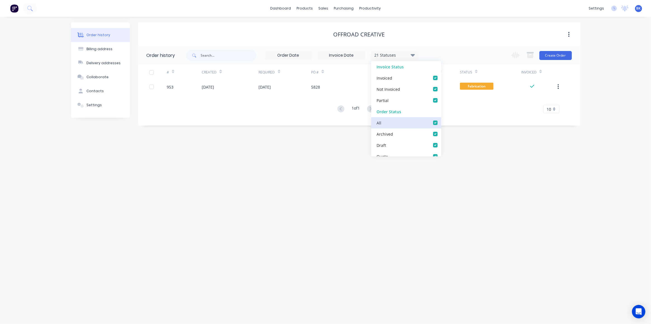
checkbox input "true"
click at [351, 169] on div "Order history Billing address Delivery addresses Collaborate Contacts Settings …" at bounding box center [325, 170] width 651 height 307
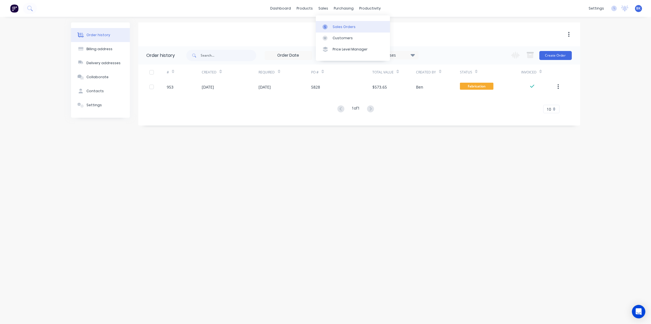
click at [332, 25] on link "Sales Orders" at bounding box center [353, 26] width 74 height 11
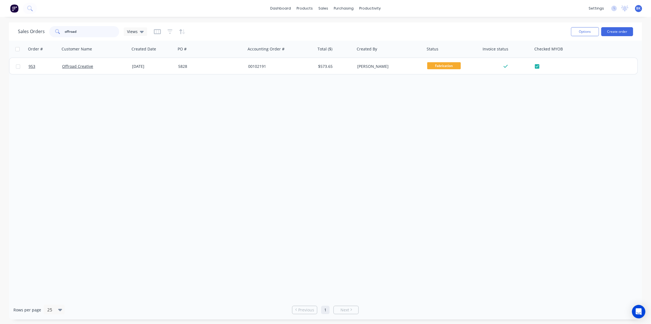
drag, startPoint x: 84, startPoint y: 33, endPoint x: 44, endPoint y: 33, distance: 40.0
click at [41, 33] on div "Sales Orders offroad Views" at bounding box center [82, 31] width 129 height 11
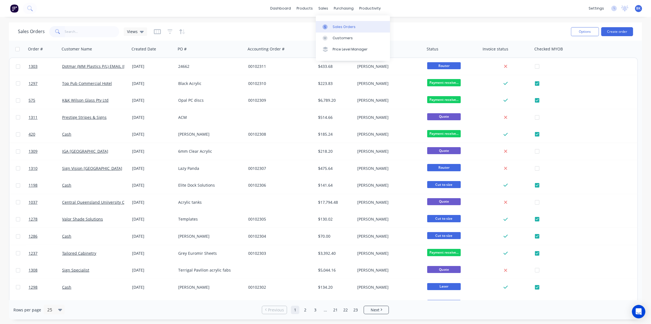
click at [334, 27] on div "Sales Orders" at bounding box center [344, 26] width 23 height 5
click at [614, 32] on button "Create order" at bounding box center [617, 31] width 32 height 9
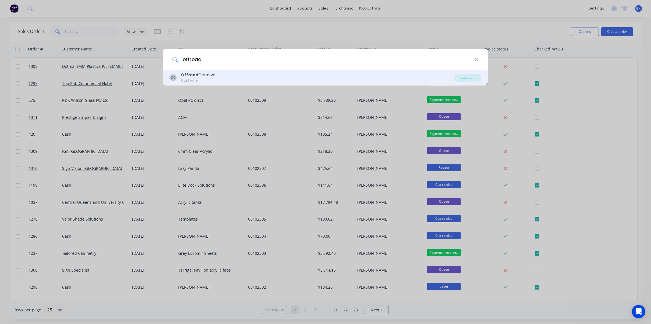
type input "offroad"
click at [214, 76] on div "OC Offroad Creative Customer" at bounding box center [312, 77] width 285 height 11
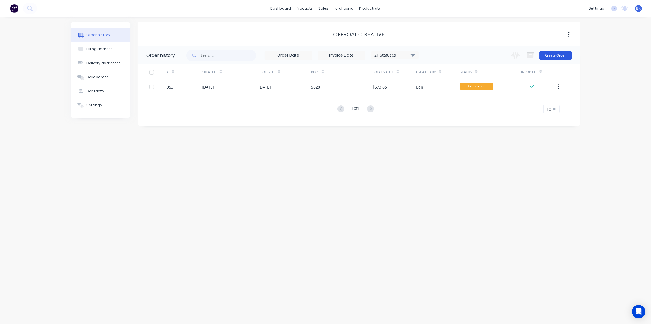
click at [561, 55] on button "Create Order" at bounding box center [556, 55] width 32 height 9
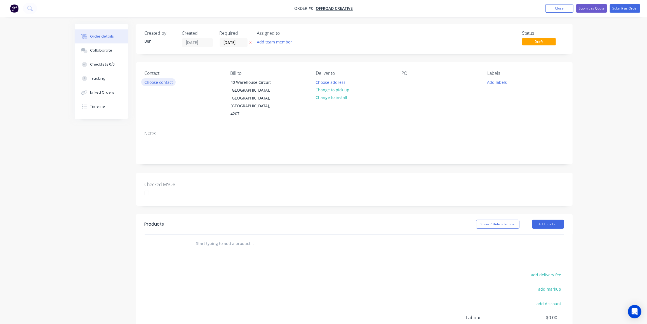
click at [161, 84] on button "Choose contact" at bounding box center [158, 82] width 34 height 8
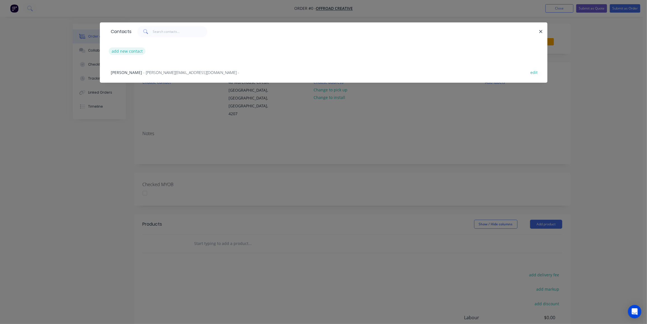
click at [128, 52] on button "add new contact" at bounding box center [127, 51] width 37 height 8
select select "AU"
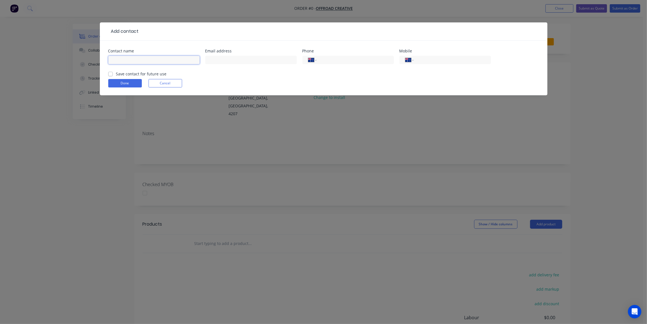
click at [131, 59] on input "text" at bounding box center [154, 60] width 92 height 8
paste input "Lachlan Williamson <lachlan@offroadcreative.com.au>"
drag, startPoint x: 132, startPoint y: 59, endPoint x: 260, endPoint y: 74, distance: 129.1
click at [260, 74] on form "Contact name Lachlan Williamson <lachlan@offroadcreative.com.au> Email address …" at bounding box center [323, 72] width 431 height 46
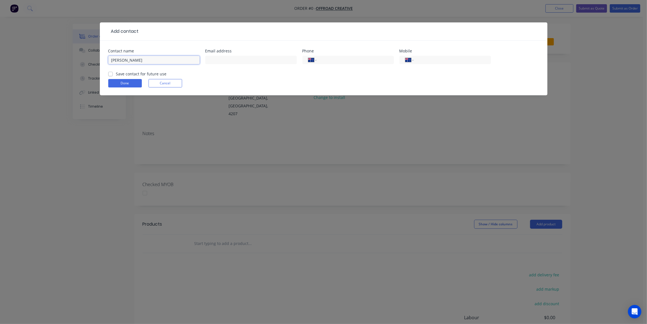
scroll to position [0, 0]
type input "Lachlan Williamson"
click at [219, 60] on input "text" at bounding box center [251, 60] width 92 height 8
paste input "<lachlan@offroadcreative.com.au>"
drag, startPoint x: 212, startPoint y: 60, endPoint x: 186, endPoint y: 65, distance: 26.5
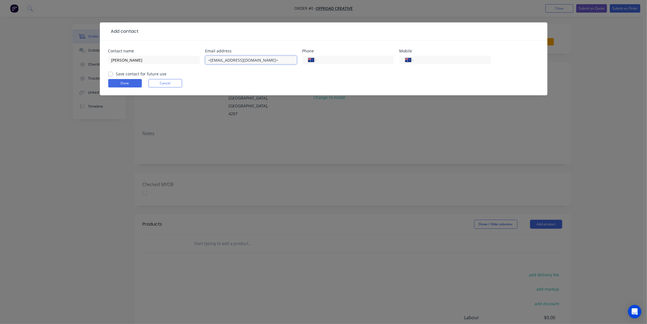
click at [186, 65] on div "Contact name Lachlan Williamson Email address <lachlan@offroadcreative.com.au> …" at bounding box center [323, 60] width 431 height 22
click at [281, 59] on input "lachlan@offroadcreative.com.au>" at bounding box center [251, 60] width 92 height 8
type input "lachlan@offroadcreative.com.au"
click at [343, 60] on input "tel" at bounding box center [354, 60] width 67 height 6
paste input "(07) 2802 2426"
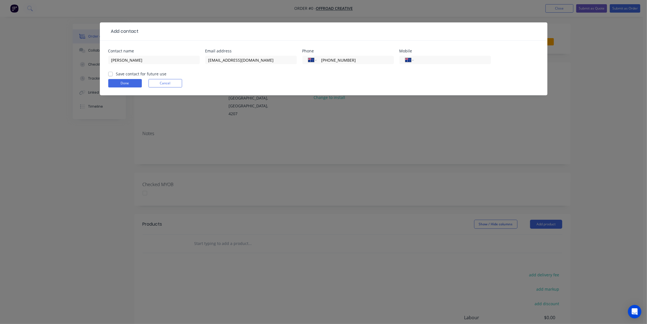
type input "(07) 2802 2426"
drag, startPoint x: 109, startPoint y: 73, endPoint x: 118, endPoint y: 86, distance: 15.8
click at [116, 73] on label "Save contact for future use" at bounding box center [141, 74] width 51 height 6
click at [109, 73] on input "Save contact for future use" at bounding box center [110, 73] width 4 height 5
checkbox input "true"
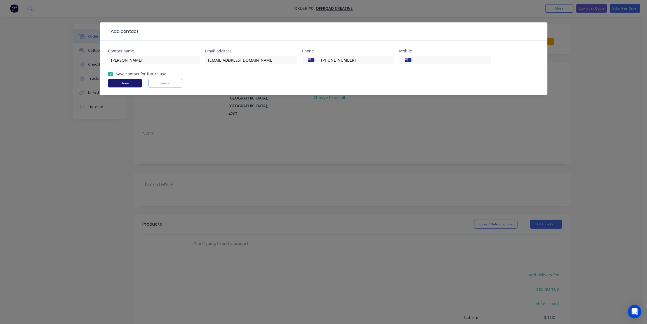
click at [119, 83] on button "Done" at bounding box center [125, 83] width 34 height 8
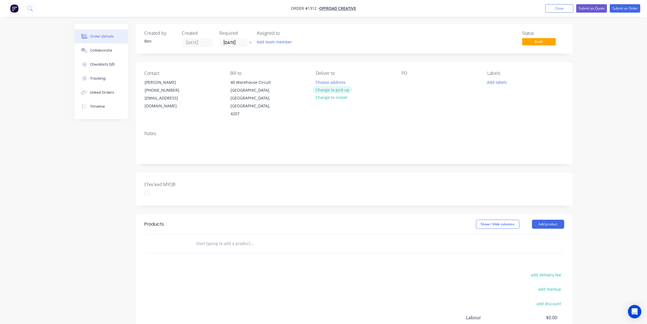
click at [343, 90] on button "Change to pick up" at bounding box center [333, 90] width 40 height 8
click at [403, 83] on div at bounding box center [406, 82] width 9 height 8
click at [499, 81] on button "Add labels" at bounding box center [497, 82] width 26 height 8
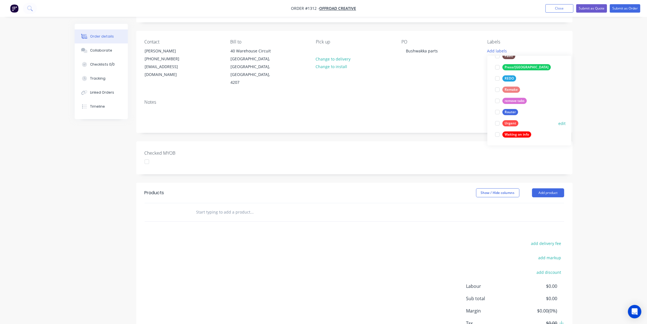
scroll to position [51, 0]
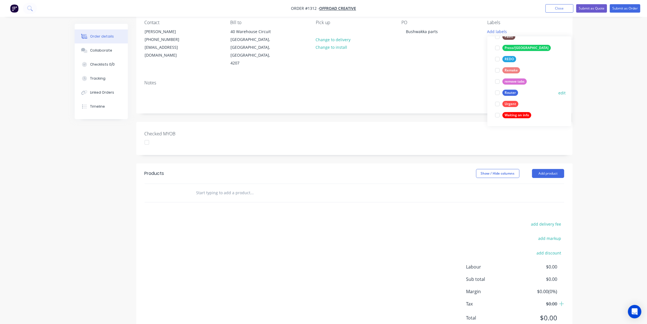
click at [513, 91] on div "Router" at bounding box center [511, 93] width 16 height 6
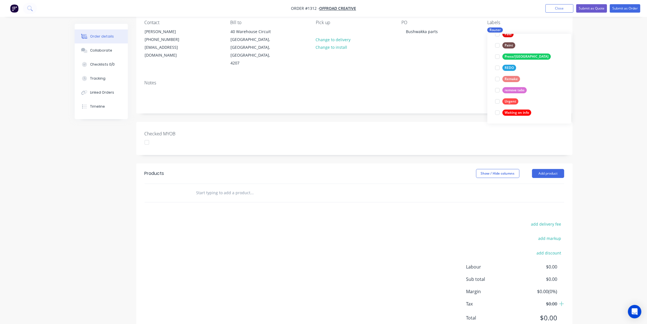
scroll to position [0, 0]
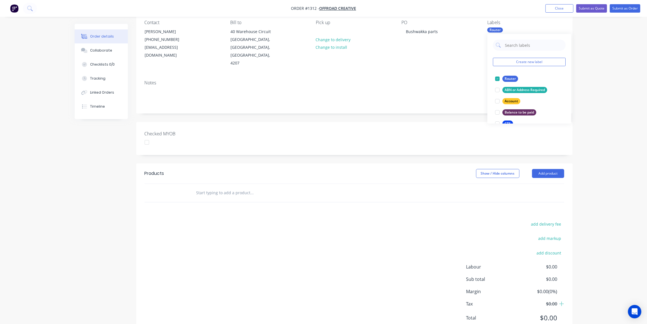
click at [207, 187] on input "text" at bounding box center [252, 192] width 112 height 11
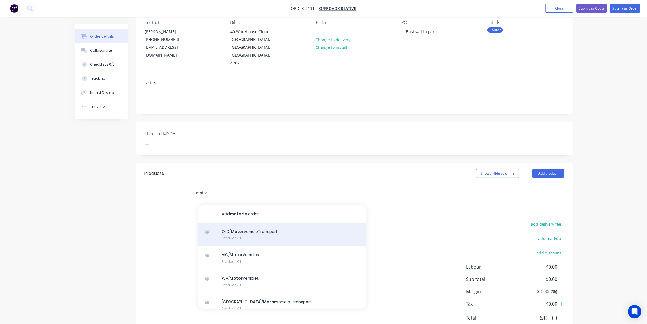
type input "motor"
click at [269, 223] on div "QLD/ Motor VehicleTransport Product Kit" at bounding box center [282, 235] width 168 height 24
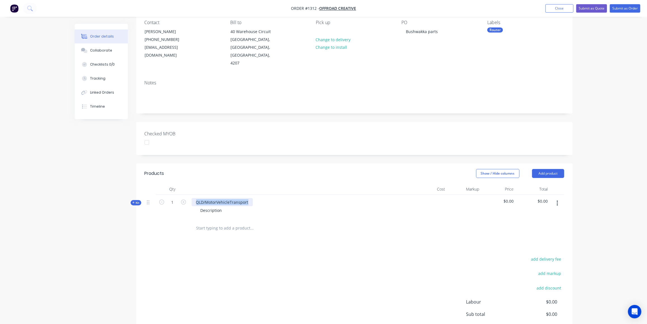
drag, startPoint x: 249, startPoint y: 186, endPoint x: 182, endPoint y: 182, distance: 66.2
click at [182, 194] on div "Kit 1 QLD/MotorVehicleTransport Description $0.00 $0.00" at bounding box center [355, 206] width 420 height 24
drag, startPoint x: 222, startPoint y: 194, endPoint x: 188, endPoint y: 195, distance: 34.4
click at [188, 195] on div "Kit 1 3mm clear polycarbonate parts Description $0.00 $0.00" at bounding box center [355, 206] width 420 height 24
click at [221, 206] on div "Description" at bounding box center [211, 210] width 31 height 8
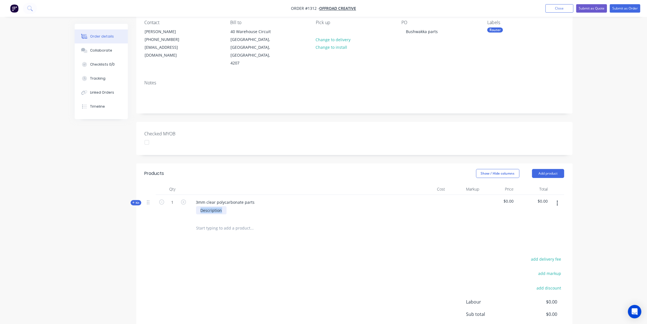
drag, startPoint x: 224, startPoint y: 194, endPoint x: 190, endPoint y: 194, distance: 33.9
click at [190, 194] on div "3mm clear polycarbonate parts Description" at bounding box center [301, 206] width 224 height 24
paste div
click at [236, 206] on div "OC-AP-EB-4290_A OC-AP-EB-4235_B" at bounding box center [216, 213] width 41 height 14
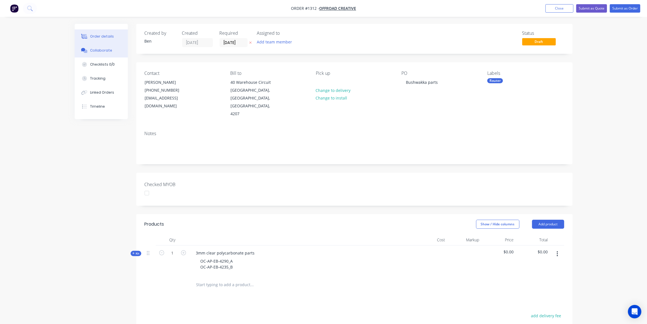
click at [99, 51] on div "Collaborate" at bounding box center [101, 50] width 22 height 5
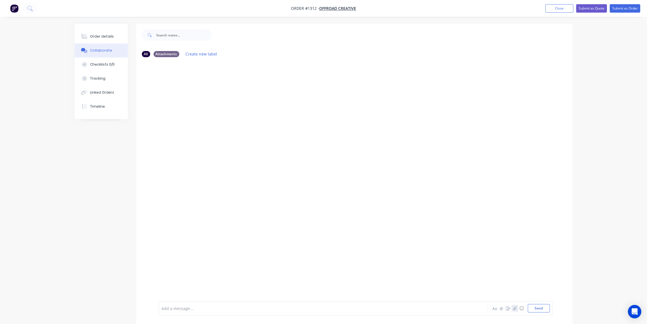
click at [517, 308] on icon "button" at bounding box center [515, 308] width 3 height 4
click at [296, 148] on div at bounding box center [354, 181] width 437 height 239
click at [540, 309] on button "Send" at bounding box center [539, 308] width 22 height 8
click at [562, 8] on button "Close" at bounding box center [560, 8] width 28 height 8
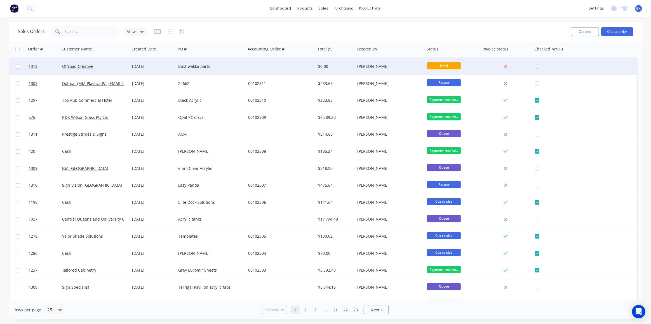
click at [140, 62] on div "[DATE]" at bounding box center [153, 66] width 46 height 17
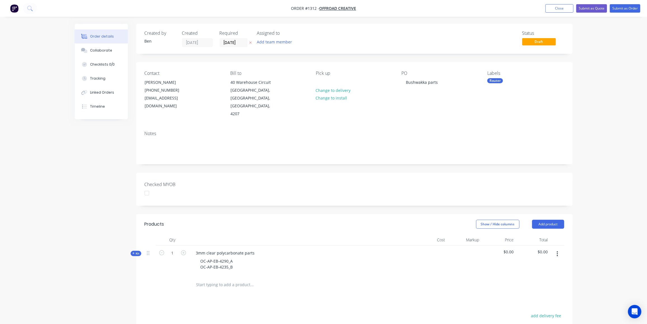
click at [133, 252] on icon at bounding box center [133, 253] width 3 height 3
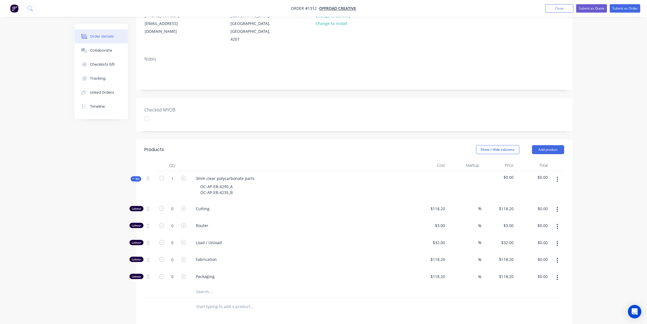
scroll to position [76, 0]
click at [175, 203] on input "0" at bounding box center [172, 207] width 15 height 8
type input "1"
type input "$118.20"
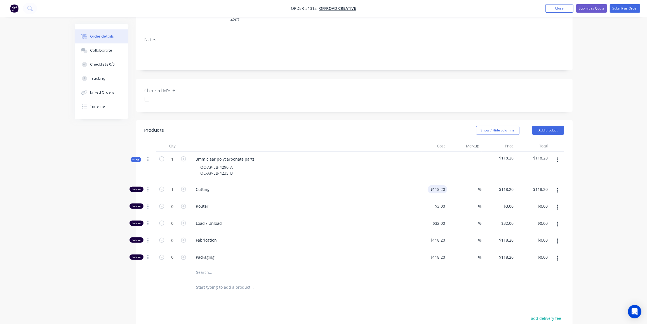
scroll to position [102, 0]
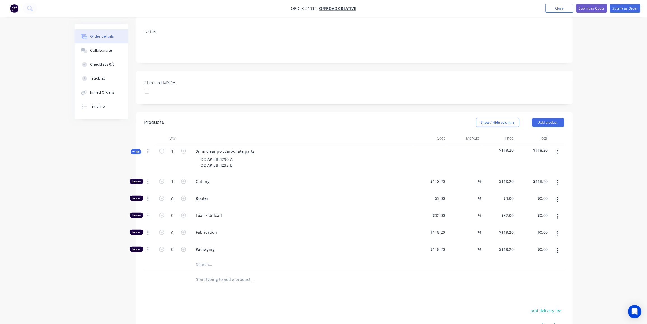
click at [428, 174] on div "$118.20 $118.20" at bounding box center [430, 182] width 34 height 17
click at [436, 177] on input "118.2" at bounding box center [438, 181] width 17 height 8
type input "$90.00"
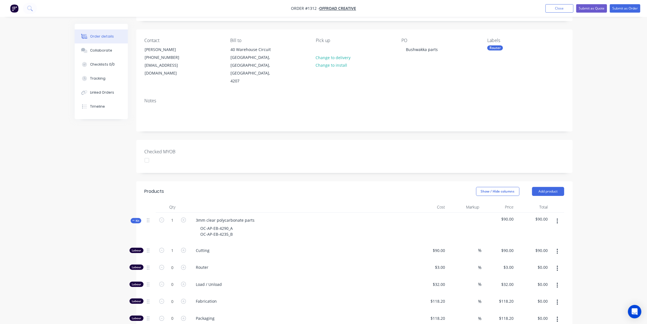
scroll to position [0, 0]
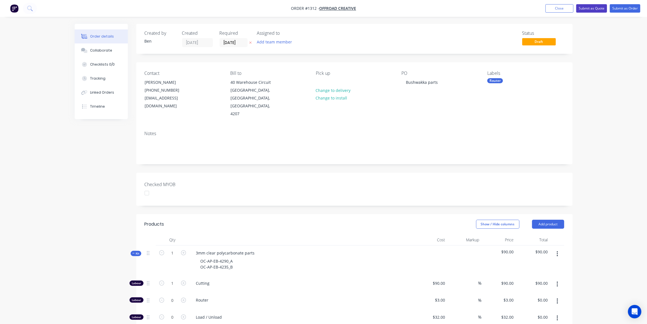
click at [597, 8] on button "Submit as Quote" at bounding box center [591, 8] width 31 height 8
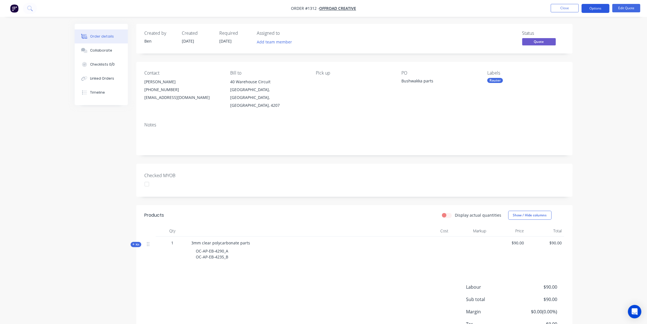
click at [593, 10] on button "Options" at bounding box center [596, 8] width 28 height 9
click at [569, 42] on div "Proforma Invoice" at bounding box center [578, 45] width 51 height 8
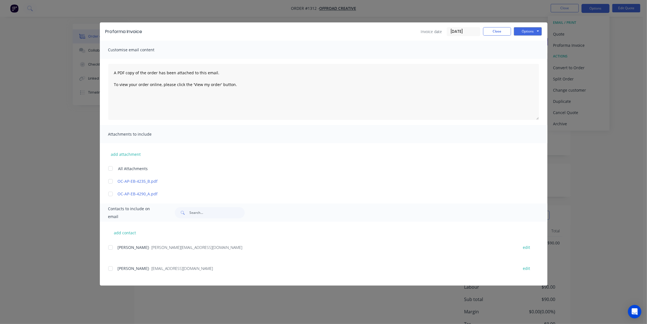
drag, startPoint x: 109, startPoint y: 268, endPoint x: 167, endPoint y: 229, distance: 69.5
click at [109, 268] on div at bounding box center [110, 268] width 11 height 11
click at [108, 181] on div at bounding box center [110, 180] width 11 height 11
click at [112, 193] on div at bounding box center [110, 193] width 11 height 11
click at [536, 32] on button "Options" at bounding box center [528, 31] width 28 height 8
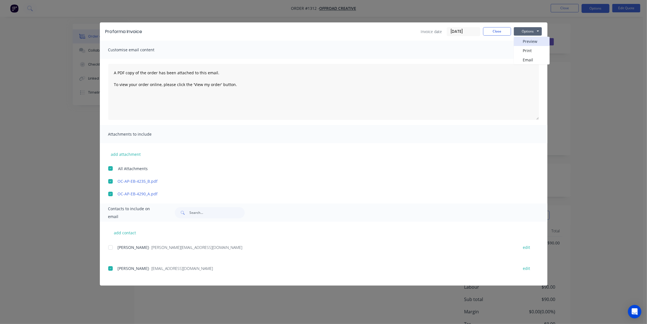
click at [526, 43] on button "Preview" at bounding box center [532, 41] width 36 height 9
click at [525, 31] on button "Options" at bounding box center [528, 31] width 28 height 8
click at [537, 61] on button "Email" at bounding box center [532, 59] width 36 height 9
click at [498, 30] on button "Close" at bounding box center [497, 31] width 28 height 8
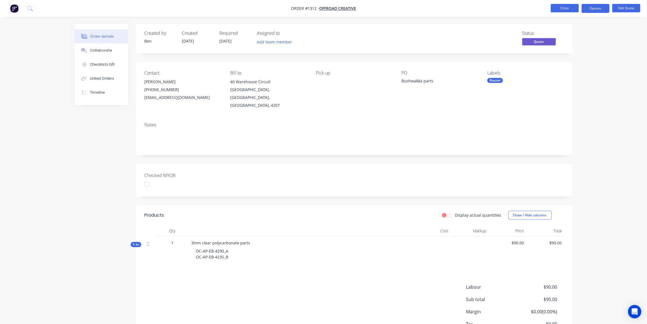
click at [559, 8] on button "Close" at bounding box center [565, 8] width 28 height 8
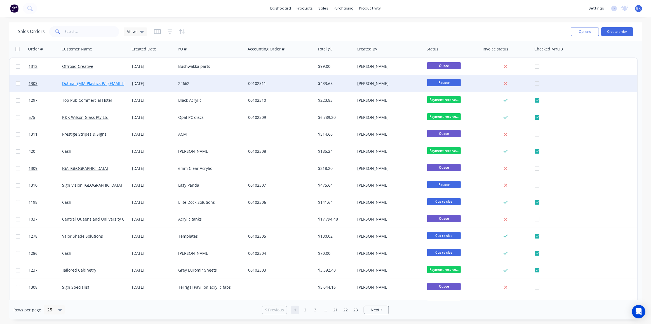
click at [91, 83] on link "Dotmar (MM Plastics P/L) EMAIL INVOICES" at bounding box center [101, 83] width 78 height 5
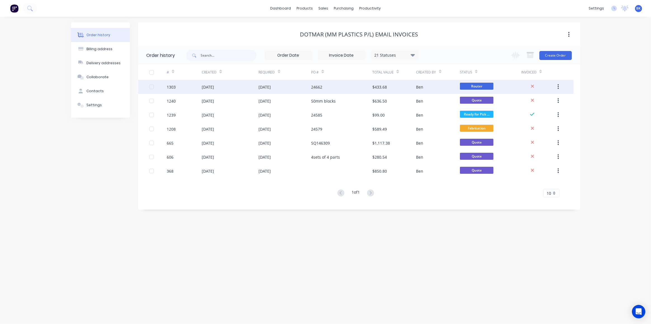
click at [271, 87] on div "[DATE]" at bounding box center [265, 87] width 12 height 6
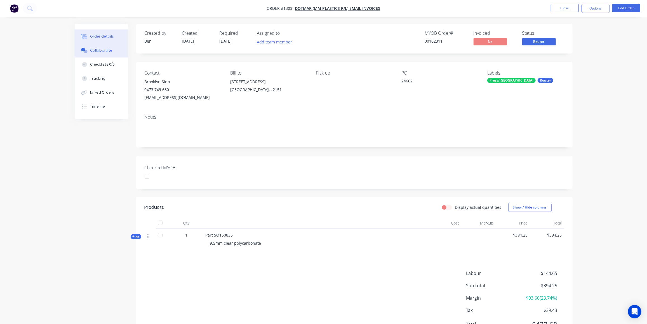
click at [99, 51] on div "Collaborate" at bounding box center [101, 50] width 22 height 5
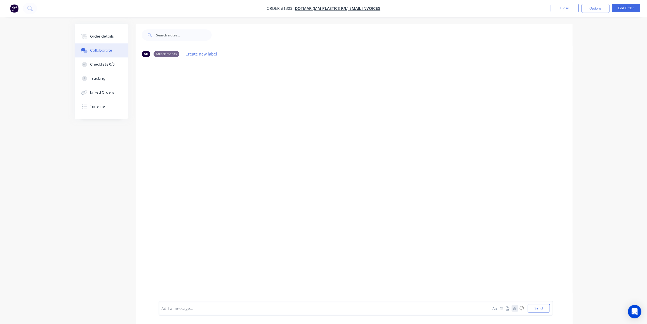
click at [517, 308] on button "button" at bounding box center [515, 307] width 7 height 7
click at [537, 310] on button "Send" at bounding box center [539, 308] width 22 height 8
click at [564, 11] on button "Close" at bounding box center [565, 8] width 28 height 8
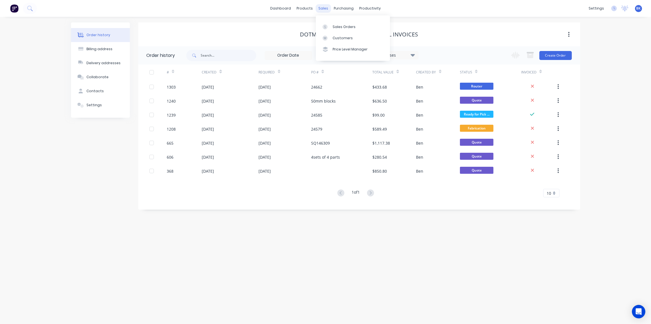
click at [323, 7] on div "sales" at bounding box center [323, 8] width 15 height 8
click at [331, 23] on link "Sales Orders" at bounding box center [353, 26] width 74 height 11
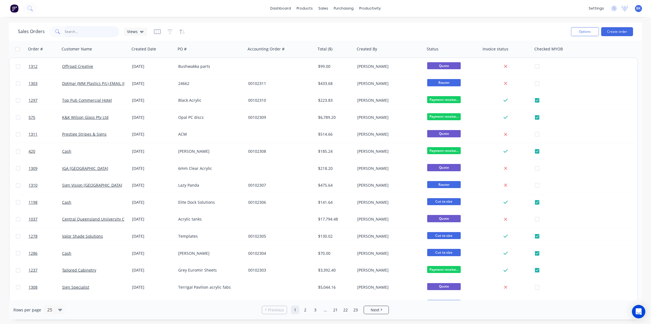
click at [85, 32] on input "text" at bounding box center [92, 31] width 55 height 11
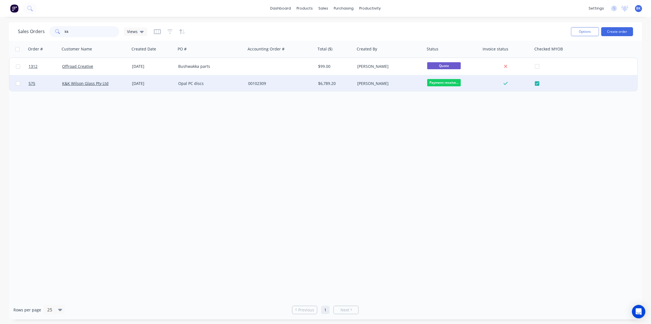
type input "kk"
click at [114, 84] on div "K&K Wilson Glass Pty Ltd" at bounding box center [93, 84] width 62 height 6
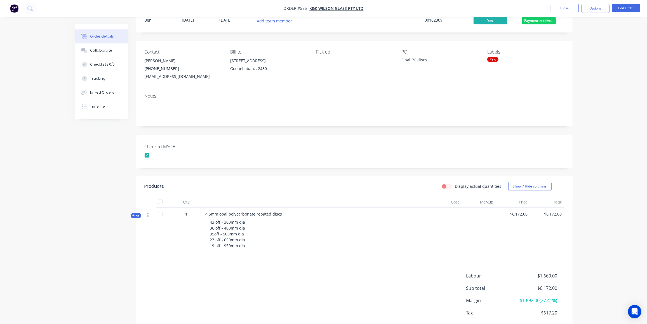
scroll to position [51, 0]
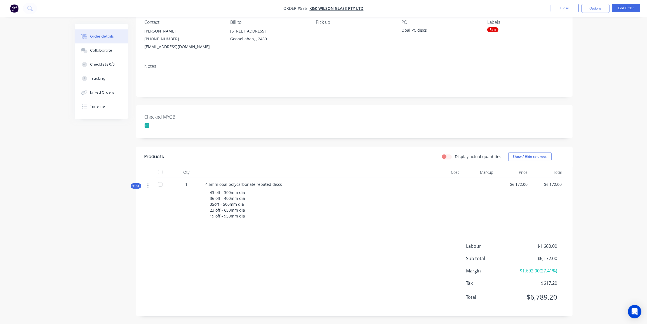
click at [135, 186] on span "Kit" at bounding box center [135, 186] width 7 height 4
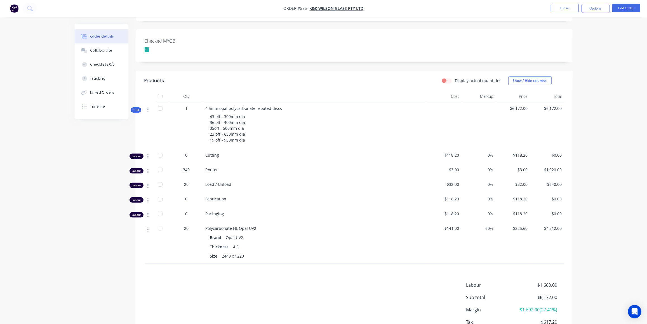
scroll to position [153, 0]
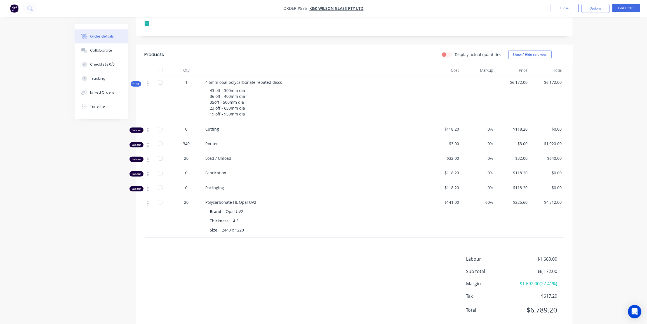
click at [134, 84] on icon at bounding box center [133, 83] width 3 height 3
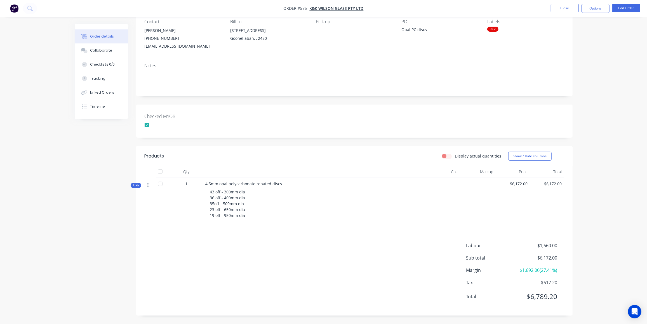
click at [135, 182] on div "Created by Ben Created 27/08/25 Required 30/06/25 Assigned to Add team member M…" at bounding box center [324, 148] width 498 height 351
click at [135, 184] on span "Kit" at bounding box center [135, 185] width 7 height 4
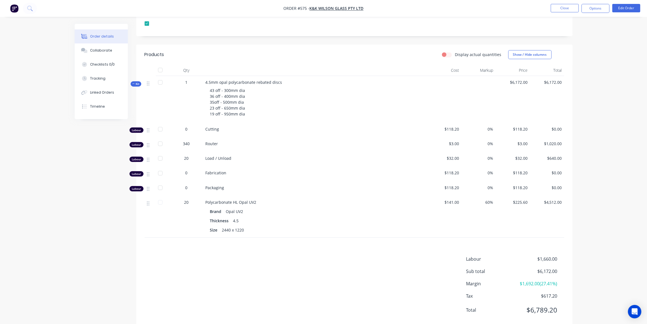
click at [137, 82] on span "Kit" at bounding box center [135, 84] width 7 height 4
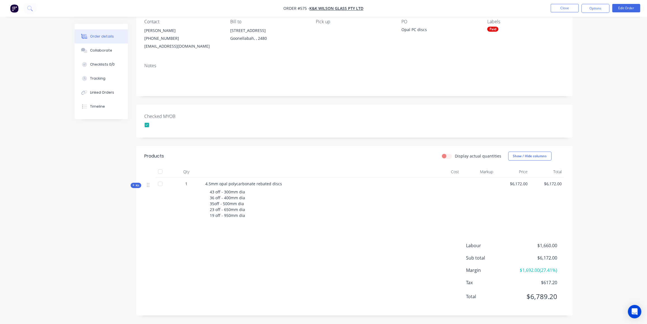
scroll to position [51, 0]
click at [571, 8] on button "Close" at bounding box center [565, 8] width 28 height 8
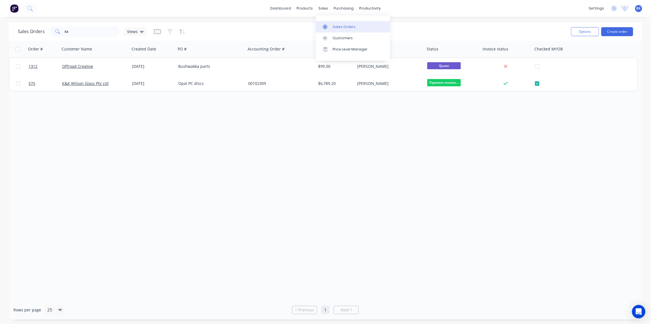
click at [332, 28] on link "Sales Orders" at bounding box center [353, 26] width 74 height 11
click at [372, 25] on div "Workflow" at bounding box center [380, 26] width 17 height 5
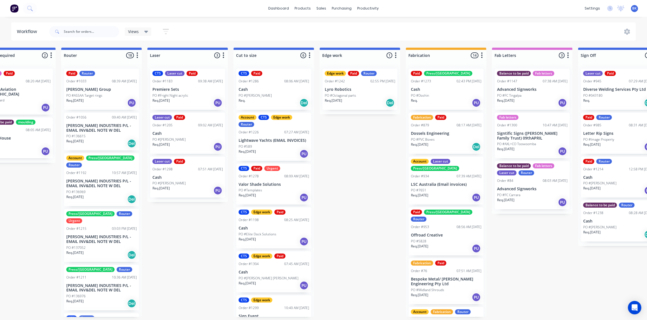
scroll to position [0, 298]
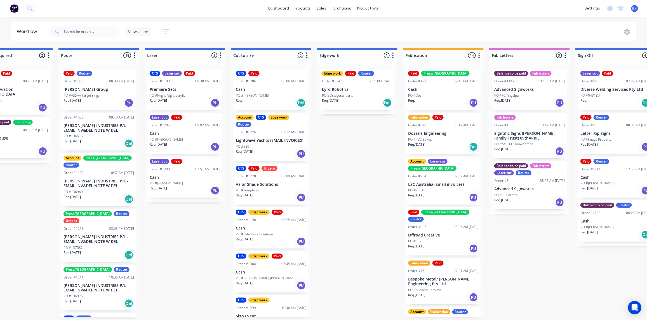
click at [435, 105] on div "Req. PU" at bounding box center [443, 103] width 71 height 10
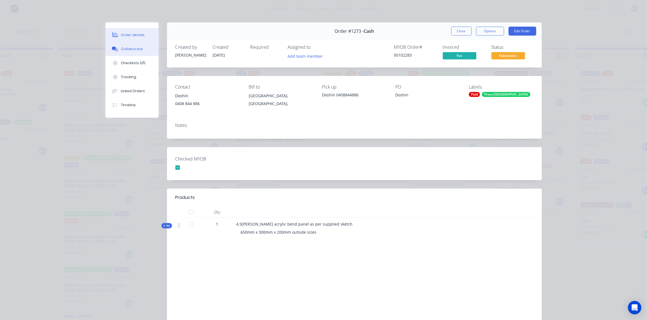
click at [134, 50] on div "Collaborate" at bounding box center [132, 48] width 22 height 5
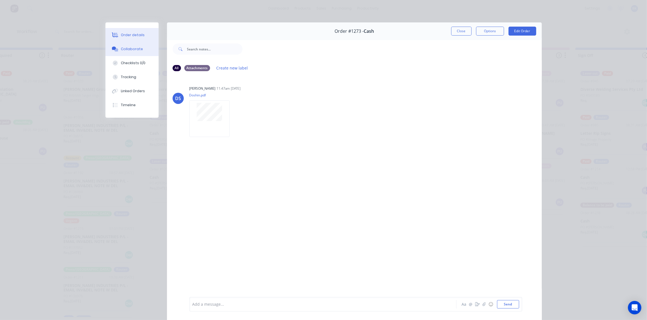
click at [121, 35] on div "Order details" at bounding box center [133, 34] width 24 height 5
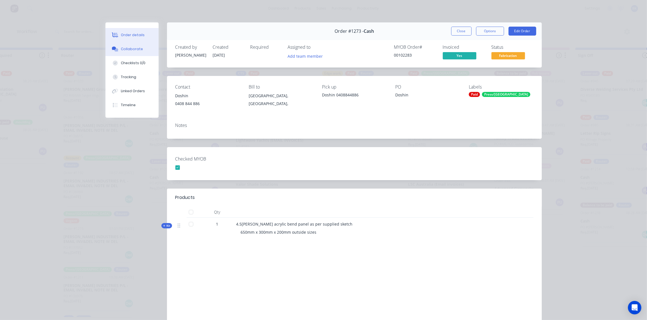
click at [133, 50] on div "Collaborate" at bounding box center [132, 48] width 22 height 5
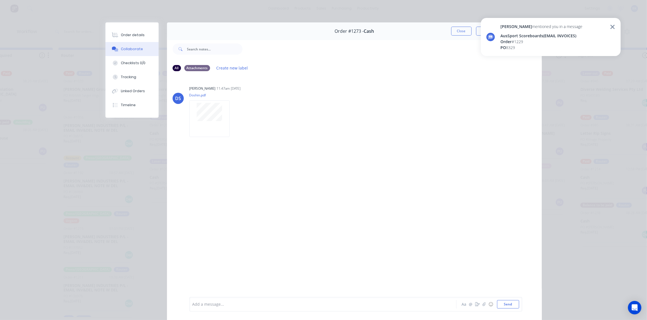
click at [418, 153] on div "DS Darren Sheppard 11:47am 25/08/25 Doshin.pdf Labels Download Delete" at bounding box center [354, 186] width 375 height 220
click at [526, 41] on div "Order # 1229" at bounding box center [542, 42] width 82 height 6
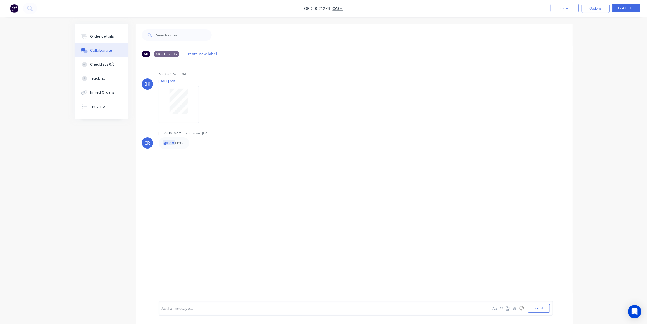
click at [214, 215] on div "BK You 08:12am 21/08/25 August 25.pdf Labels Download Delete CR Corey Ronan - 0…" at bounding box center [354, 181] width 437 height 239
click at [104, 37] on div "Order details" at bounding box center [102, 36] width 24 height 5
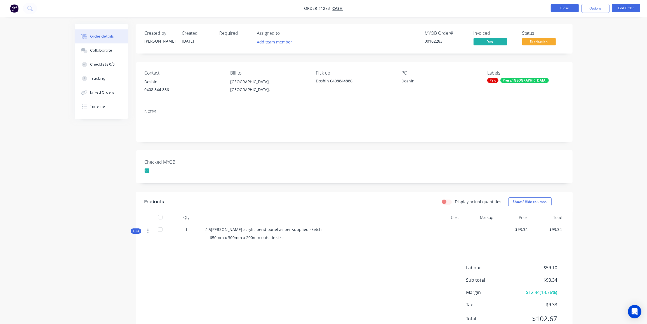
click at [561, 8] on button "Close" at bounding box center [565, 8] width 28 height 8
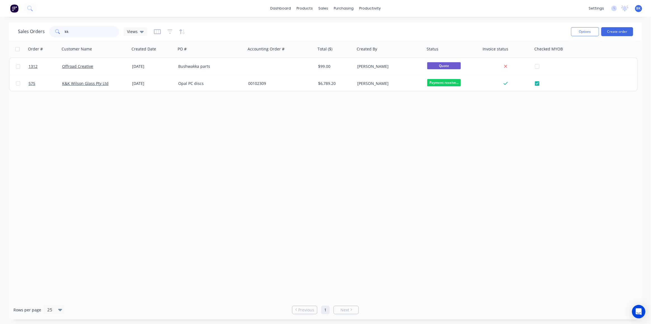
drag, startPoint x: 101, startPoint y: 32, endPoint x: 8, endPoint y: 32, distance: 92.9
click at [8, 32] on div "Sales Orders kk Views Options Create order Order # Customer Name Created Date P…" at bounding box center [325, 170] width 651 height 297
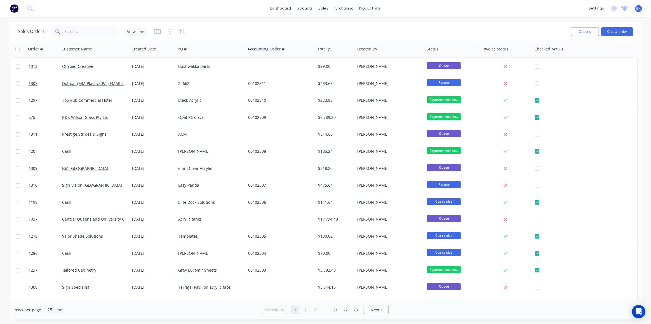
click at [626, 10] on icon at bounding box center [625, 8] width 5 height 4
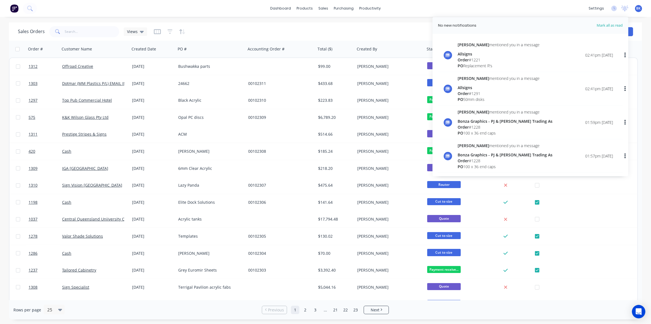
click at [484, 64] on div "PO Replacement R's" at bounding box center [499, 66] width 82 height 6
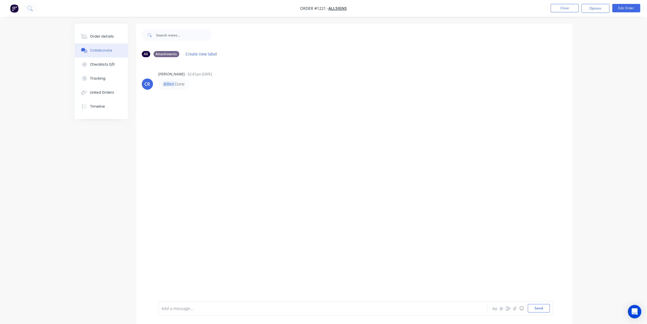
click at [184, 306] on div at bounding box center [307, 308] width 291 height 6
click at [545, 308] on button "Send" at bounding box center [539, 308] width 22 height 8
click at [566, 4] on button "Close" at bounding box center [565, 8] width 28 height 8
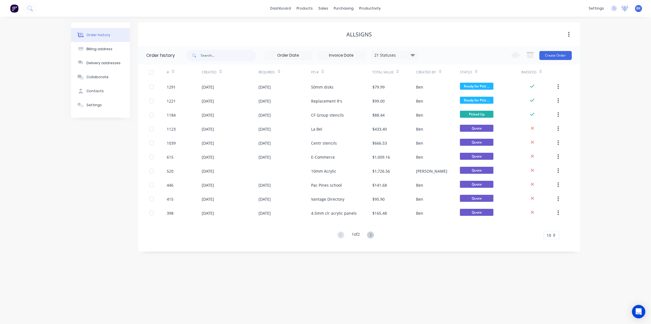
click at [622, 8] on icon at bounding box center [625, 9] width 7 height 6
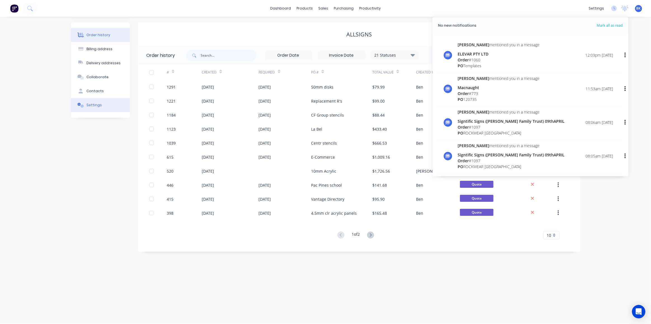
drag, startPoint x: 64, startPoint y: 186, endPoint x: 95, endPoint y: 100, distance: 92.0
click at [64, 186] on div "Order history Billing address Delivery addresses Collaborate Contacts Settings …" at bounding box center [325, 170] width 651 height 307
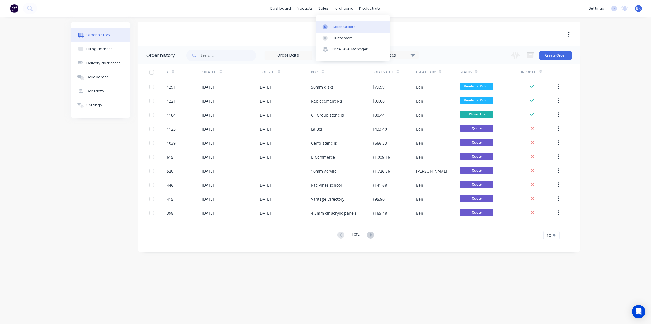
click at [332, 24] on link "Sales Orders" at bounding box center [353, 26] width 74 height 11
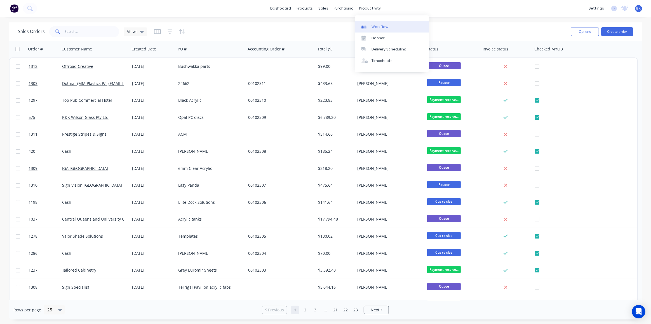
click at [380, 26] on div "Workflow" at bounding box center [380, 26] width 17 height 5
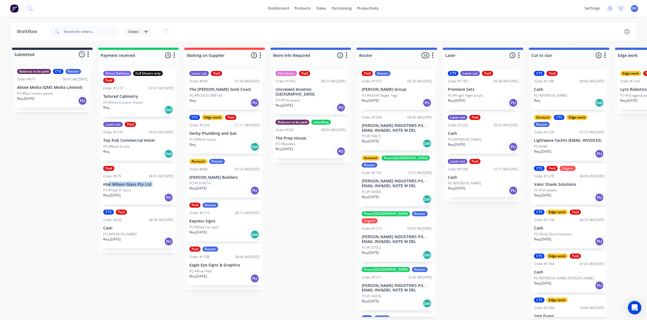
drag, startPoint x: 98, startPoint y: 189, endPoint x: 110, endPoint y: 180, distance: 15.1
click at [110, 180] on div "Direct Delivery Full Sheets only Paid Order #1237 07:57 AM 27/08/25 Tailored Ca…" at bounding box center [138, 158] width 81 height 189
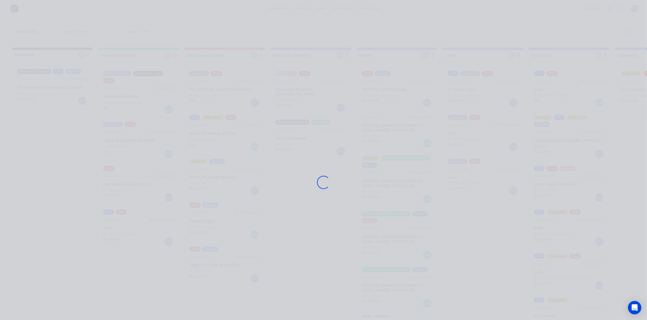
click at [142, 181] on div "Loading..." at bounding box center [324, 182] width 448 height 320
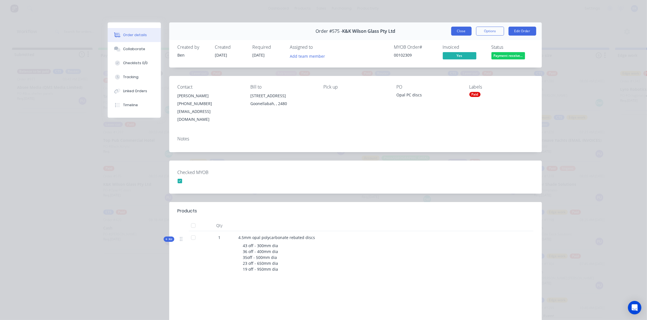
click at [465, 30] on button "Close" at bounding box center [461, 31] width 20 height 9
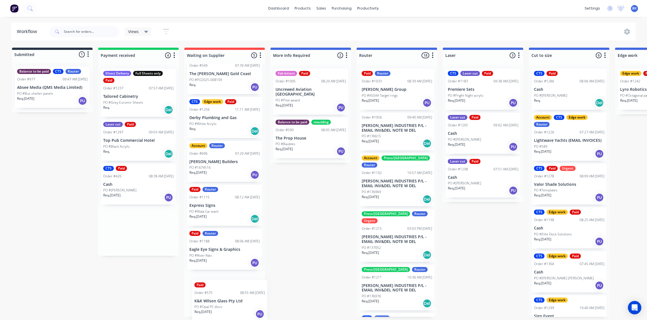
drag, startPoint x: 134, startPoint y: 178, endPoint x: 229, endPoint y: 297, distance: 152.5
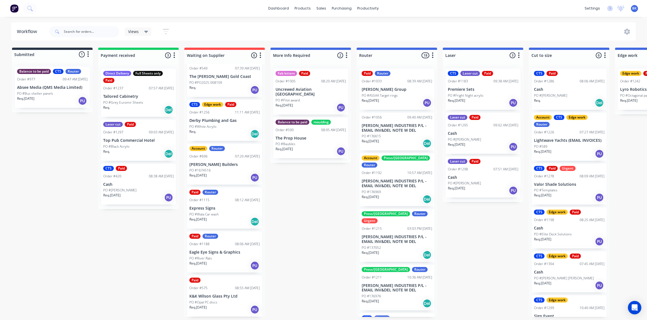
click at [133, 144] on div "PO #Black Acrylic" at bounding box center [138, 146] width 71 height 5
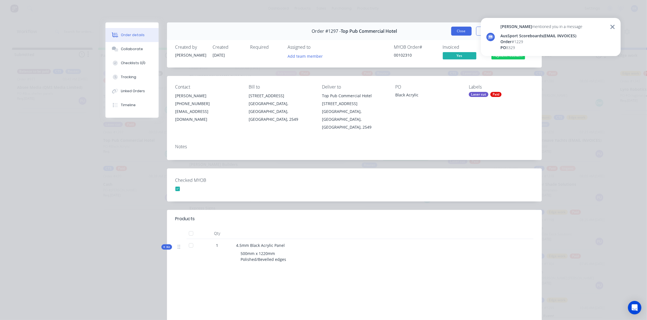
click at [454, 32] on button "Close" at bounding box center [461, 31] width 20 height 9
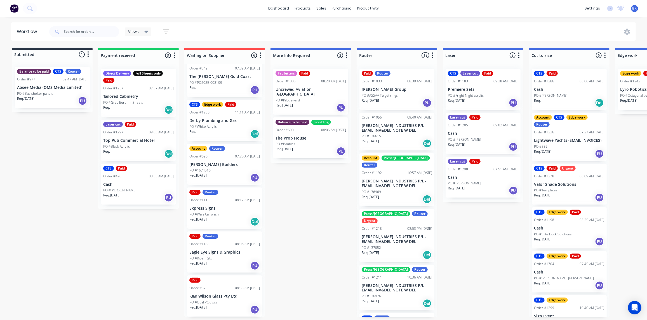
click at [132, 186] on div "CTS Paid Order #420 08:38 AM 27/08/25 Cash PO #Phil Darnton Req. 27/08/25 PU" at bounding box center [138, 183] width 75 height 41
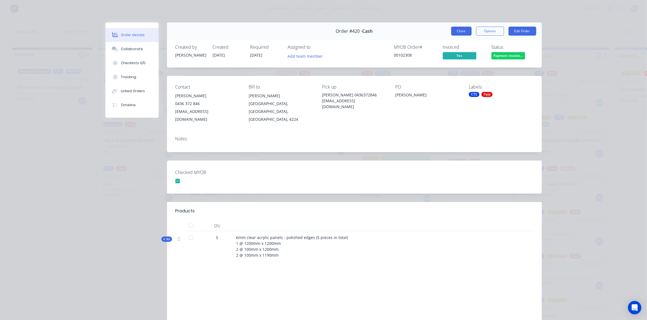
click at [460, 31] on button "Close" at bounding box center [461, 31] width 20 height 9
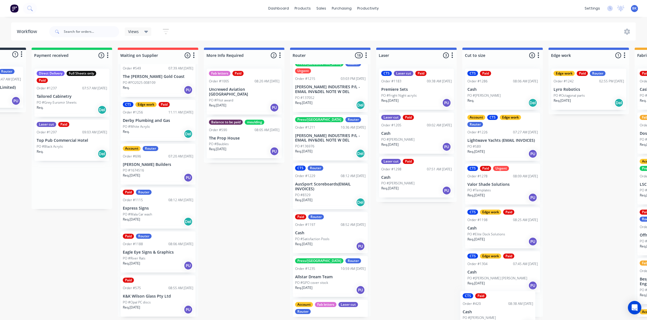
scroll to position [0, 70]
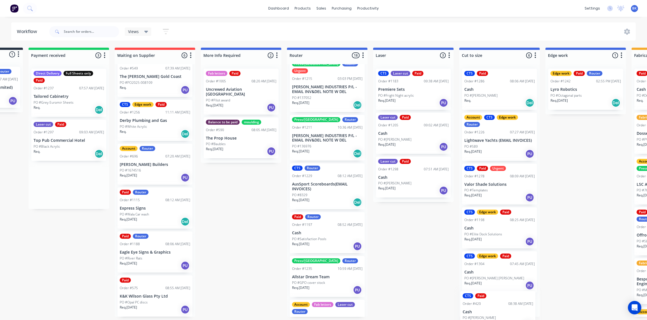
drag, startPoint x: 123, startPoint y: 184, endPoint x: 483, endPoint y: 312, distance: 381.8
click at [483, 312] on div "Submitted 1 Status colour #273444 hex #273444 Save Cancel Summaries Total order…" at bounding box center [595, 182] width 1339 height 269
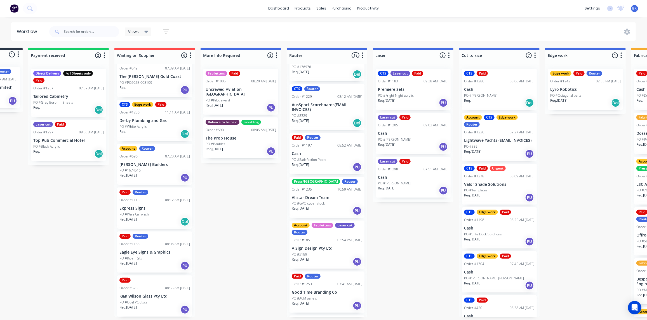
scroll to position [203, 0]
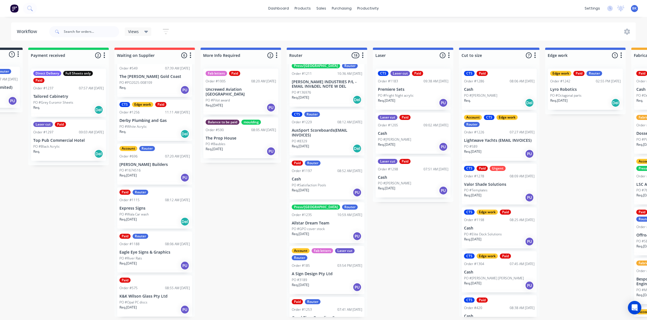
click at [325, 139] on div "PO #8329" at bounding box center [327, 141] width 71 height 5
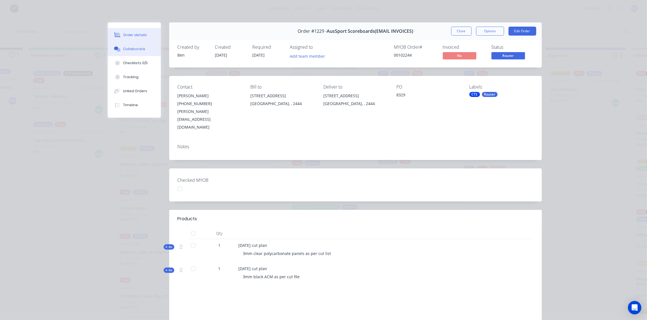
click at [128, 47] on div "Collaborate" at bounding box center [134, 48] width 22 height 5
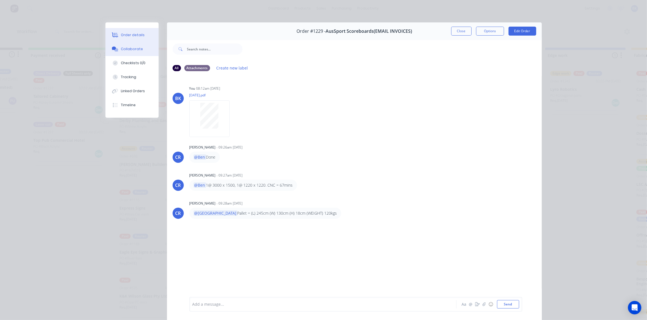
click at [130, 34] on div "Order details" at bounding box center [133, 34] width 24 height 5
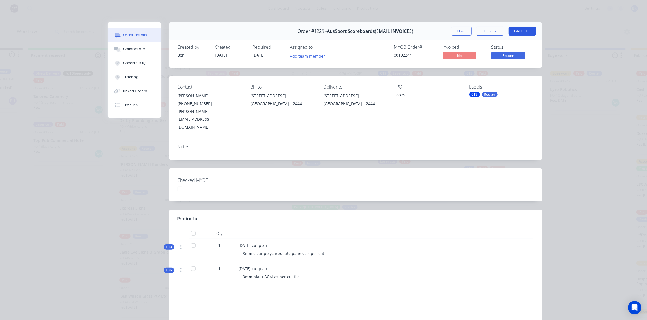
click at [521, 31] on button "Edit Order" at bounding box center [523, 31] width 28 height 9
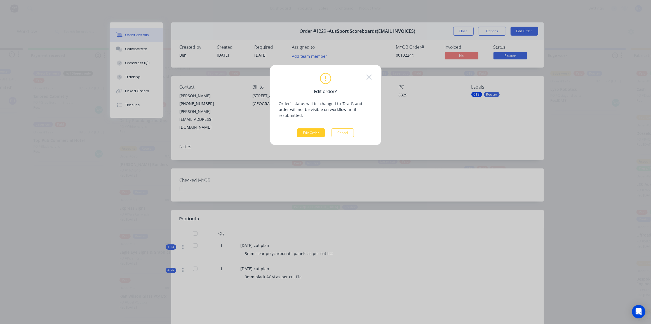
click at [312, 128] on button "Edit Order" at bounding box center [311, 132] width 28 height 9
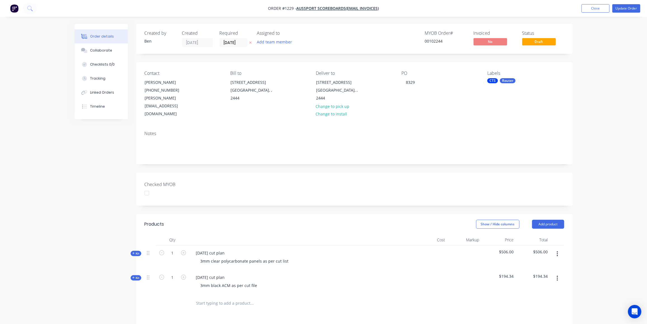
click at [138, 275] on span "Kit" at bounding box center [135, 277] width 7 height 4
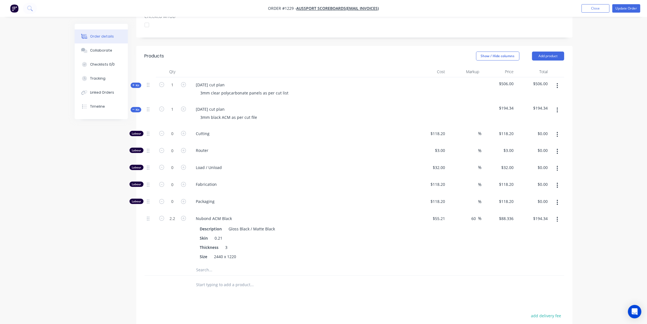
scroll to position [178, 0]
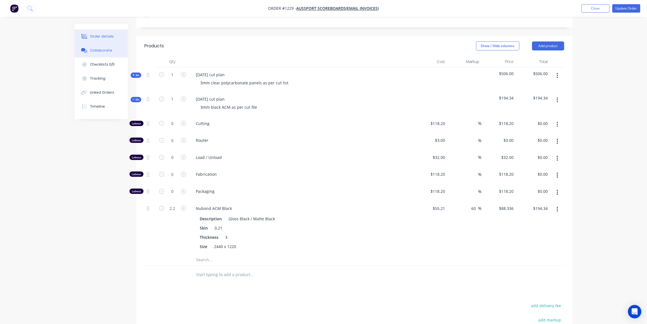
click at [104, 51] on div "Collaborate" at bounding box center [101, 50] width 22 height 5
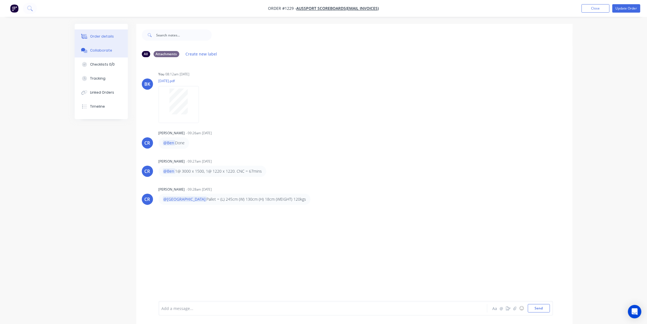
click at [106, 36] on div "Order details" at bounding box center [102, 36] width 24 height 5
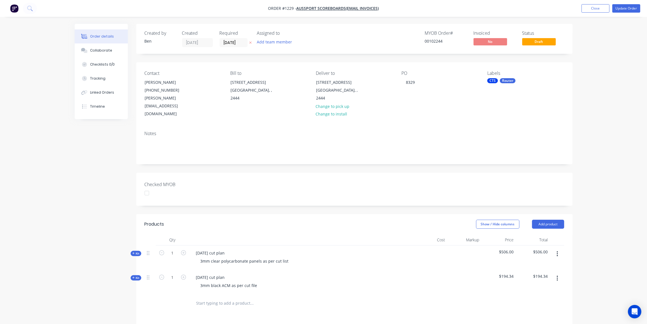
click at [134, 275] on span "Kit" at bounding box center [135, 277] width 7 height 4
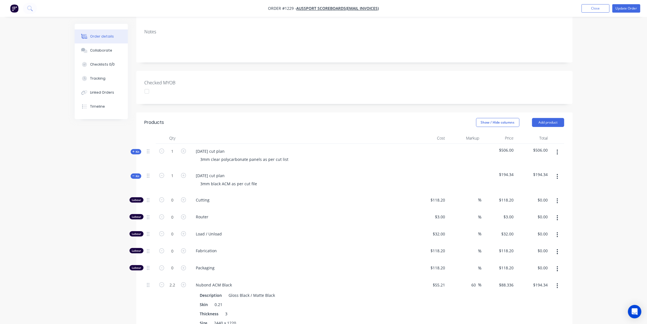
scroll to position [102, 0]
click at [174, 204] on input "2.2" at bounding box center [172, 200] width 15 height 8
type input "0.5"
type input "$44.17"
drag, startPoint x: 74, startPoint y: 261, endPoint x: 134, endPoint y: 264, distance: 60.3
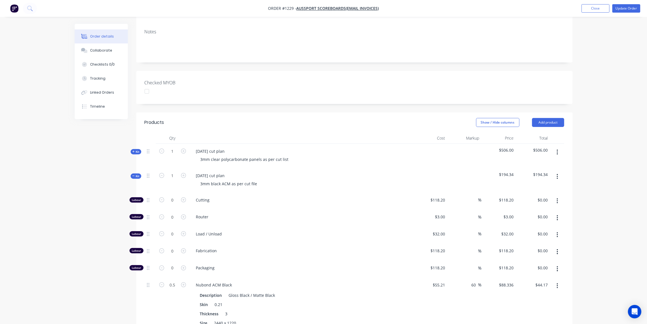
click at [75, 261] on div "Order details Collaborate Checklists 0/0 Tracking Linked Orders Timeline Order …" at bounding box center [323, 212] width 509 height 580
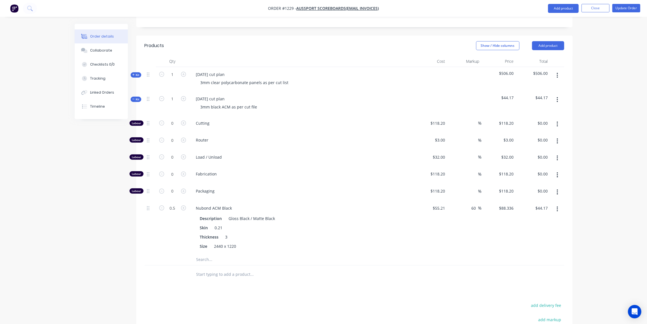
scroll to position [229, 0]
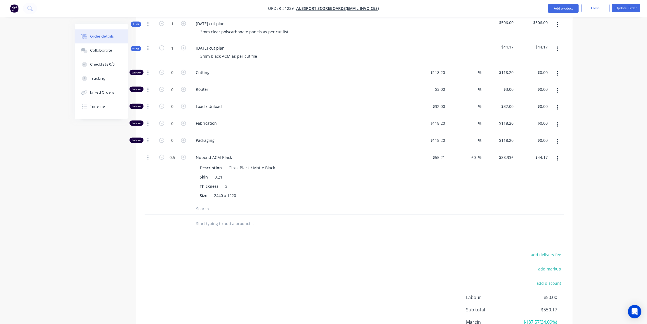
click at [209, 203] on input "text" at bounding box center [252, 208] width 112 height 11
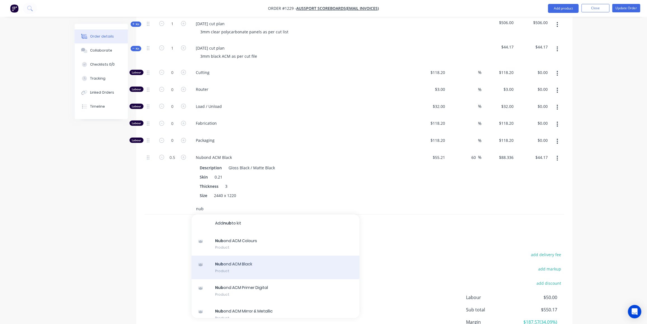
type input "nub"
click at [263, 255] on div "Nub ond ACM Black Product" at bounding box center [276, 267] width 168 height 24
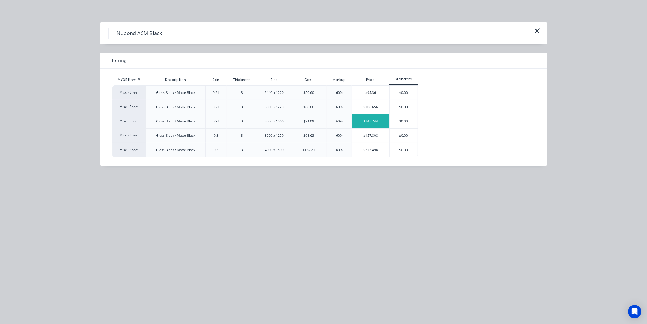
click at [383, 120] on div "$145.744" at bounding box center [371, 121] width 38 height 14
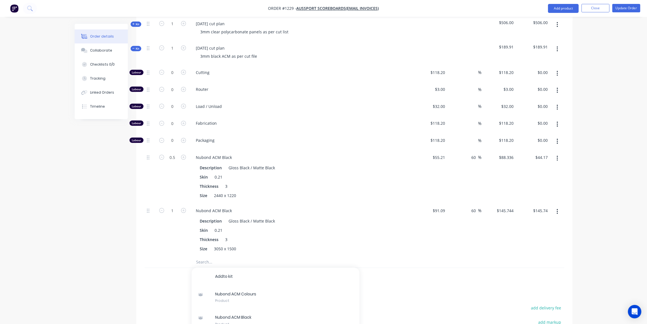
click at [147, 214] on div at bounding box center [150, 229] width 11 height 53
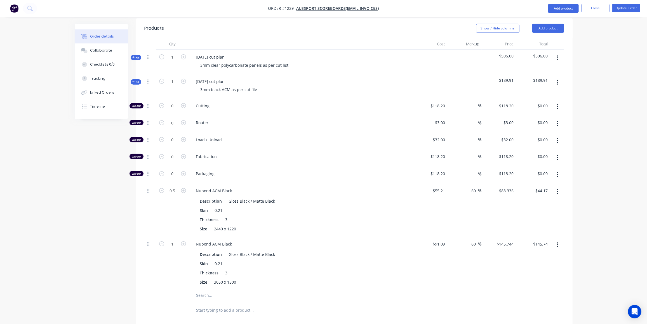
scroll to position [178, 0]
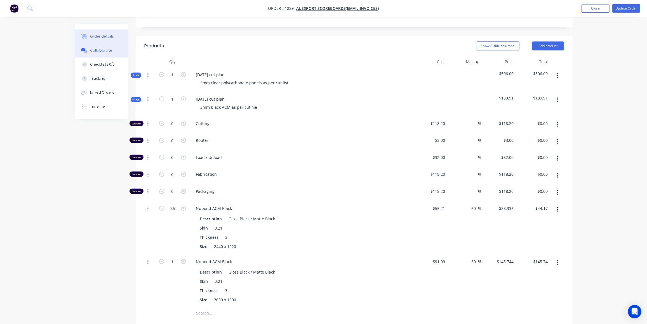
click at [96, 51] on div "Collaborate" at bounding box center [101, 50] width 22 height 5
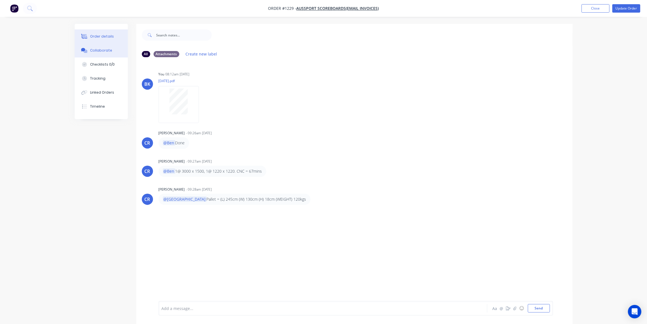
click at [94, 37] on div "Order details" at bounding box center [102, 36] width 24 height 5
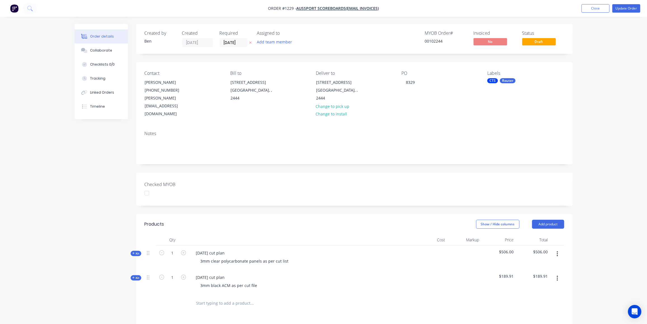
click at [137, 275] on span "Kit" at bounding box center [135, 277] width 7 height 4
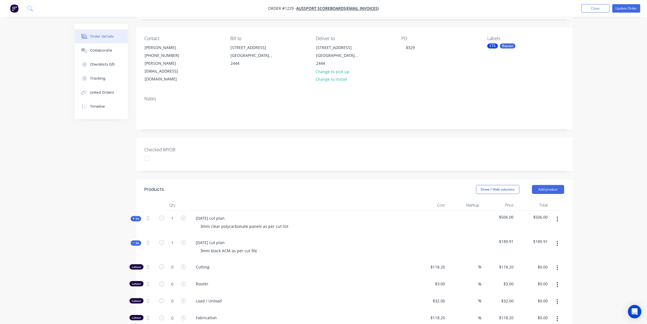
scroll to position [76, 0]
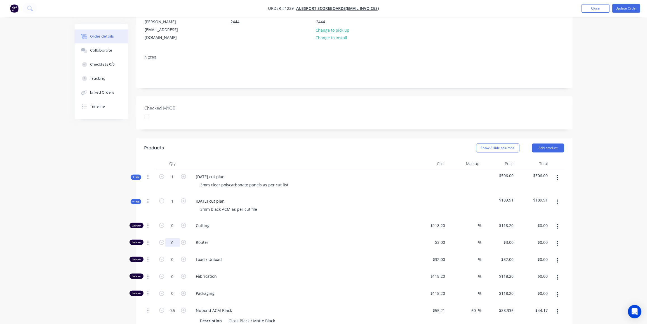
click at [172, 224] on input "0" at bounding box center [172, 225] width 15 height 8
type input "67"
type input "$201.00"
click at [173, 229] on input "0" at bounding box center [172, 225] width 15 height 8
type input "2"
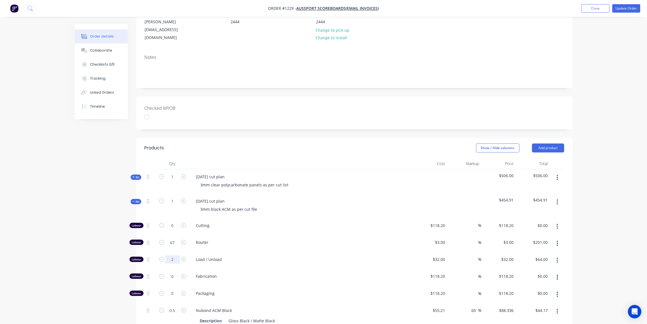
type input "$64.00"
click at [177, 229] on input "0" at bounding box center [172, 225] width 15 height 8
type input "0.5"
type input "$59.10"
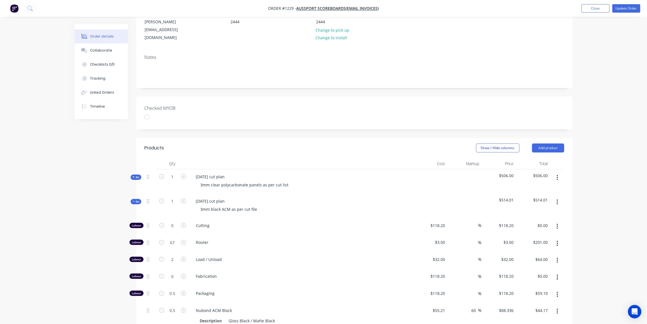
click at [136, 199] on span "Kit" at bounding box center [135, 201] width 7 height 4
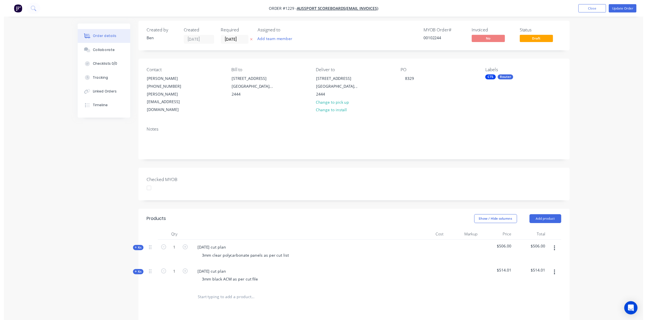
scroll to position [0, 0]
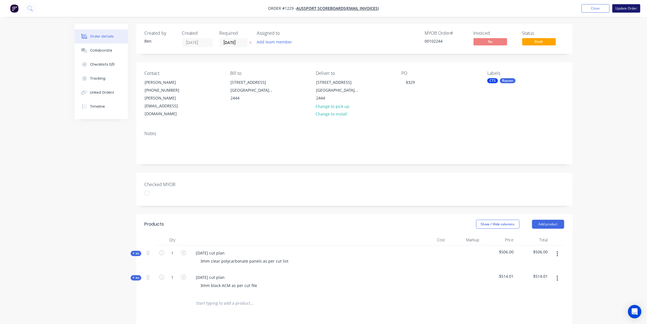
click at [629, 9] on button "Update Order" at bounding box center [627, 8] width 28 height 8
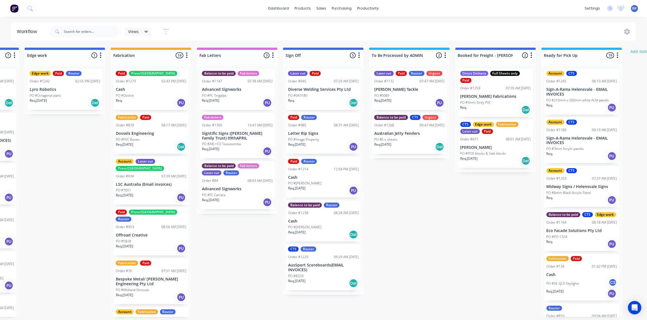
scroll to position [0, 590]
click at [325, 273] on div "PO #8329" at bounding box center [324, 275] width 71 height 5
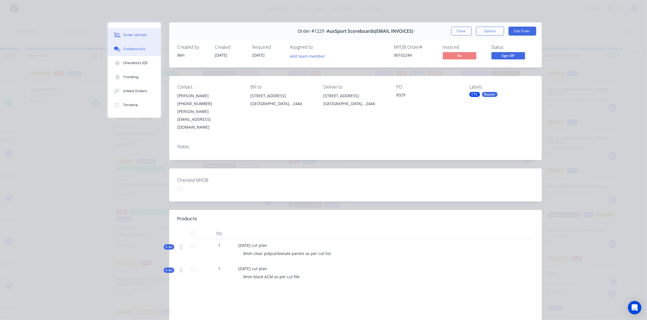
click at [128, 50] on div "Collaborate" at bounding box center [134, 48] width 22 height 5
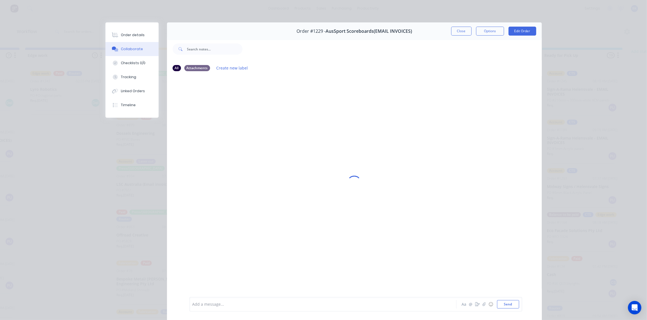
click at [214, 307] on div "Add a message..." at bounding box center [315, 304] width 245 height 8
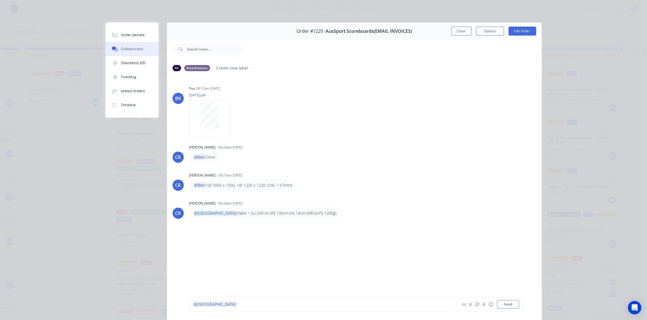
click at [227, 306] on div "@Kimberley" at bounding box center [315, 304] width 245 height 6
click at [507, 304] on button "Send" at bounding box center [508, 304] width 22 height 8
click at [457, 29] on button "Close" at bounding box center [461, 31] width 20 height 9
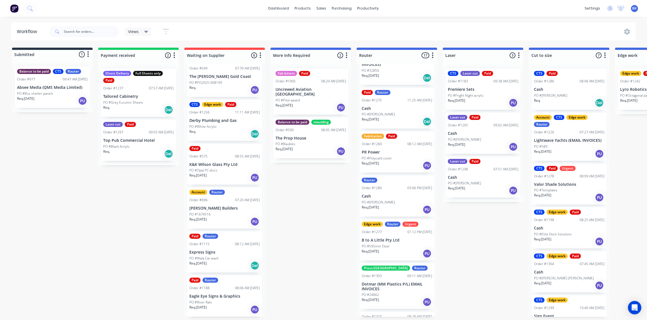
scroll to position [494, 0]
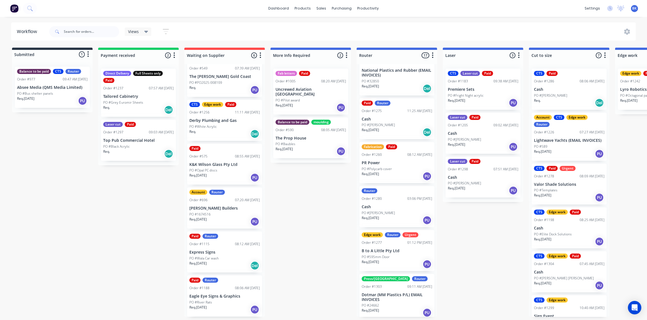
click at [305, 31] on div "Views Save new view None (Default) edit Ready for Pick Up edit Show/Hide status…" at bounding box center [342, 31] width 588 height 17
click at [234, 158] on div "Paid Order #575 08:55 AM 27/08/25 K&K Wilson Glass Pty Ltd PO #Opal PC discs Re…" at bounding box center [224, 164] width 75 height 41
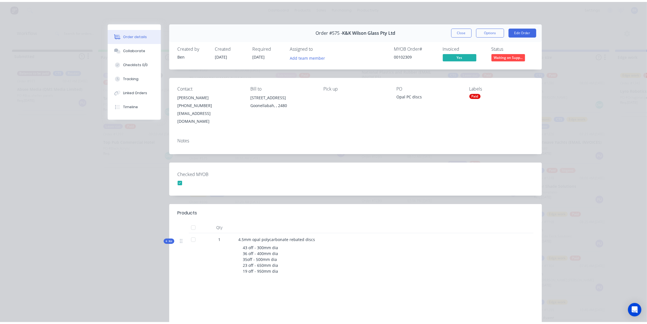
scroll to position [0, 0]
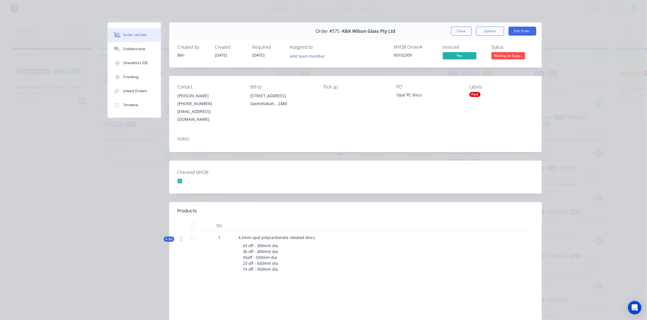
click at [193, 100] on div "(02) 6625 2620" at bounding box center [210, 104] width 64 height 8
click at [461, 29] on button "Close" at bounding box center [461, 31] width 20 height 9
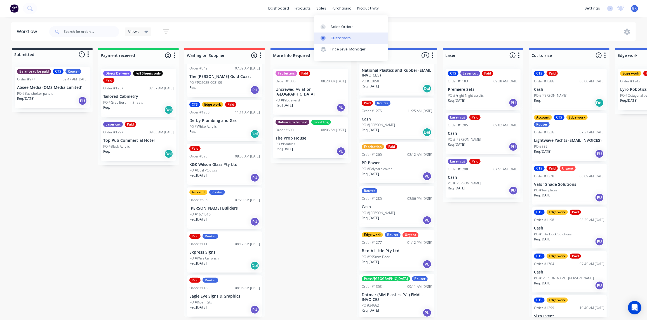
click at [334, 36] on div "Customers" at bounding box center [341, 38] width 20 height 5
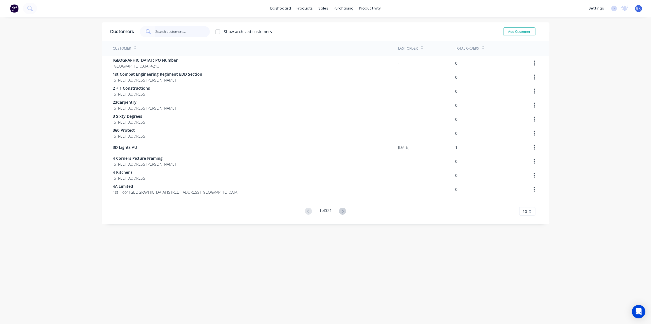
click at [162, 33] on input "text" at bounding box center [182, 31] width 55 height 11
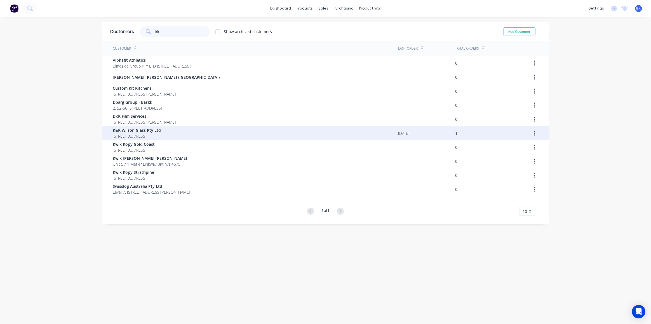
type input "kk"
click at [141, 135] on span "50 Kookaburra Terrace Goonellabah 2480" at bounding box center [137, 136] width 48 height 6
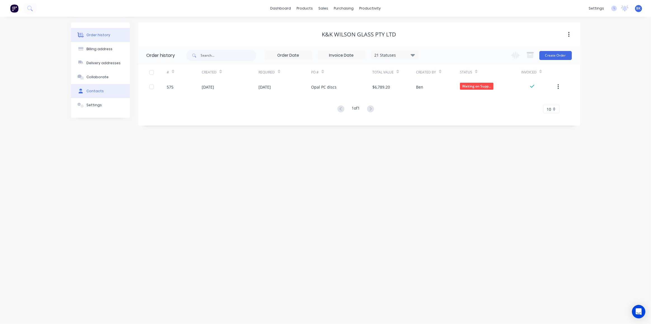
click at [100, 92] on div "Contacts" at bounding box center [94, 90] width 17 height 5
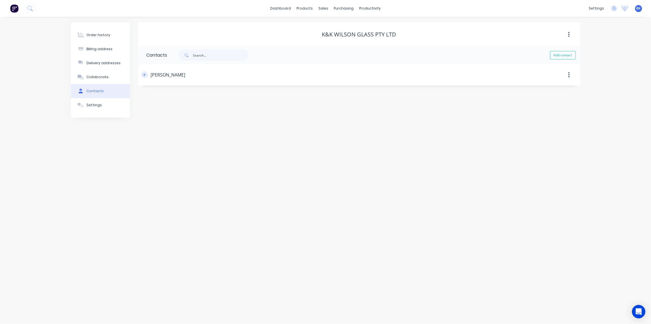
click at [145, 75] on icon "button" at bounding box center [144, 75] width 3 height 4
click at [146, 76] on button "button" at bounding box center [144, 74] width 7 height 7
click at [188, 162] on input "tel" at bounding box center [198, 161] width 67 height 6
paste input "0409 077 215"
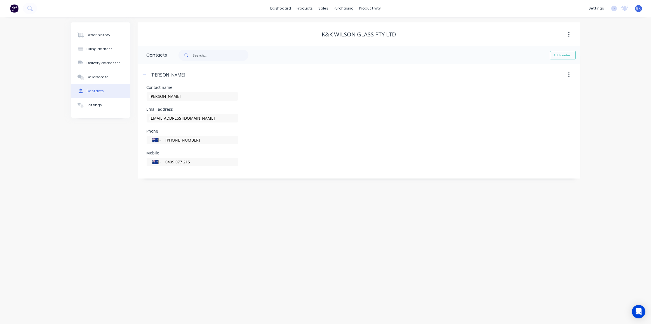
type input "0409 077 215"
drag, startPoint x: 270, startPoint y: 136, endPoint x: 301, endPoint y: 133, distance: 30.9
click at [271, 136] on div "Phone International Afghanistan Åland Islands Albania Algeria American Samoa An…" at bounding box center [359, 140] width 425 height 22
drag, startPoint x: 315, startPoint y: 126, endPoint x: 269, endPoint y: 116, distance: 46.8
click at [315, 126] on div "Email address info@kkwilson.com.au" at bounding box center [359, 118] width 425 height 22
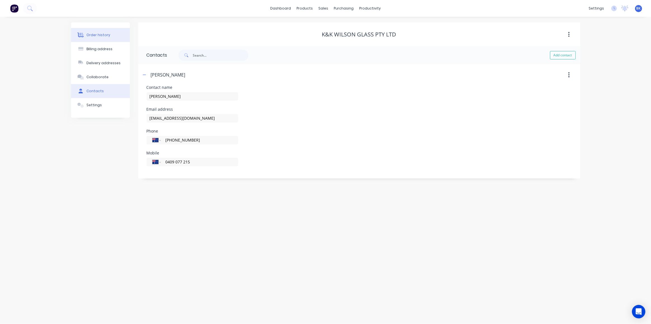
click at [99, 36] on div "Order history" at bounding box center [98, 34] width 24 height 5
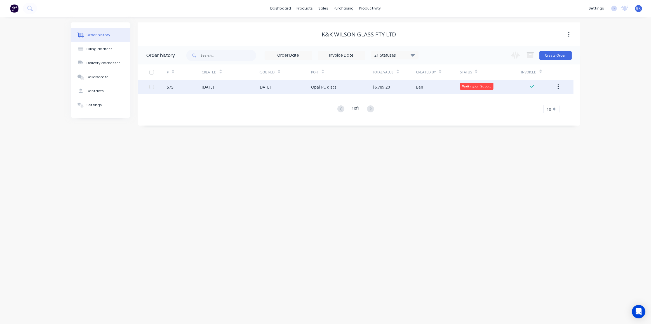
click at [283, 90] on div "30 Jun 2025" at bounding box center [285, 87] width 53 height 14
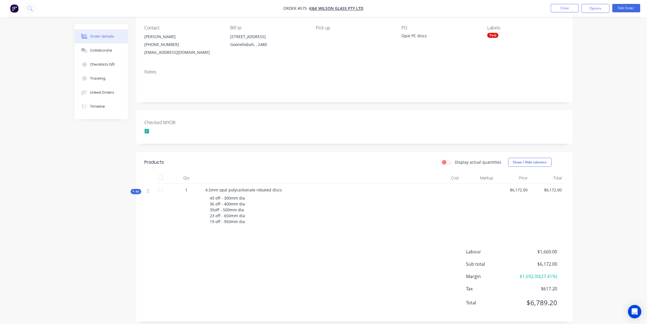
scroll to position [51, 0]
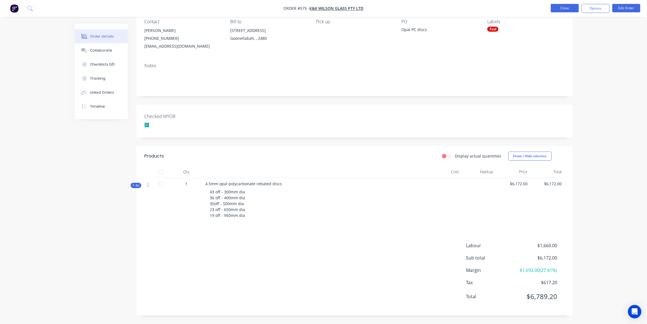
click at [562, 5] on button "Close" at bounding box center [565, 8] width 28 height 8
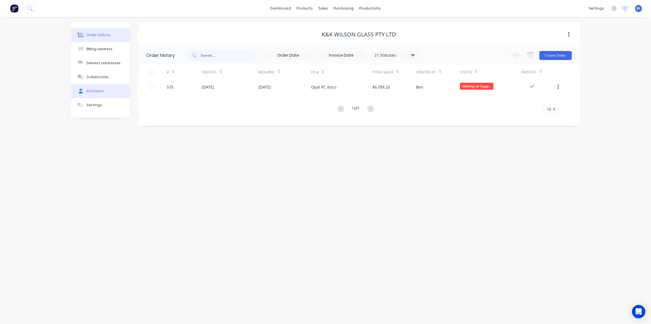
click at [95, 93] on div "Contacts" at bounding box center [94, 90] width 17 height 5
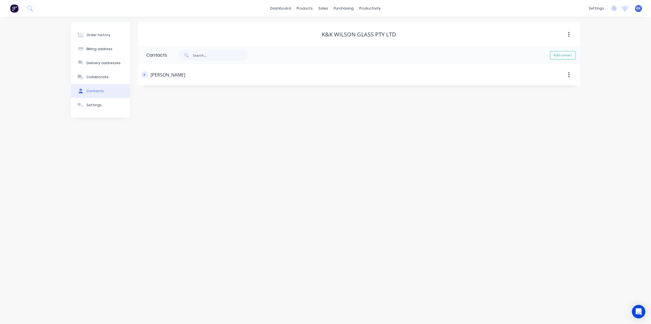
click at [146, 76] on icon "button" at bounding box center [144, 75] width 3 height 4
click at [380, 26] on div "Workflow" at bounding box center [380, 26] width 17 height 5
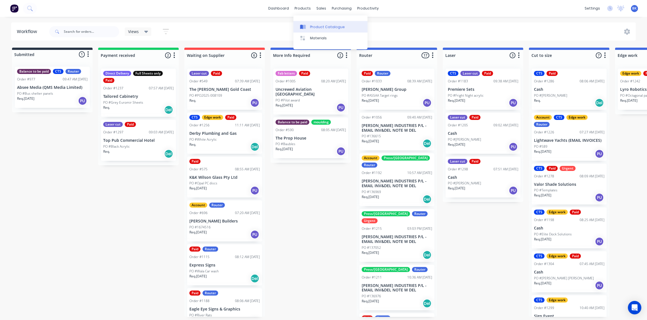
click at [311, 29] on div "Product Catalogue" at bounding box center [327, 26] width 35 height 5
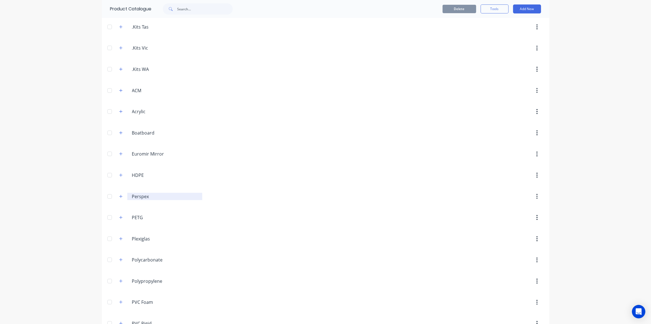
scroll to position [203, 0]
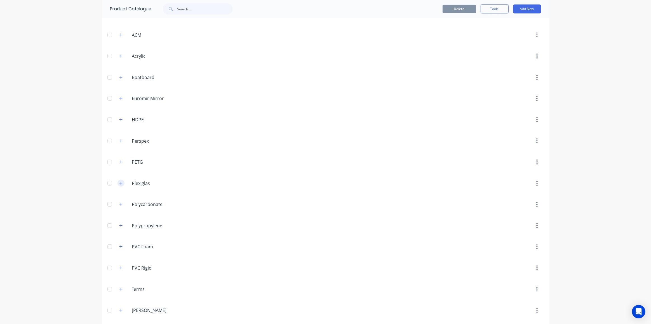
click at [119, 181] on icon "button" at bounding box center [120, 183] width 3 height 4
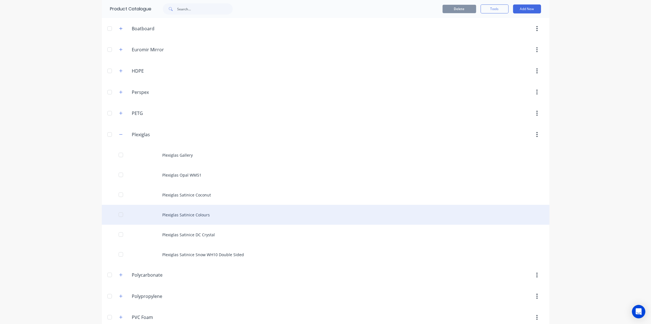
scroll to position [254, 0]
click at [182, 210] on div "Plexiglas Satinice Colours" at bounding box center [326, 212] width 448 height 20
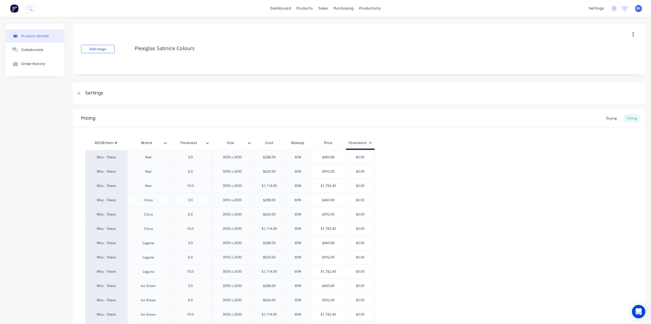
type textarea "x"
click at [324, 24] on icon at bounding box center [323, 26] width 5 height 5
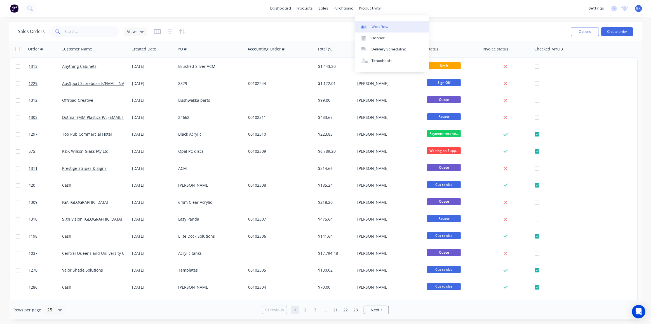
click at [380, 25] on div "Workflow" at bounding box center [380, 26] width 17 height 5
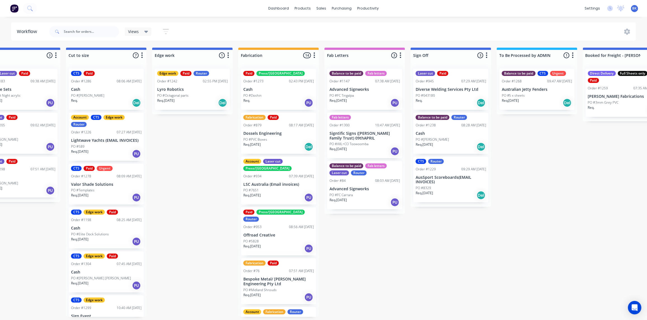
scroll to position [0, 463]
click at [262, 25] on div "Views Save new view None (Default) edit Ready for Pick Up edit Show/Hide status…" at bounding box center [342, 31] width 588 height 17
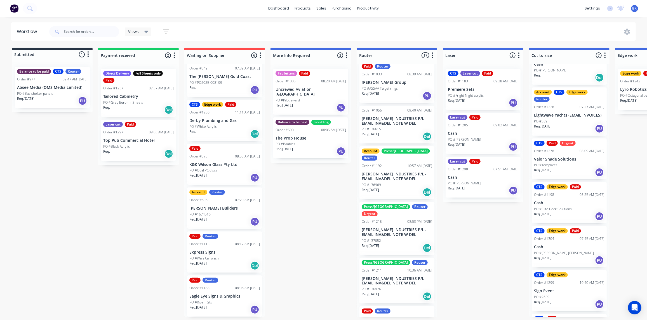
scroll to position [0, 0]
